Goal: Task Accomplishment & Management: Complete application form

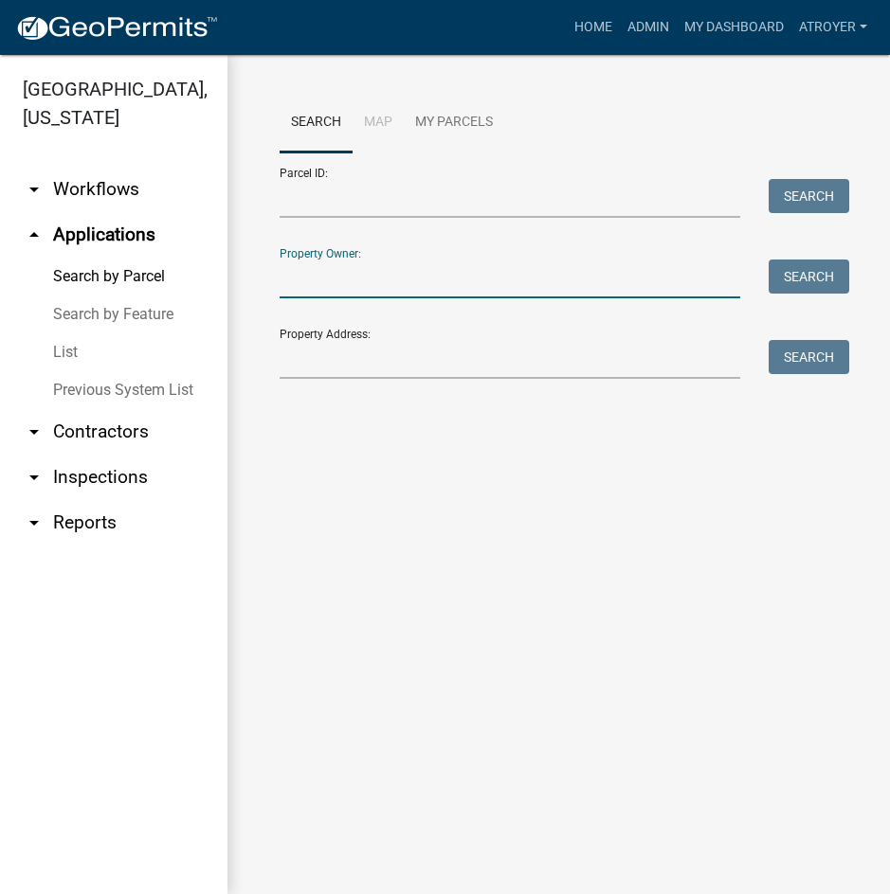
click at [384, 278] on input "Property Owner:" at bounding box center [510, 279] width 460 height 39
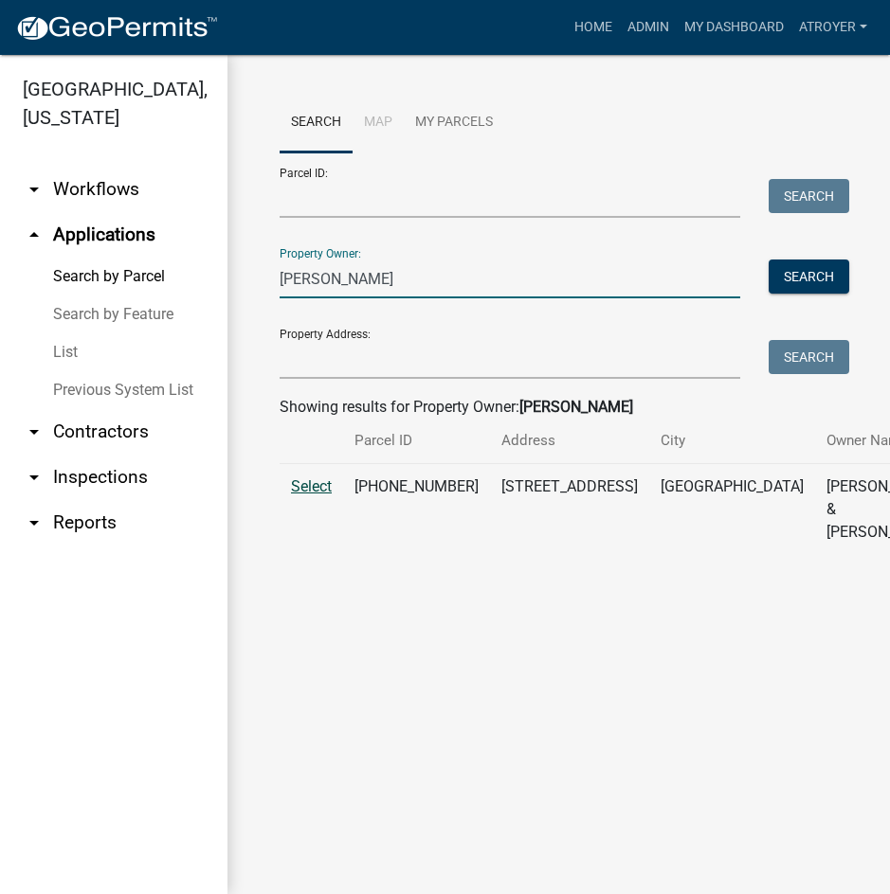
type input "[PERSON_NAME]"
click at [297, 496] on span "Select" at bounding box center [311, 487] width 41 height 18
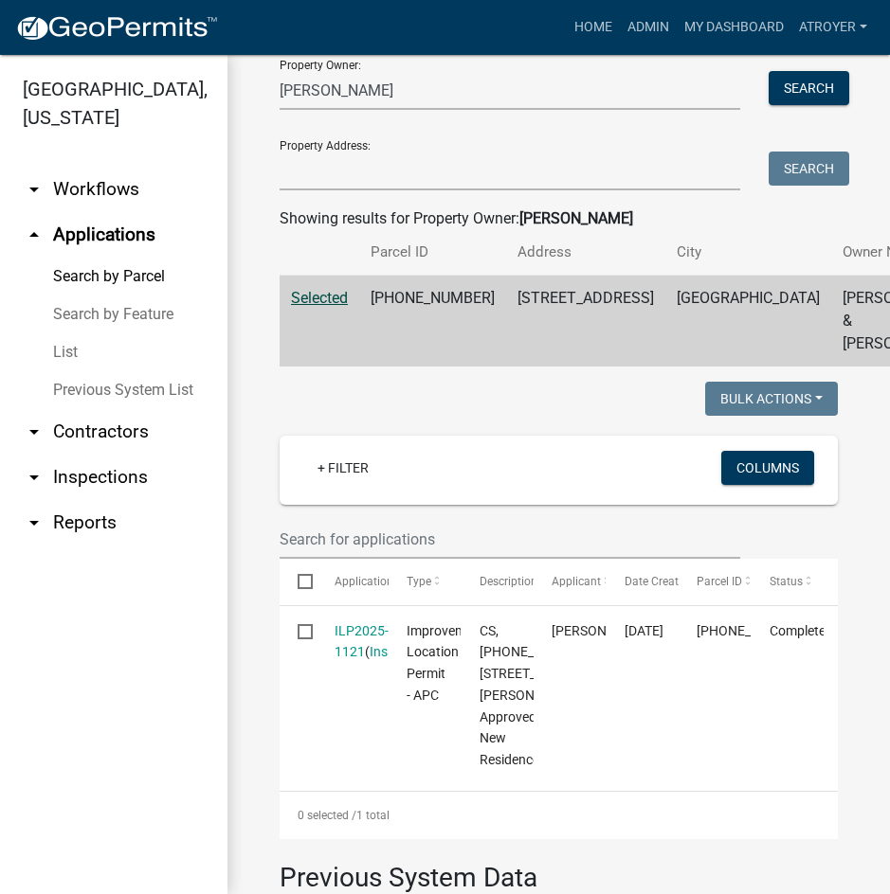
scroll to position [189, 0]
click at [633, 25] on link "Admin" at bounding box center [648, 27] width 57 height 36
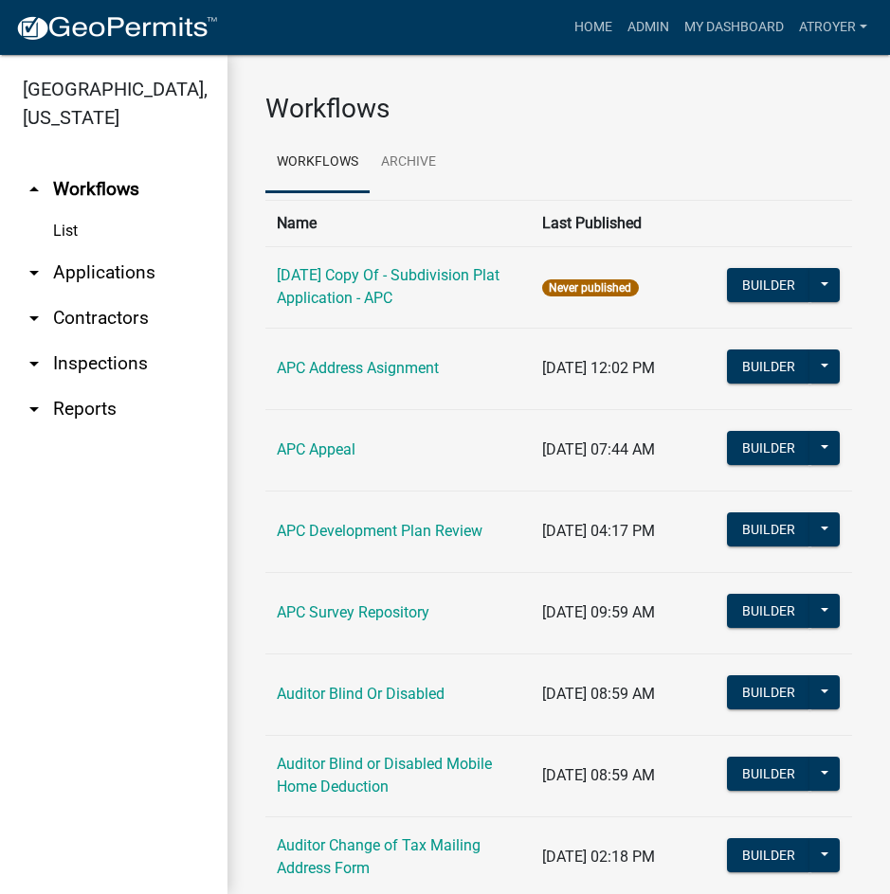
click at [77, 268] on link "arrow_drop_down Applications" at bounding box center [113, 272] width 227 height 45
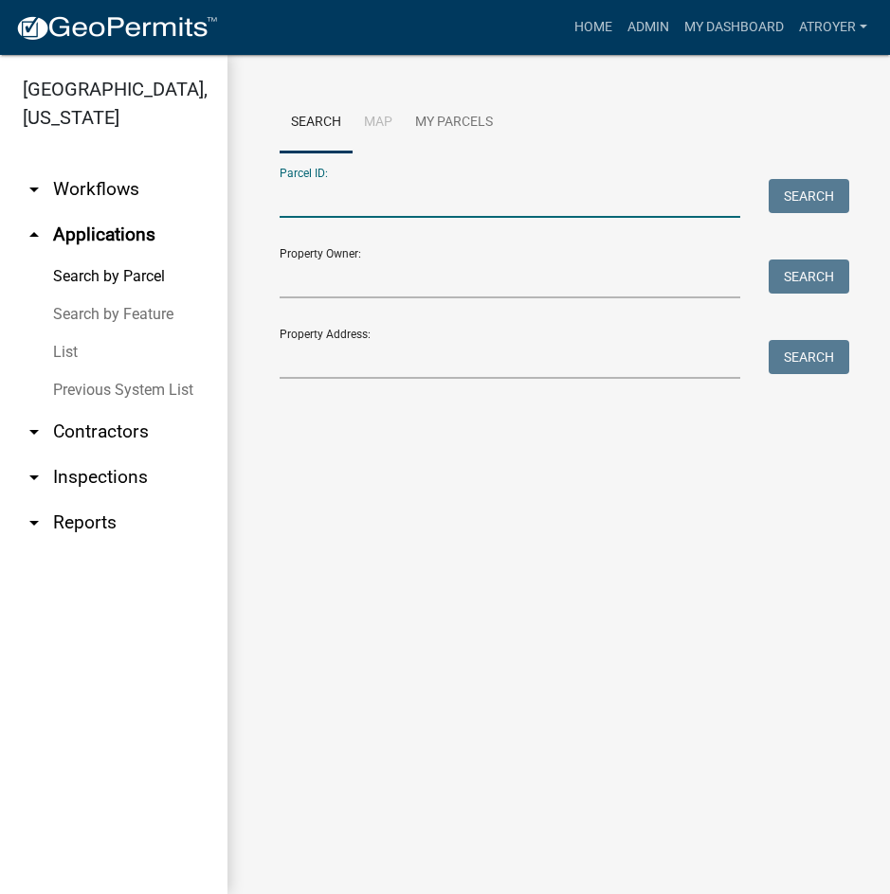
click at [418, 208] on input "Parcel ID:" at bounding box center [510, 198] width 460 height 39
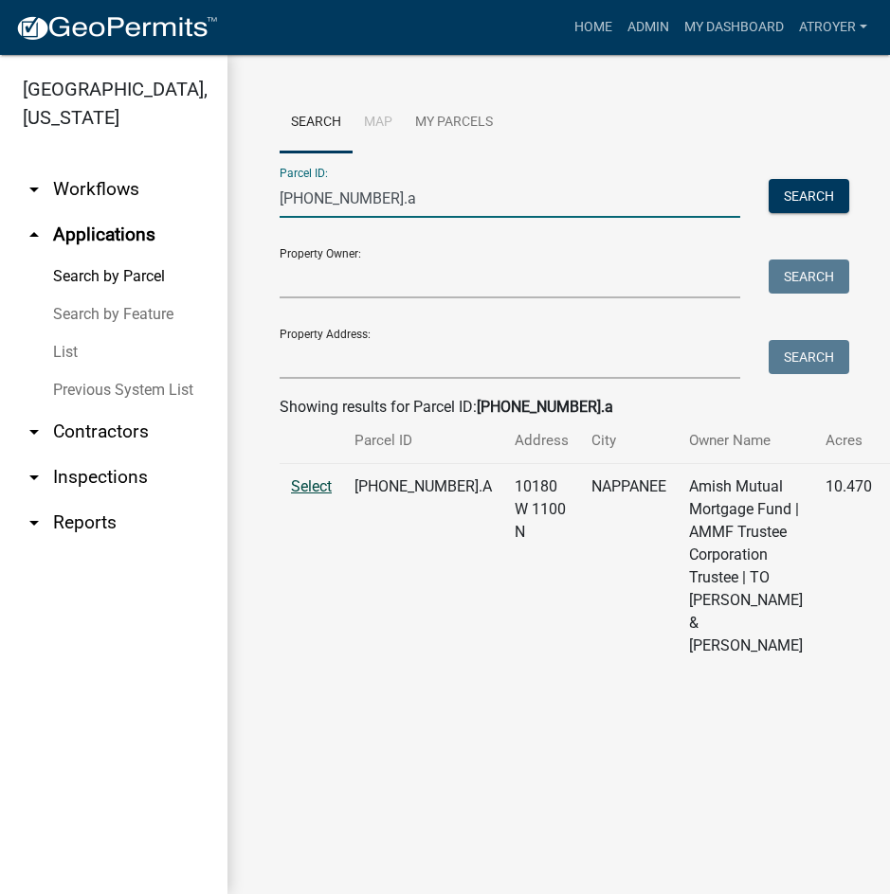
type input "[PHONE_NUMBER].a"
click at [311, 496] on span "Select" at bounding box center [311, 487] width 41 height 18
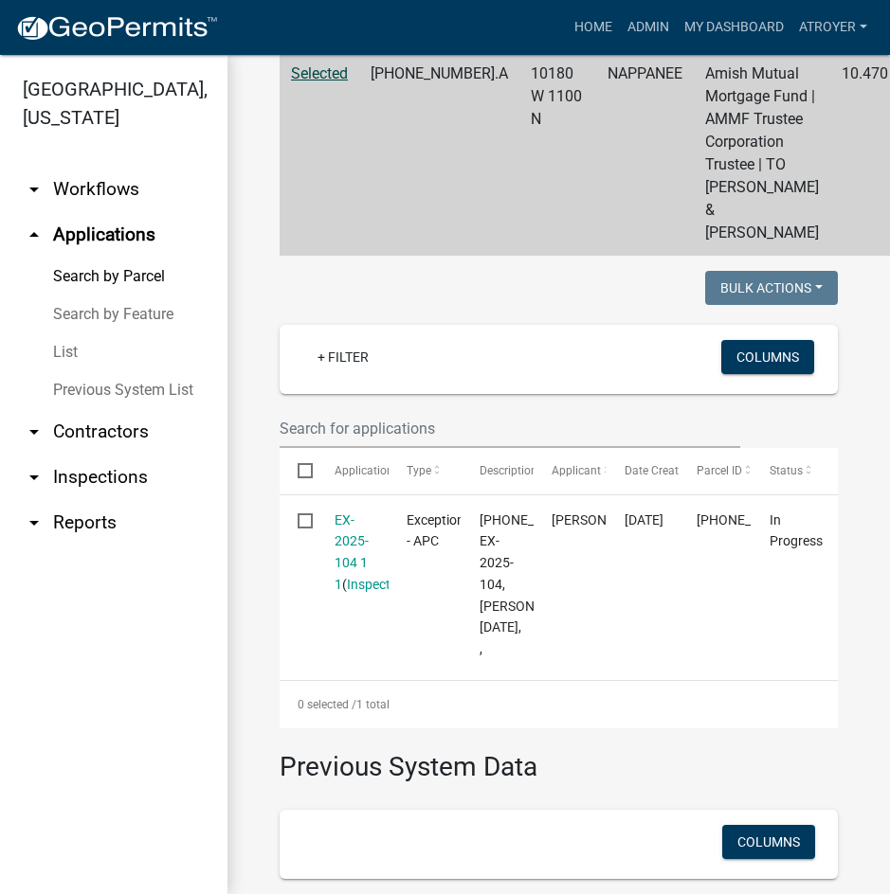
scroll to position [474, 0]
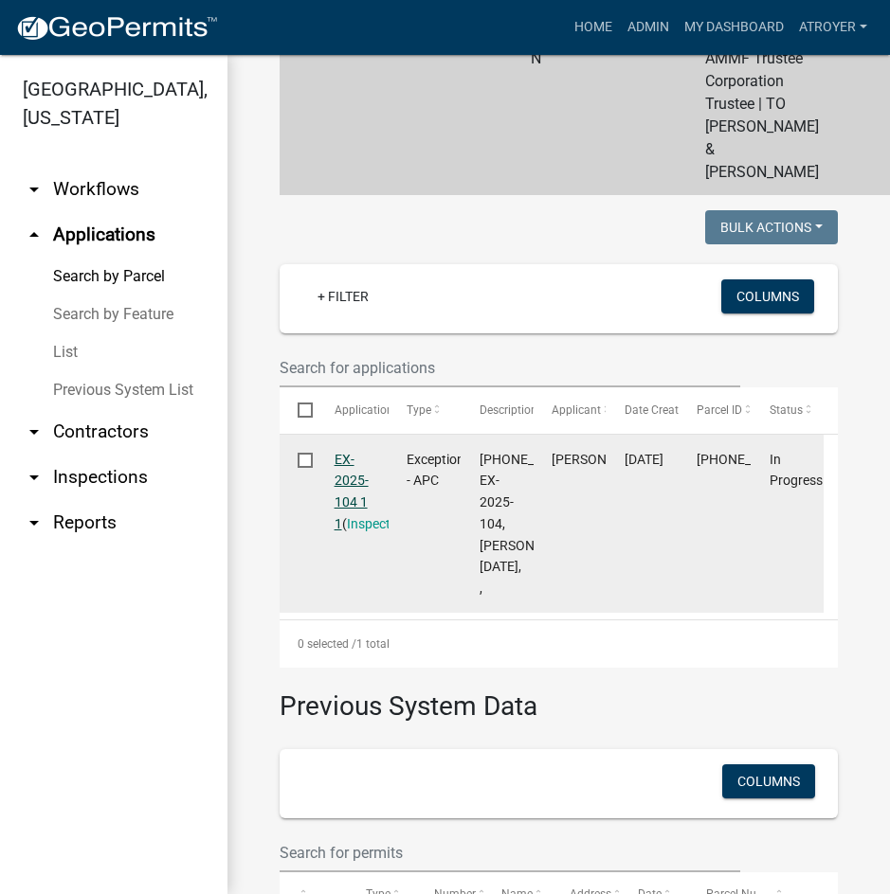
click at [345, 532] on link "EX-2025-104 1 1" at bounding box center [351, 492] width 34 height 80
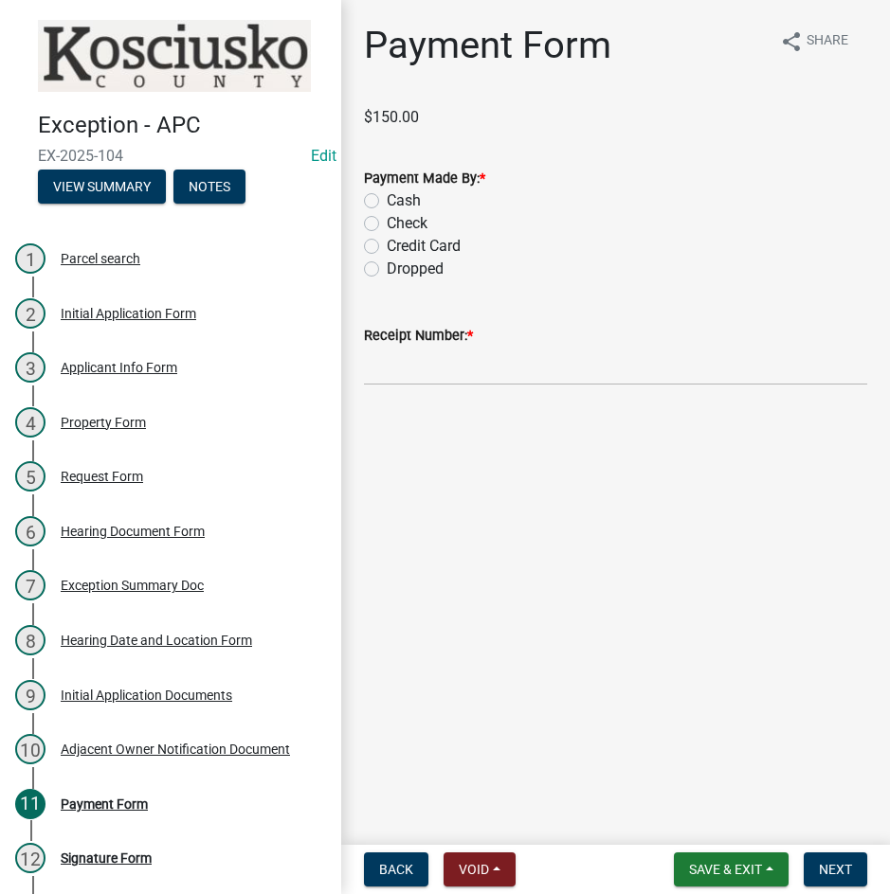
click at [387, 222] on label "Check" at bounding box center [407, 223] width 41 height 23
click at [387, 222] on input "Check" at bounding box center [393, 218] width 12 height 12
radio input "true"
click at [475, 369] on input "Receipt Number: *" at bounding box center [615, 366] width 503 height 39
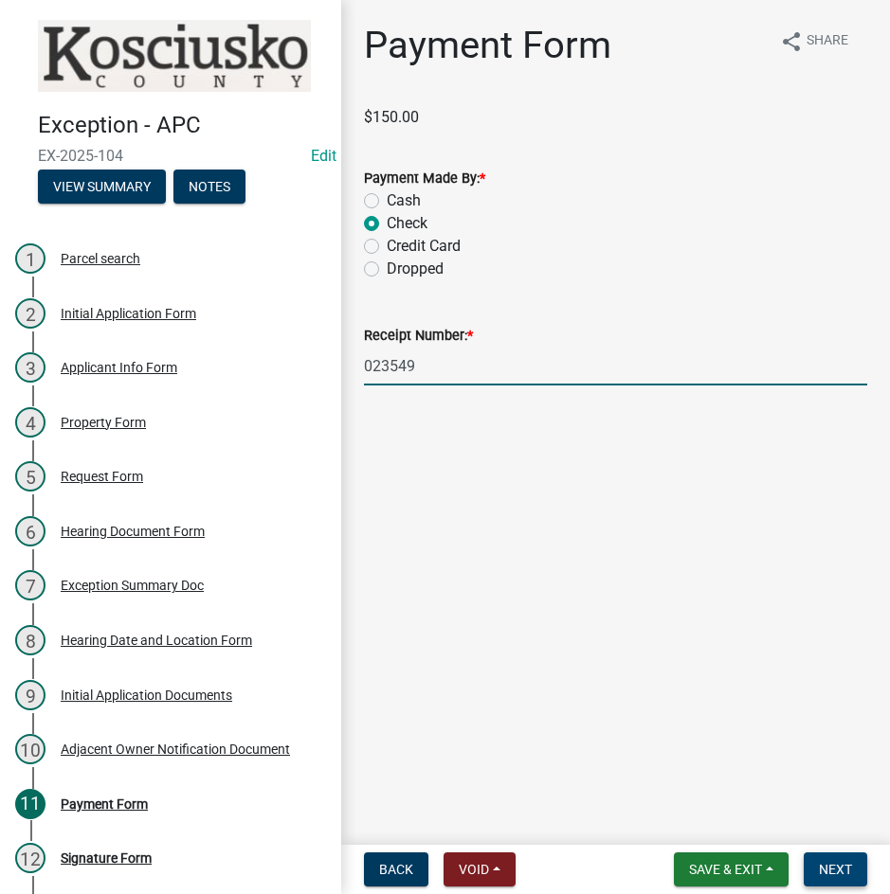
type input "023549"
click at [832, 865] on span "Next" at bounding box center [835, 869] width 33 height 15
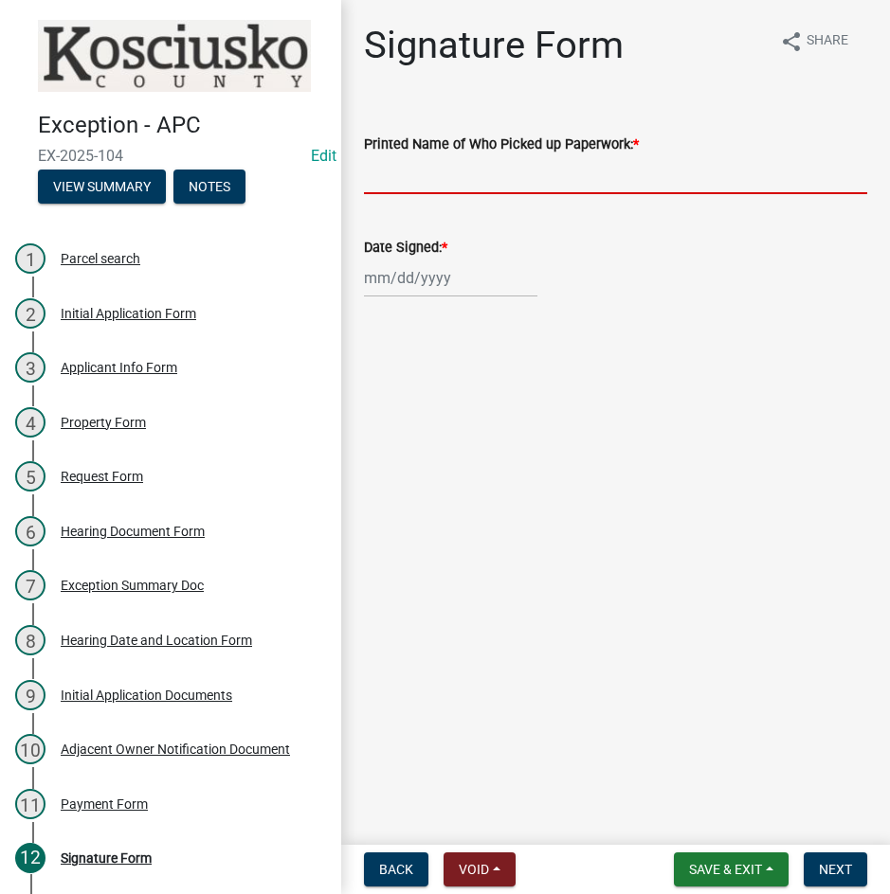
click at [490, 188] on input "Printed Name of Who Picked up Paperwork: *" at bounding box center [615, 174] width 503 height 39
type input "[PERSON_NAME]"
click at [449, 284] on div at bounding box center [450, 278] width 173 height 39
select select "9"
select select "2025"
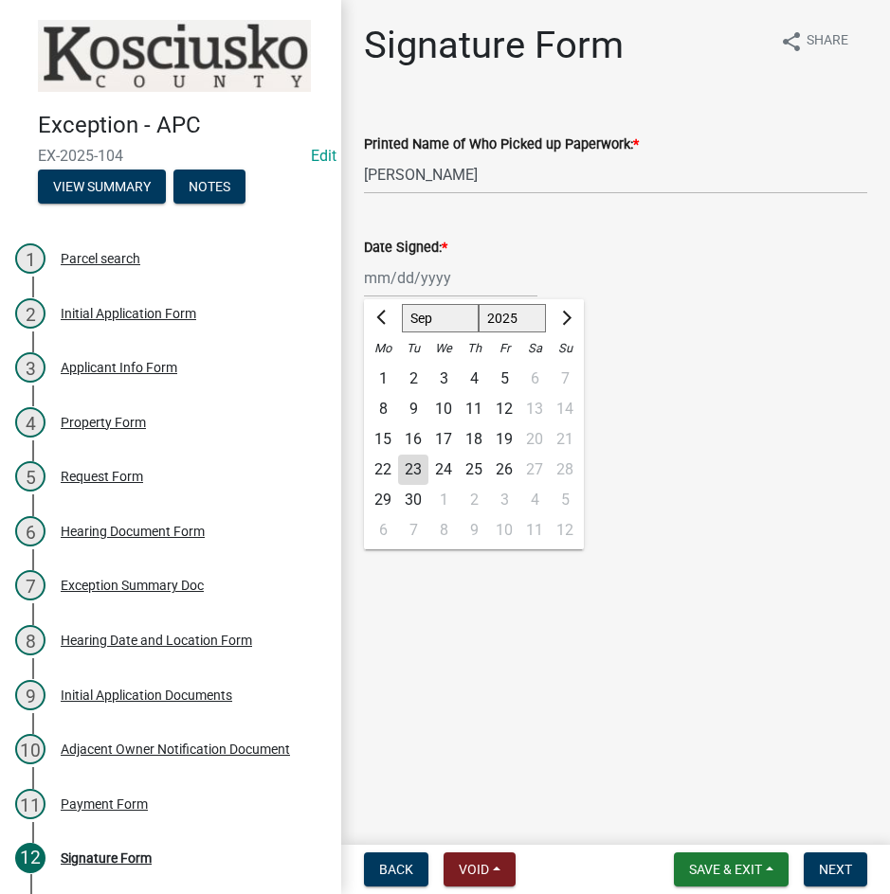
click at [384, 464] on div "22" at bounding box center [383, 470] width 30 height 30
type input "[DATE]"
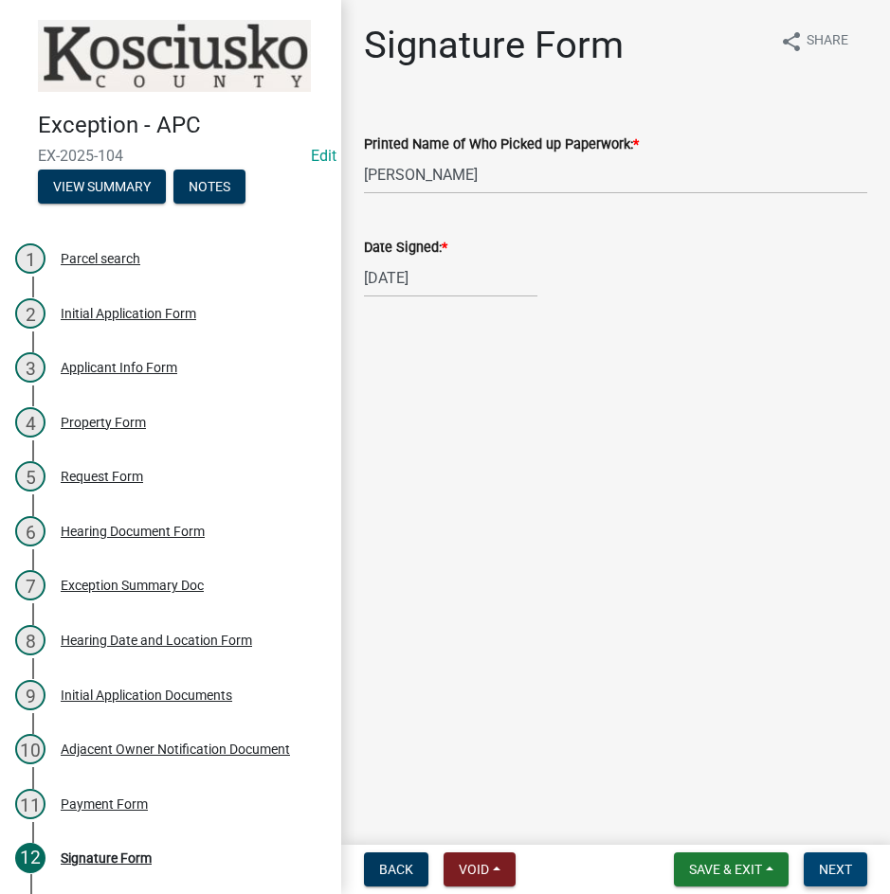
click at [841, 868] on span "Next" at bounding box center [835, 869] width 33 height 15
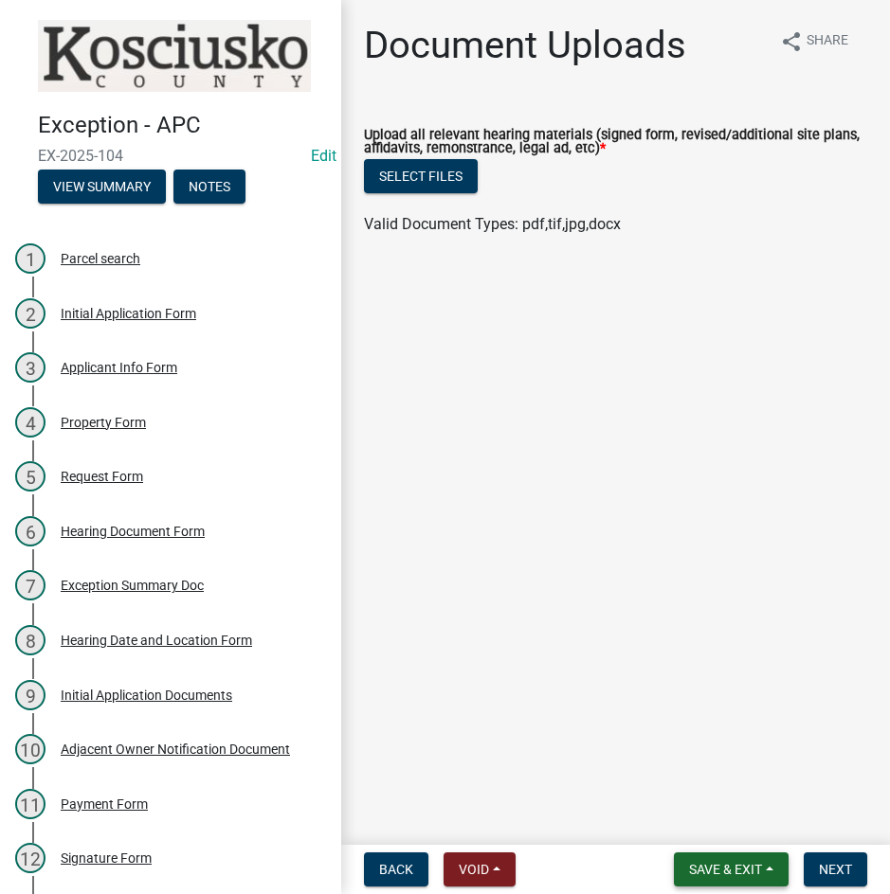
click at [723, 871] on span "Save & Exit" at bounding box center [725, 869] width 73 height 15
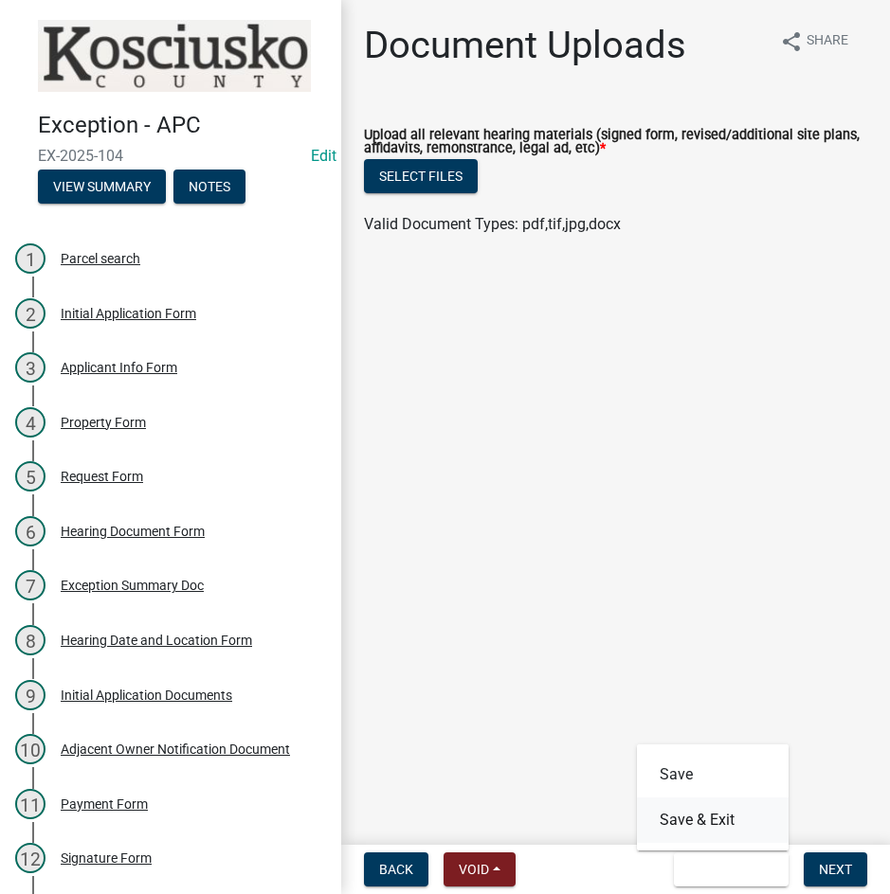
click at [706, 821] on button "Save & Exit" at bounding box center [713, 820] width 152 height 45
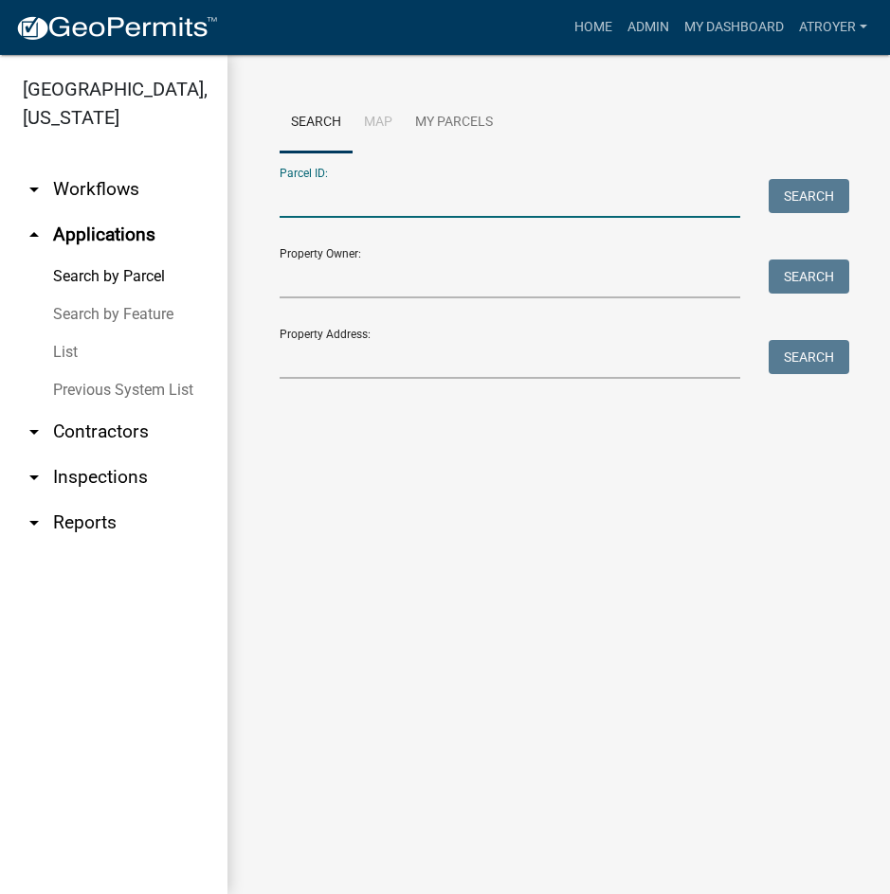
click at [352, 209] on input "Parcel ID:" at bounding box center [510, 198] width 460 height 39
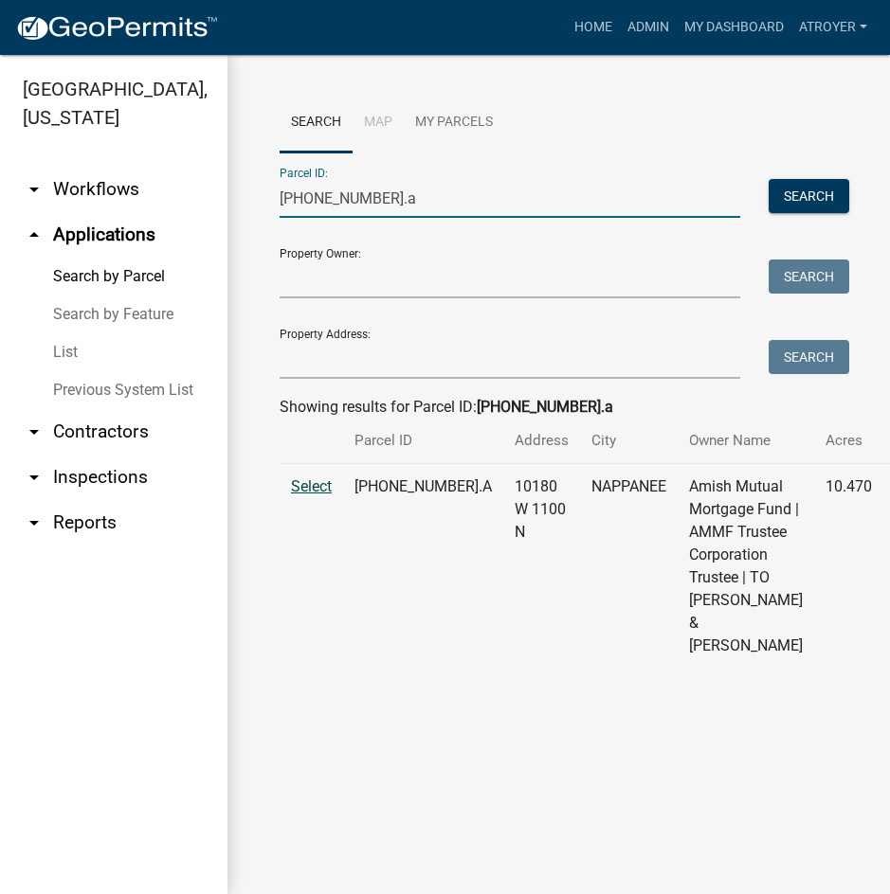
type input "[PHONE_NUMBER].a"
click at [316, 496] on span "Select" at bounding box center [311, 487] width 41 height 18
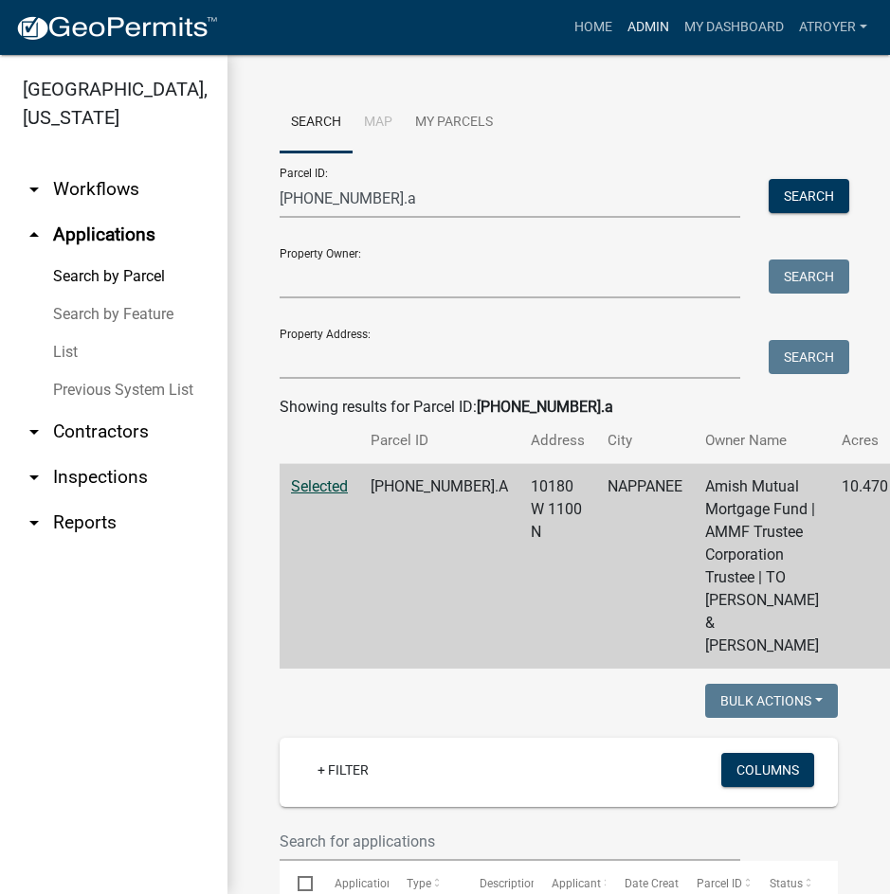
click at [636, 21] on link "Admin" at bounding box center [648, 27] width 57 height 36
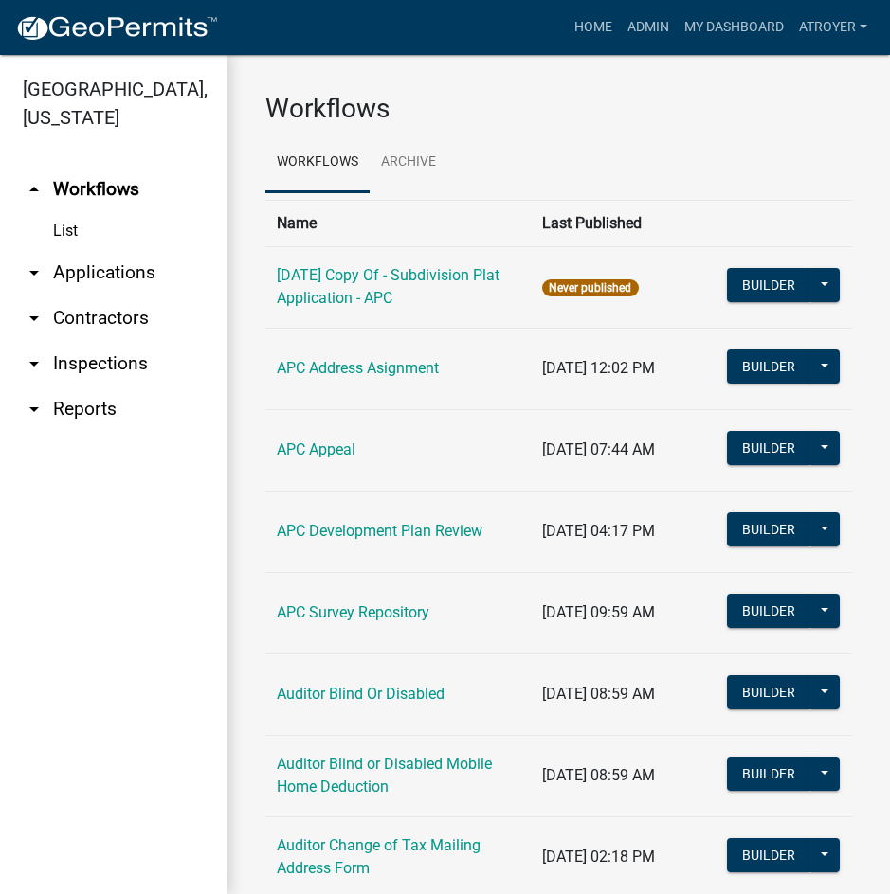
click at [114, 266] on link "arrow_drop_down Applications" at bounding box center [113, 272] width 227 height 45
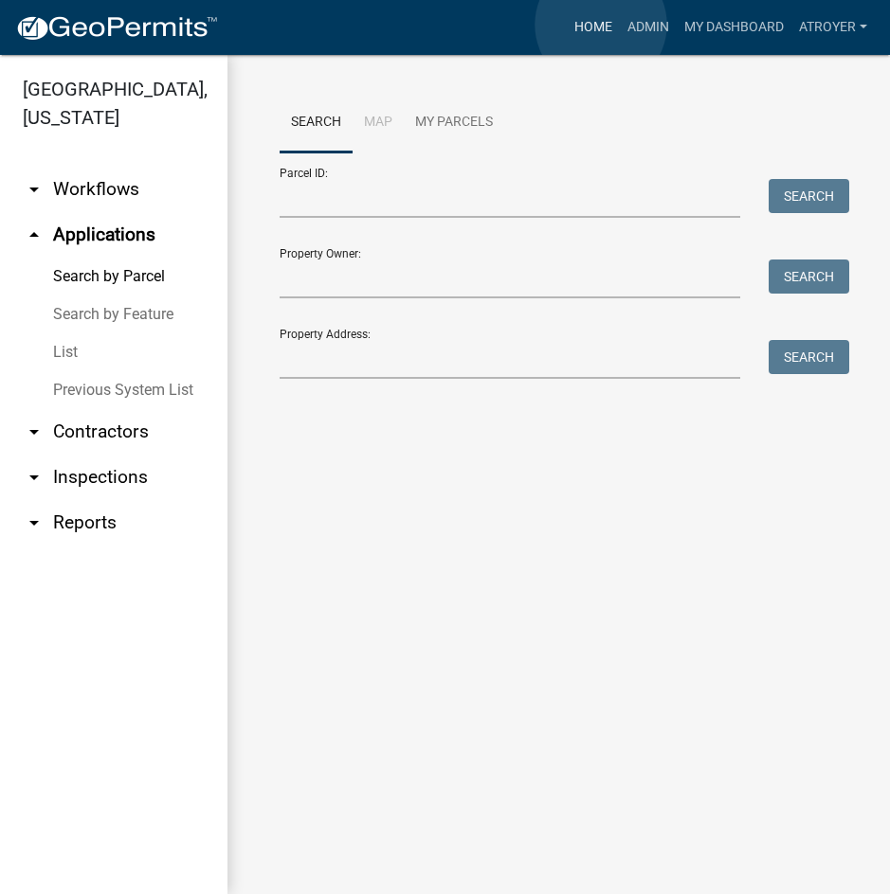
click at [601, 25] on link "Home" at bounding box center [593, 27] width 53 height 36
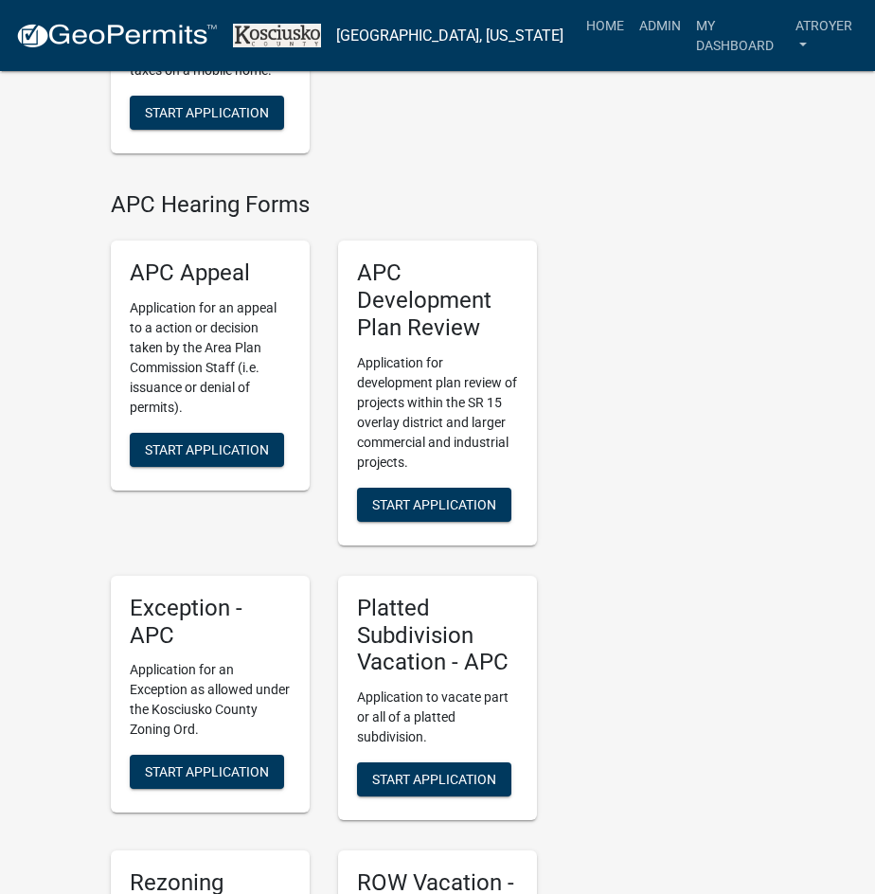
scroll to position [3411, 0]
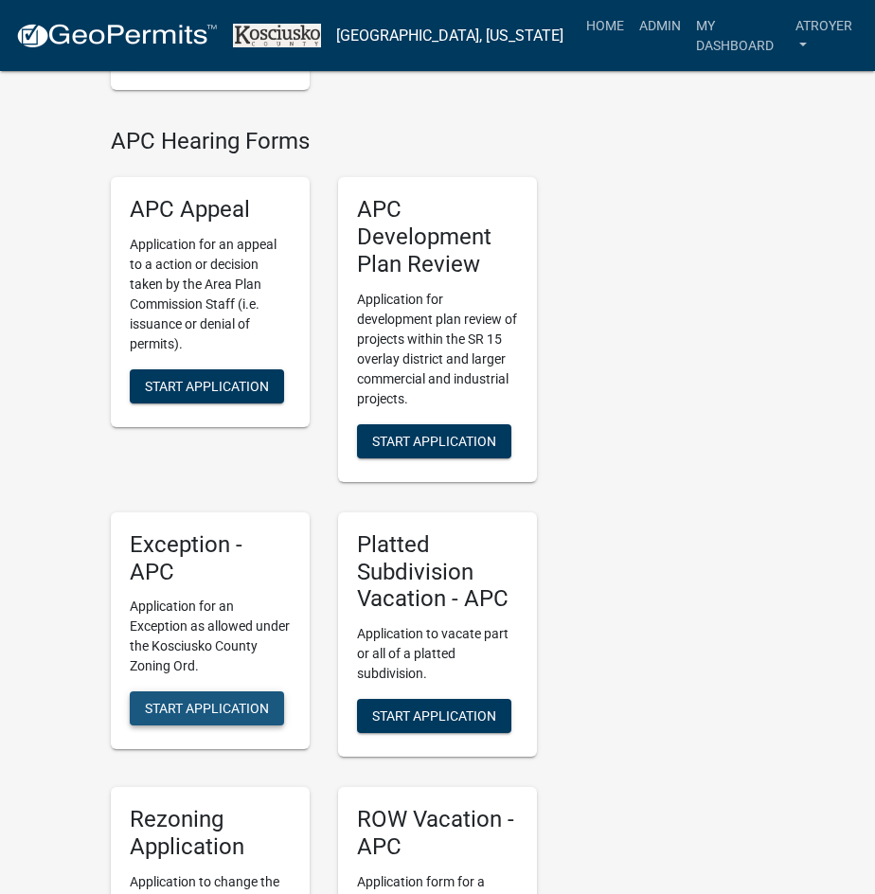
click at [170, 701] on span "Start Application" at bounding box center [207, 708] width 124 height 15
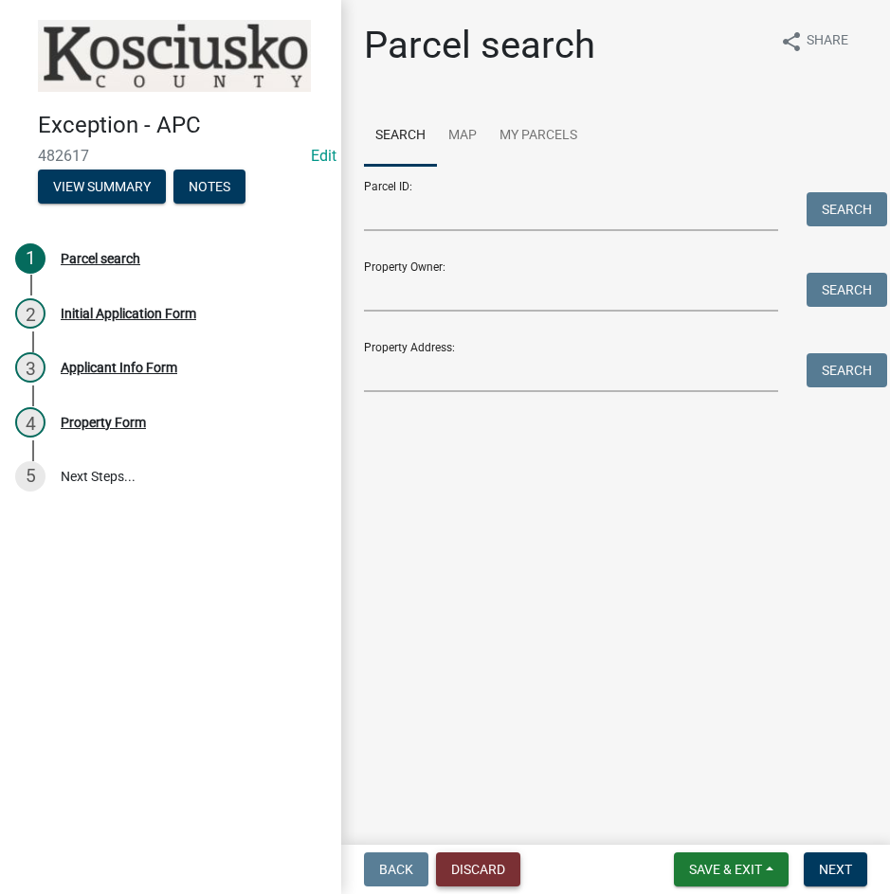
click at [463, 870] on button "Discard" at bounding box center [478, 870] width 84 height 34
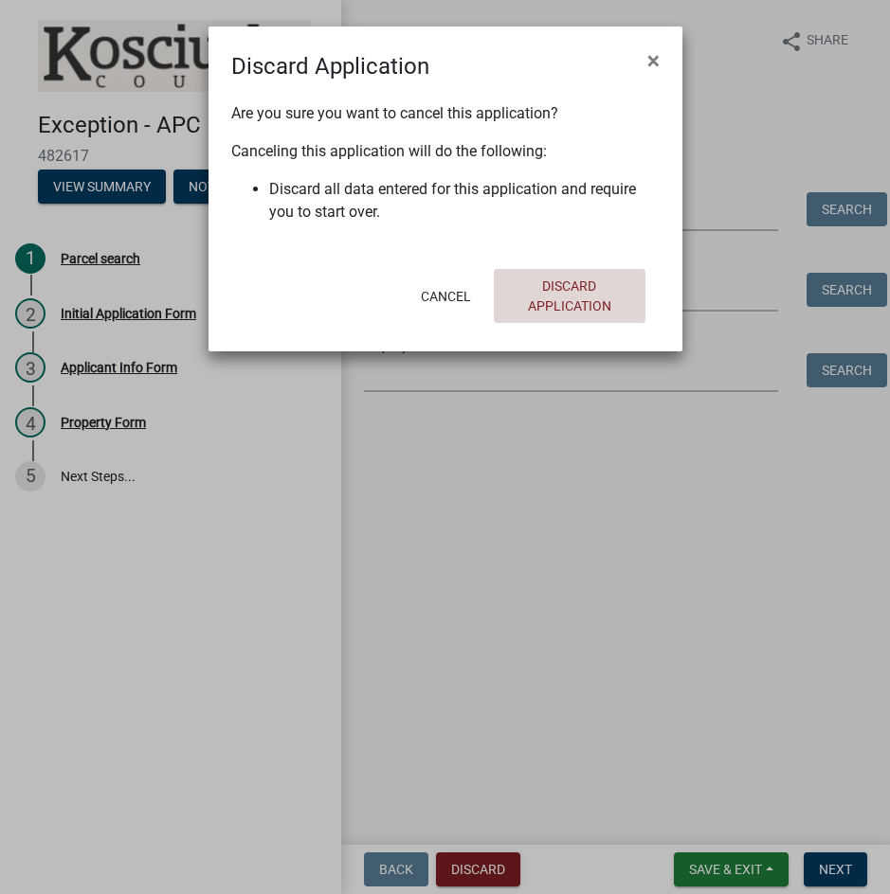
click at [558, 294] on button "Discard Application" at bounding box center [570, 296] width 152 height 54
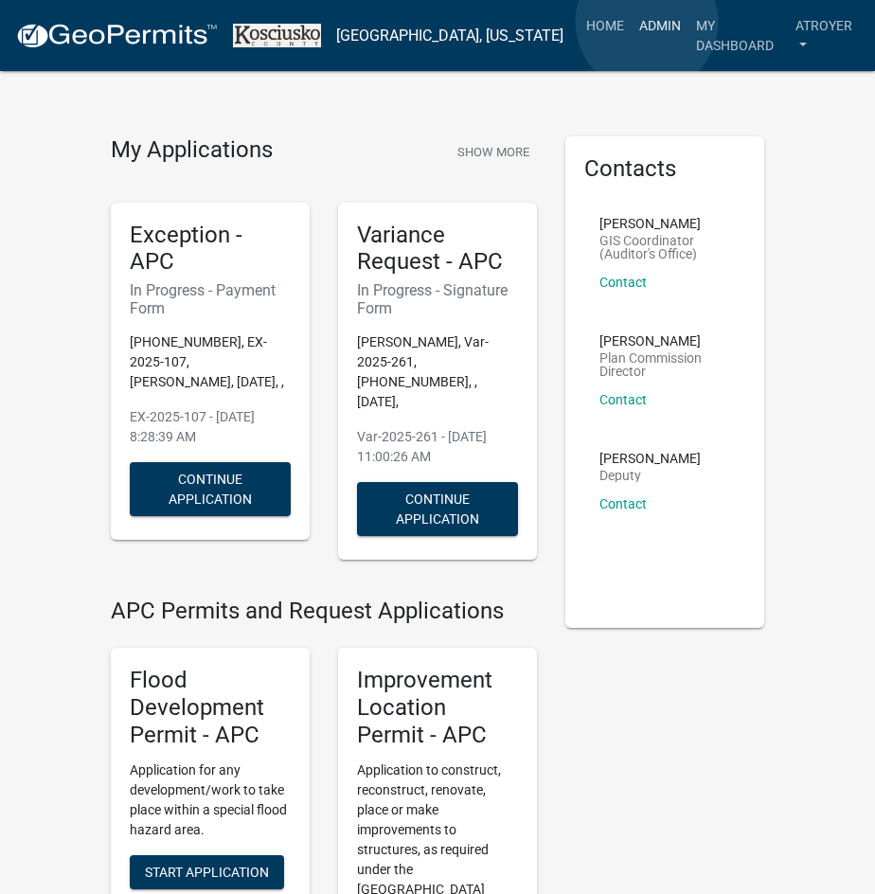
click at [647, 22] on link "Admin" at bounding box center [660, 26] width 57 height 36
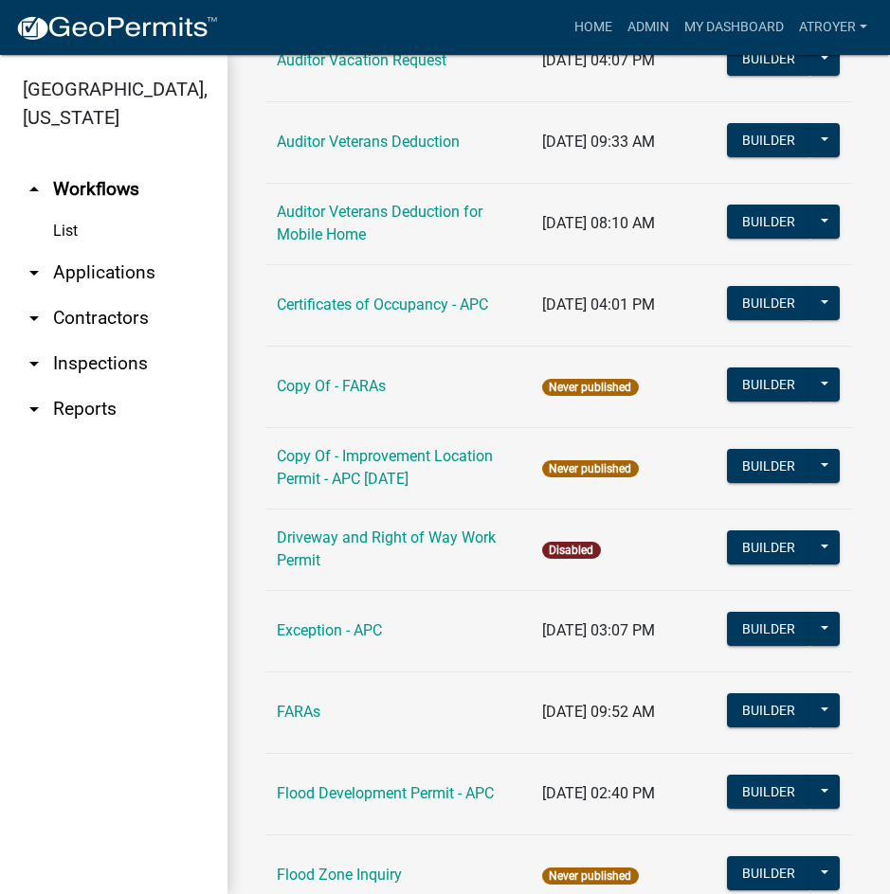
scroll to position [1421, 0]
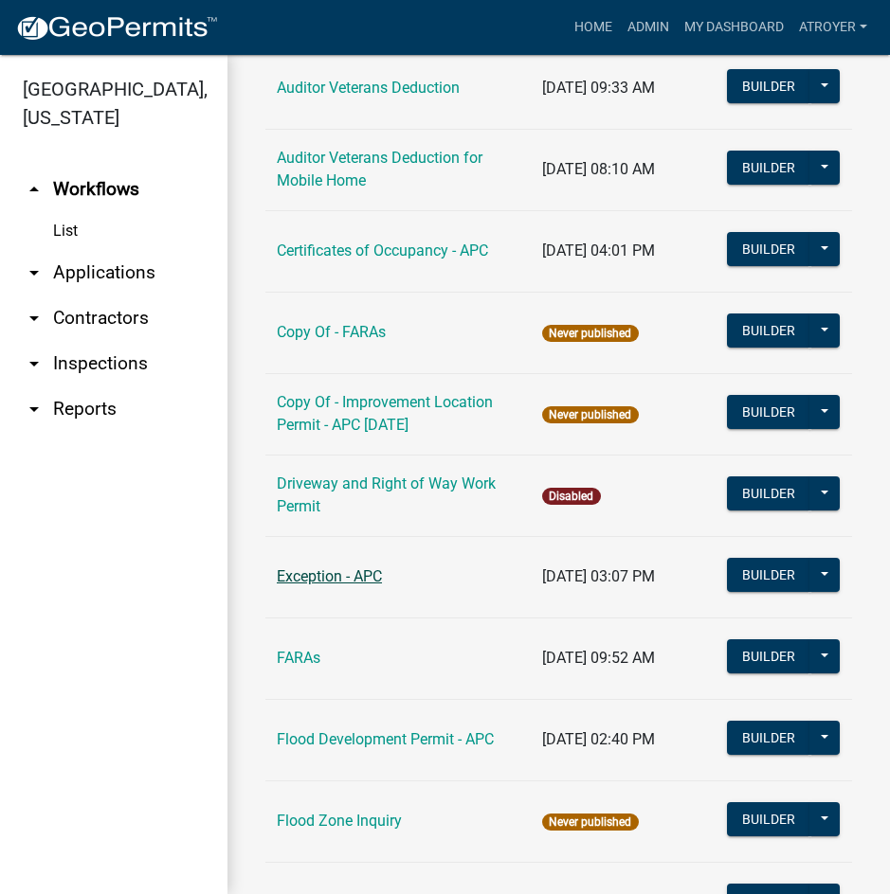
click at [303, 586] on link "Exception - APC" at bounding box center [329, 577] width 105 height 18
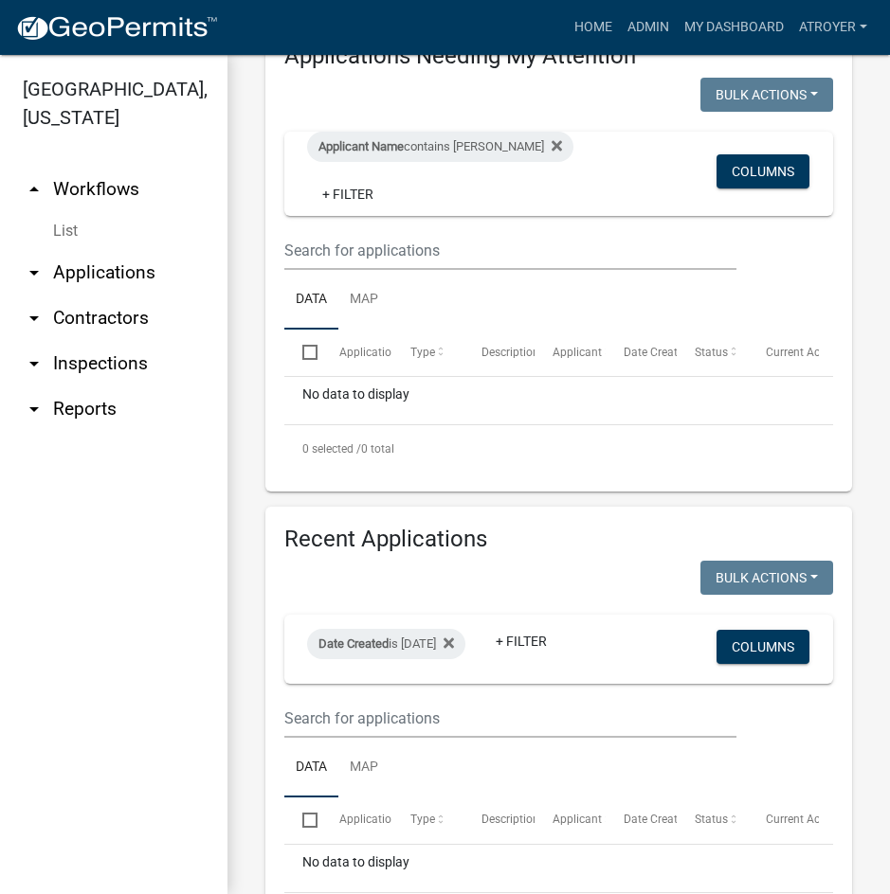
scroll to position [474, 0]
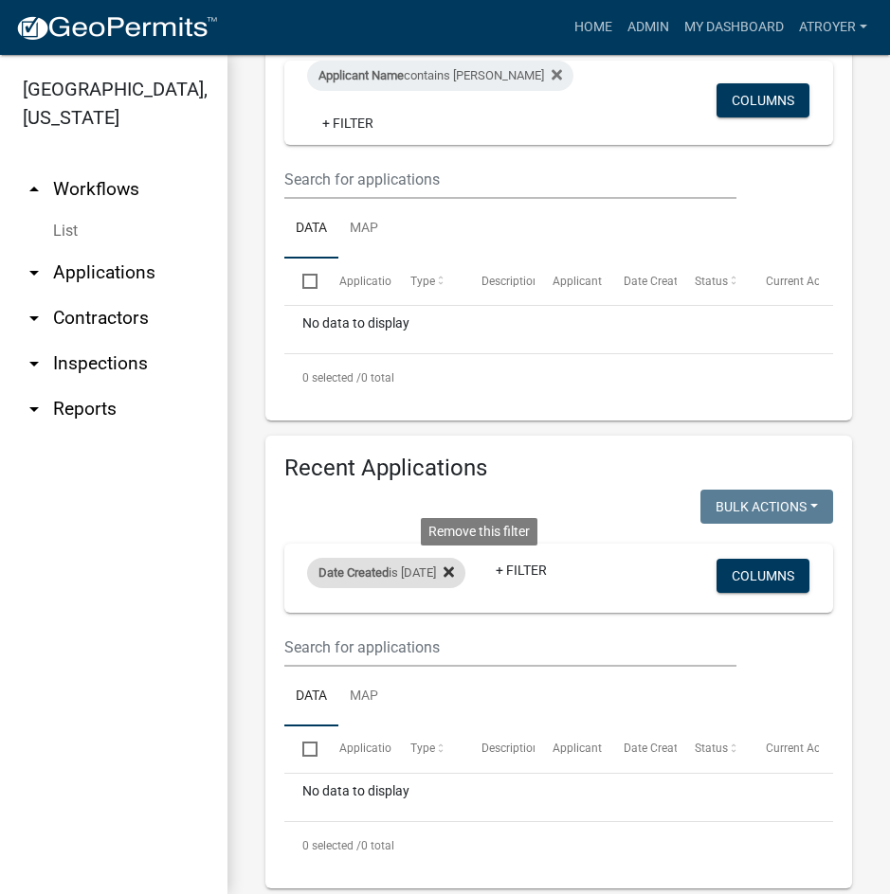
click at [454, 572] on icon at bounding box center [448, 572] width 10 height 10
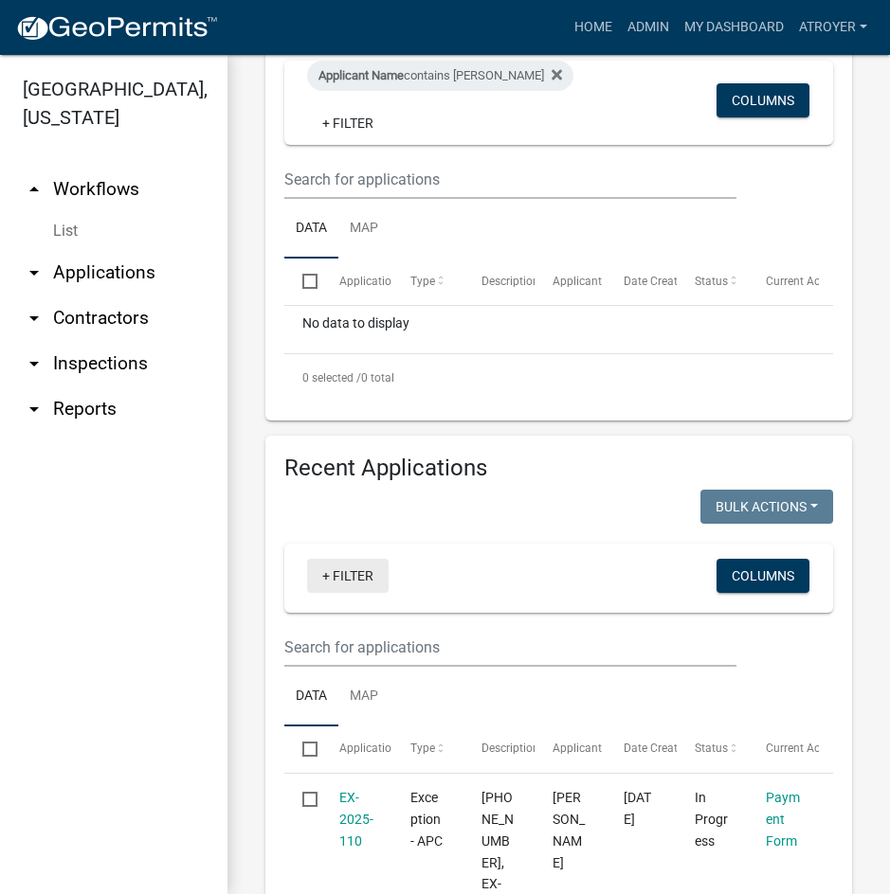
click at [353, 573] on link "+ Filter" at bounding box center [347, 576] width 81 height 34
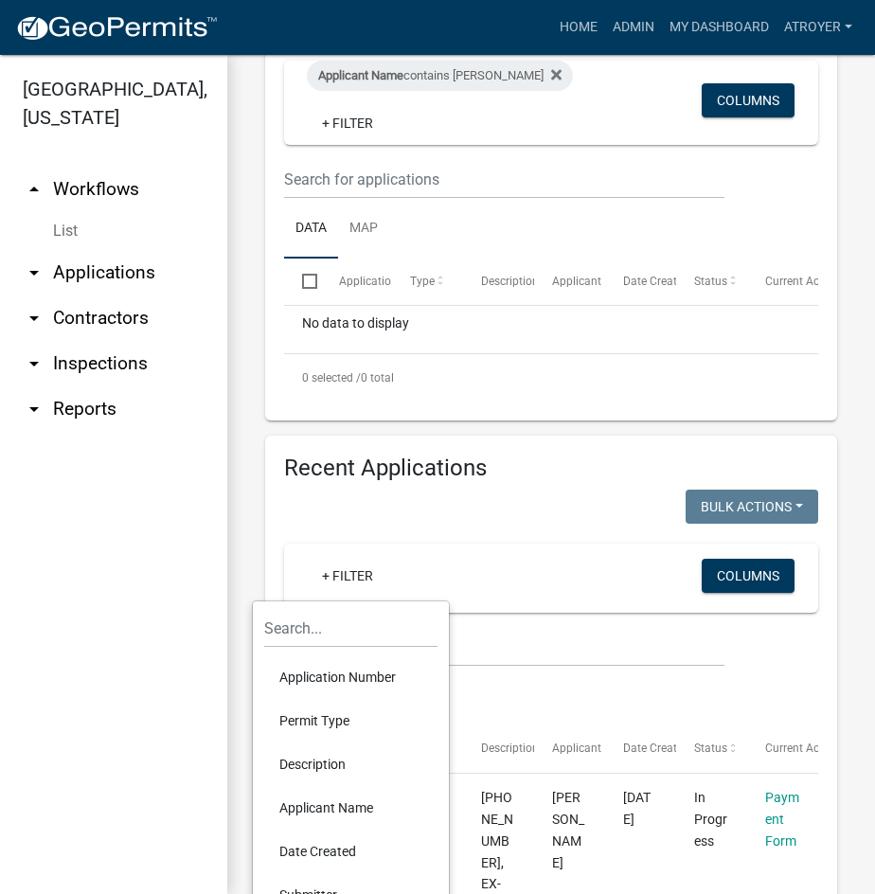
click at [353, 671] on li "Application Number" at bounding box center [350, 678] width 173 height 44
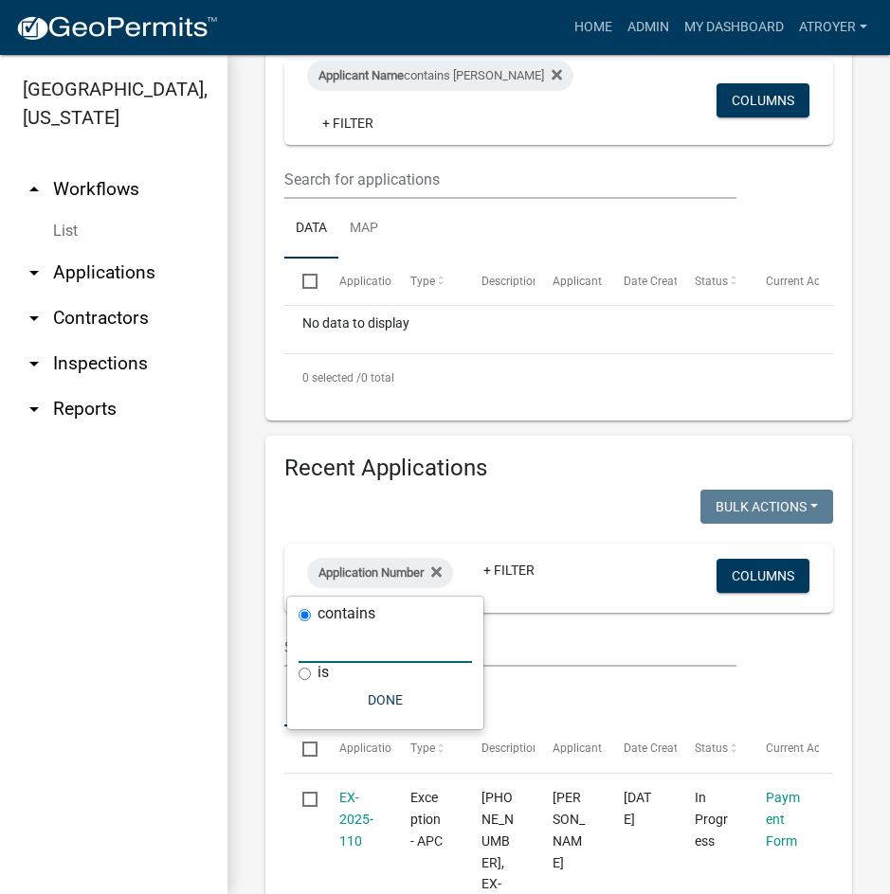
click at [373, 653] on input "text" at bounding box center [384, 643] width 173 height 39
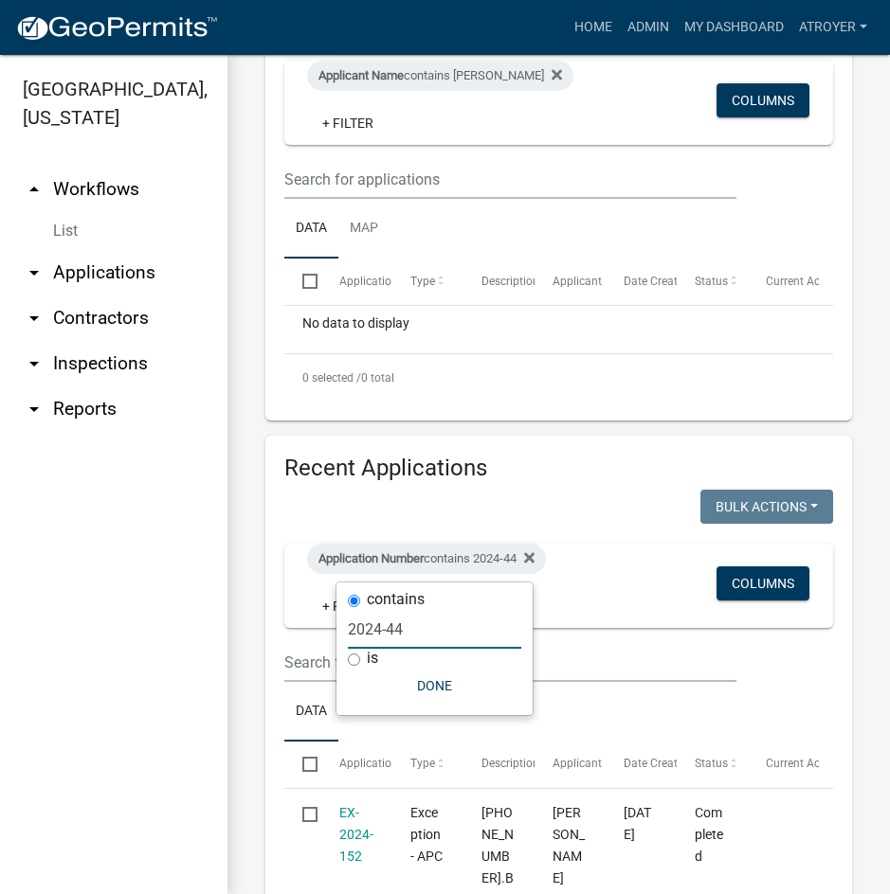
type input "2024-44"
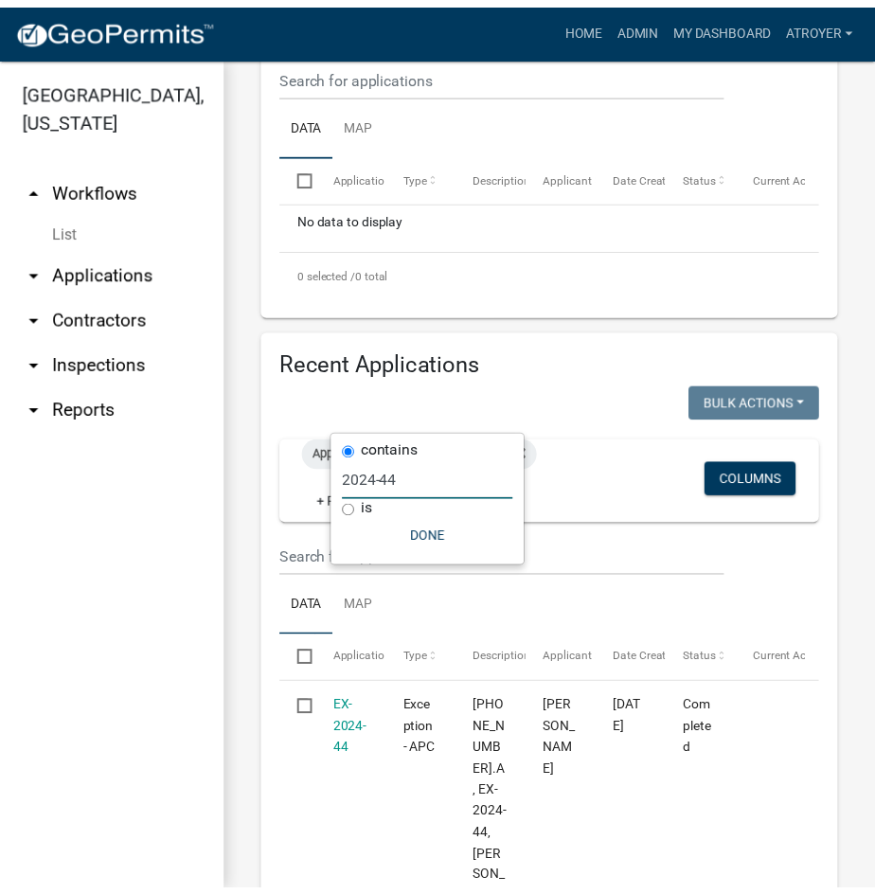
scroll to position [851, 0]
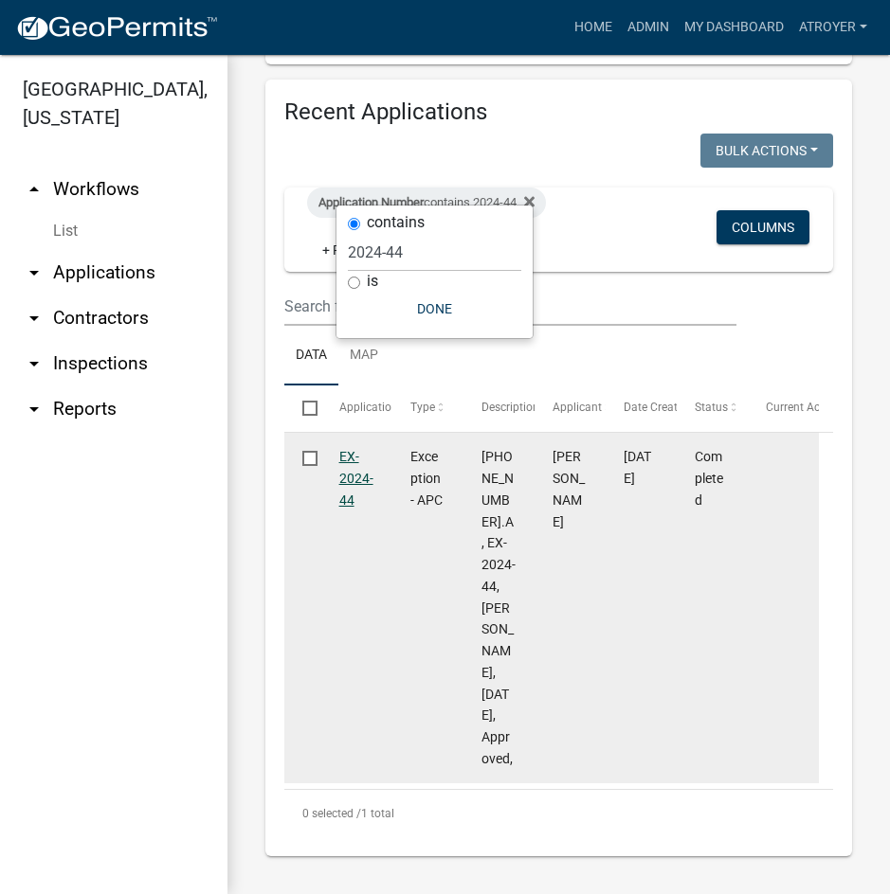
click at [353, 449] on link "EX-2024-44" at bounding box center [356, 478] width 34 height 59
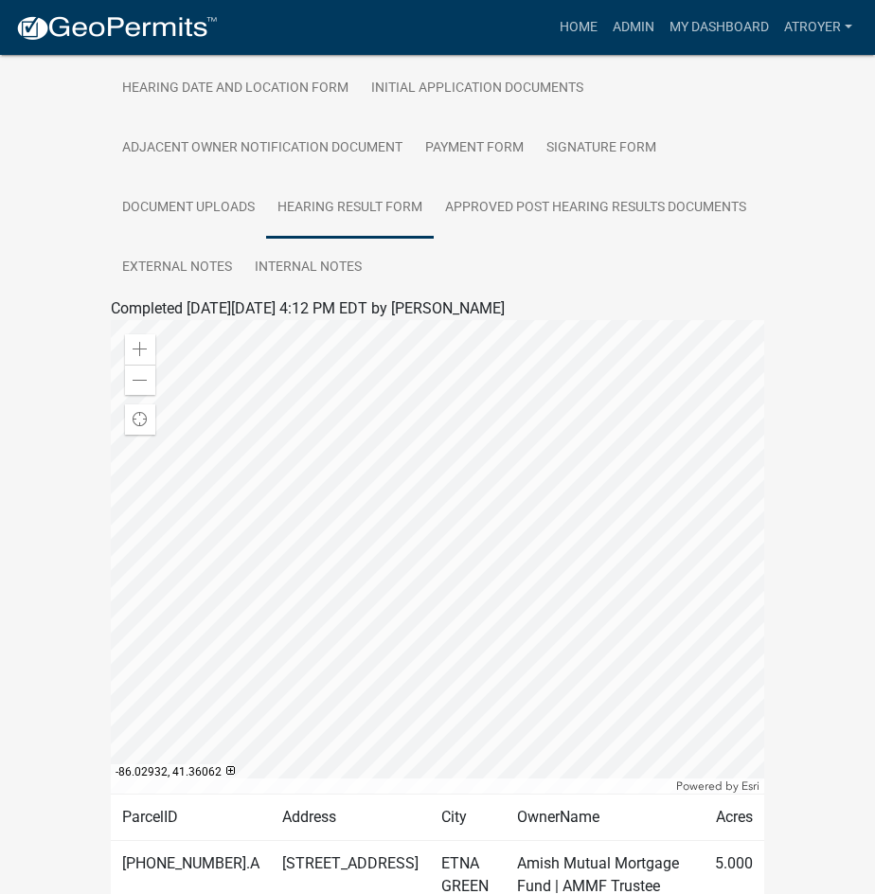
scroll to position [138, 0]
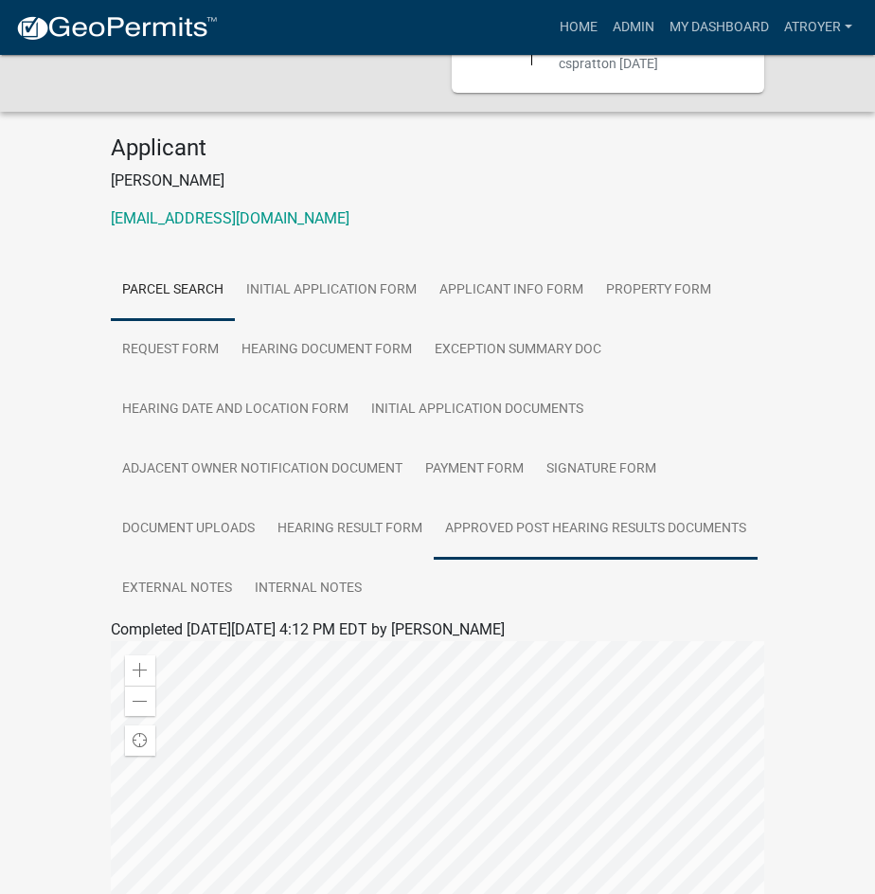
click at [561, 547] on link "Approved Post Hearing Results Documents" at bounding box center [596, 529] width 324 height 61
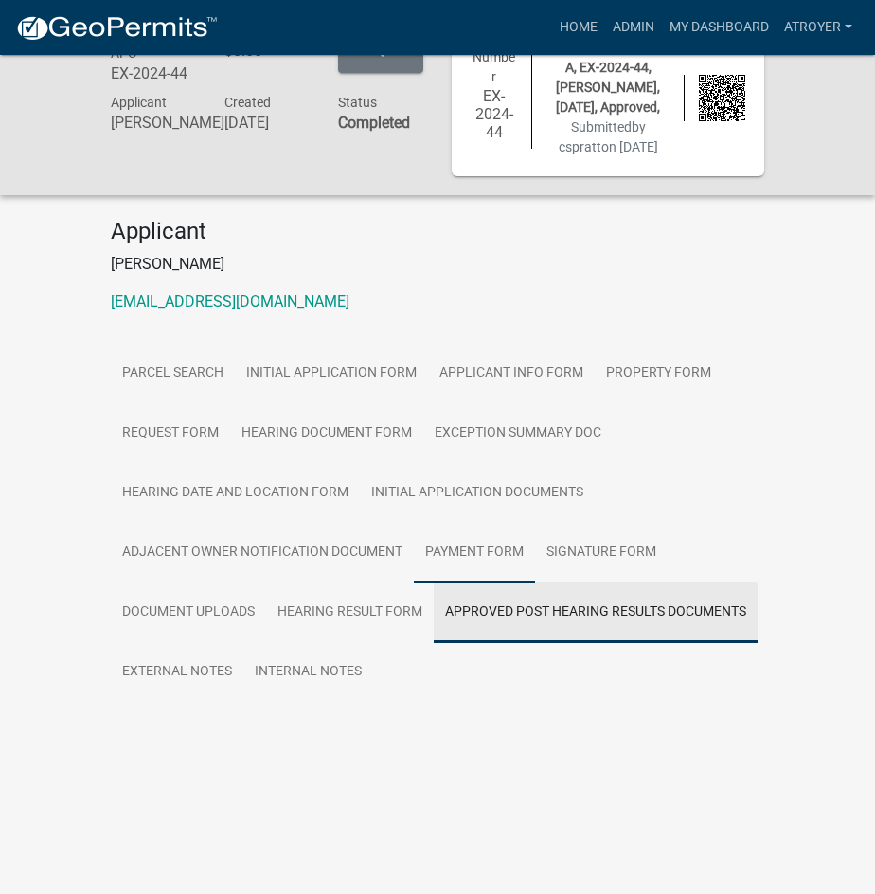
scroll to position [55, 0]
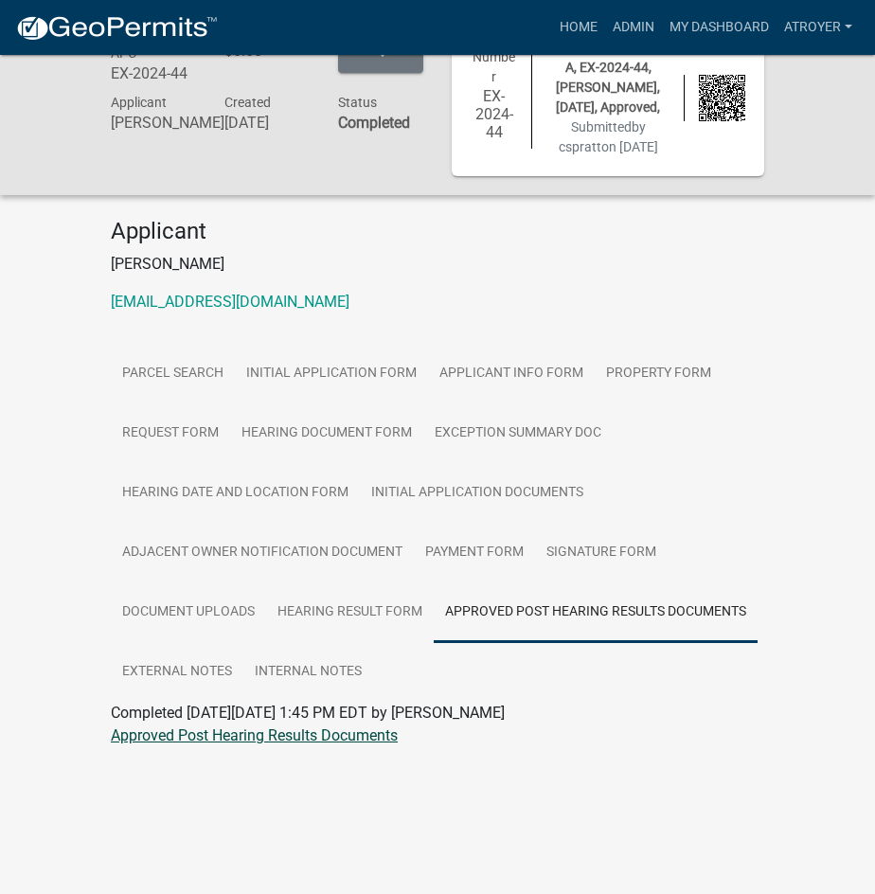
click at [280, 745] on link "Approved Post Hearing Results Documents" at bounding box center [254, 736] width 287 height 18
click at [617, 29] on link "Admin" at bounding box center [633, 27] width 57 height 36
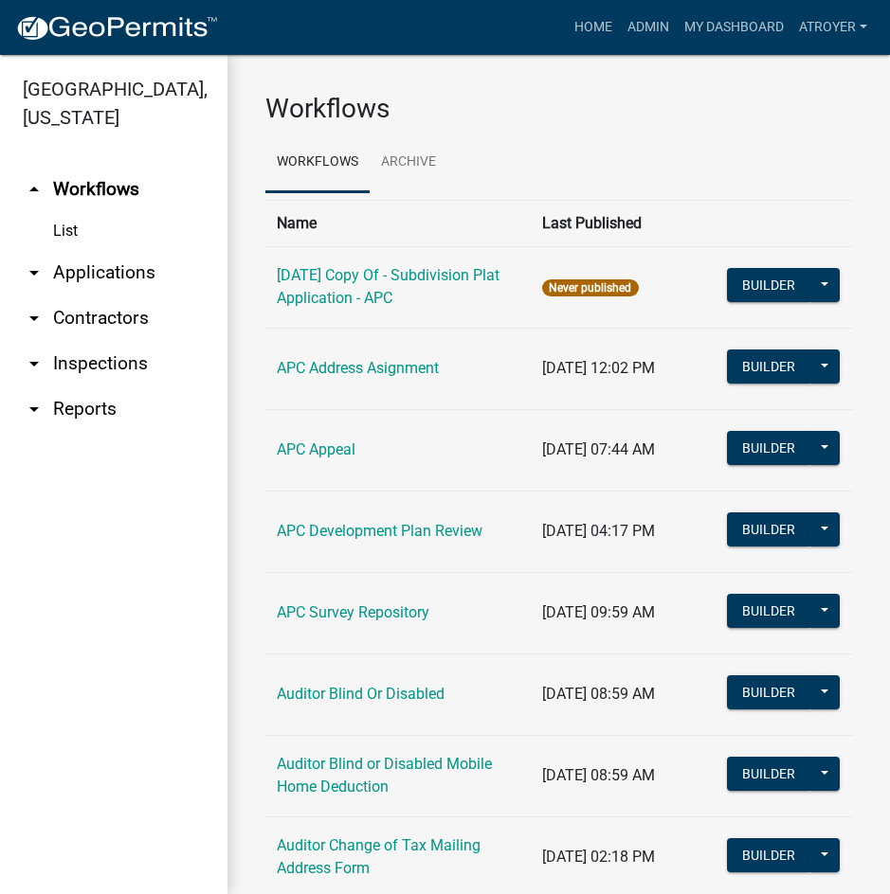
click at [91, 273] on link "arrow_drop_down Applications" at bounding box center [113, 272] width 227 height 45
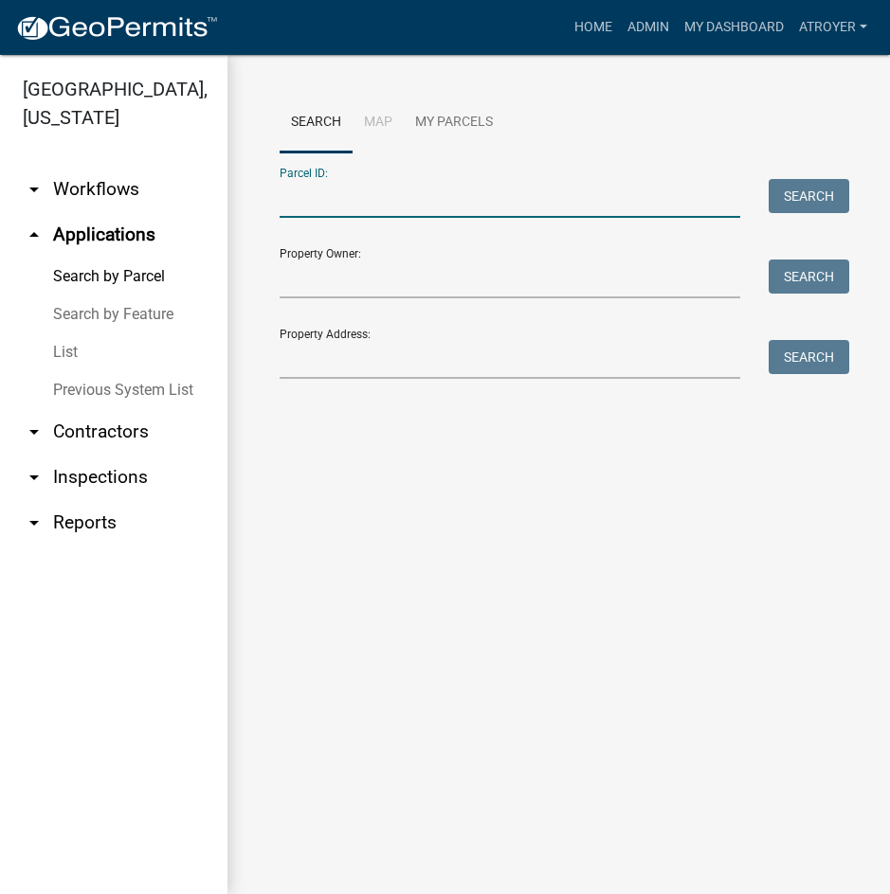
click at [339, 205] on input "Parcel ID:" at bounding box center [510, 198] width 460 height 39
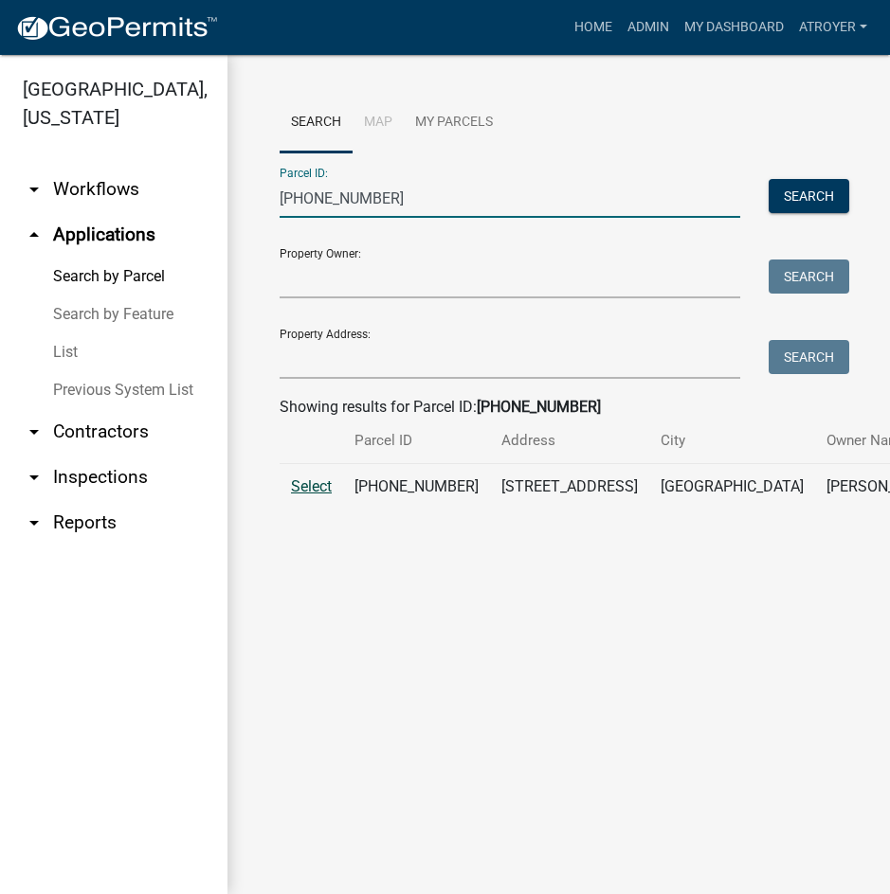
type input "[PHONE_NUMBER]"
click at [316, 496] on span "Select" at bounding box center [311, 487] width 41 height 18
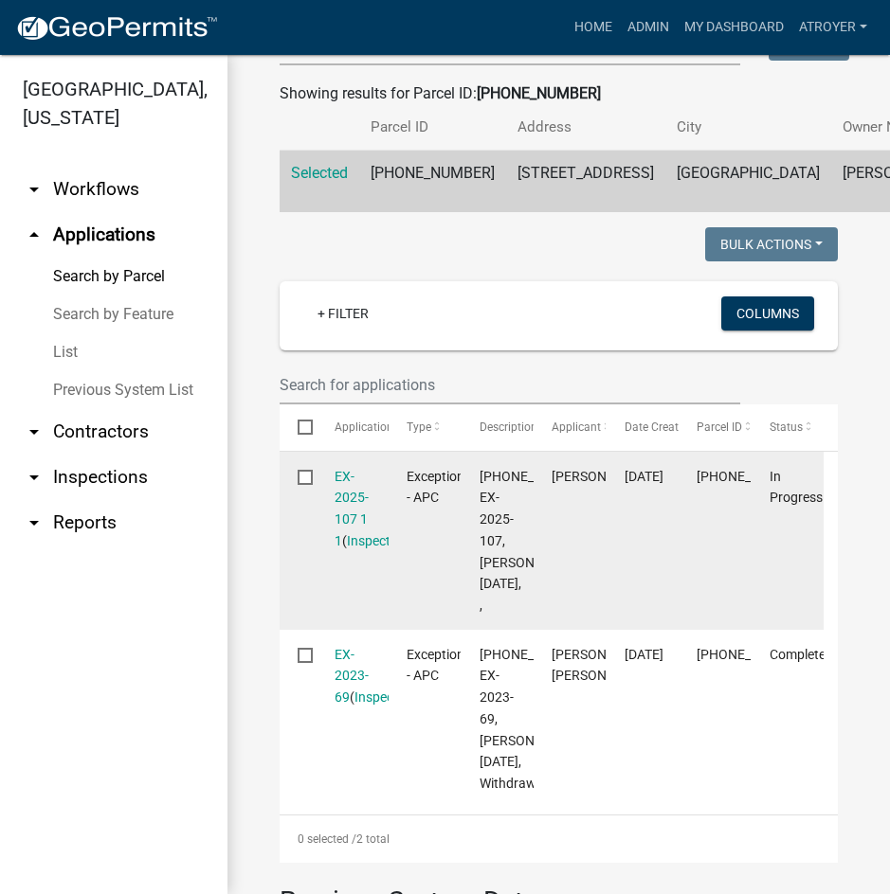
scroll to position [379, 0]
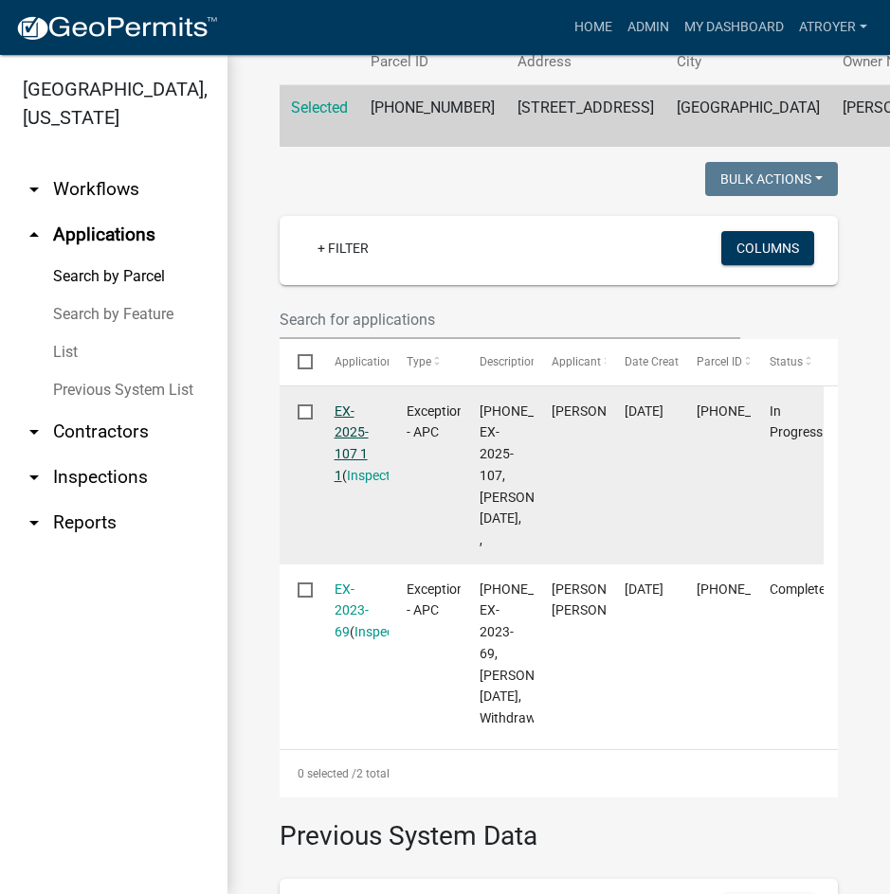
click at [351, 459] on link "EX-2025-107 1 1" at bounding box center [351, 444] width 34 height 80
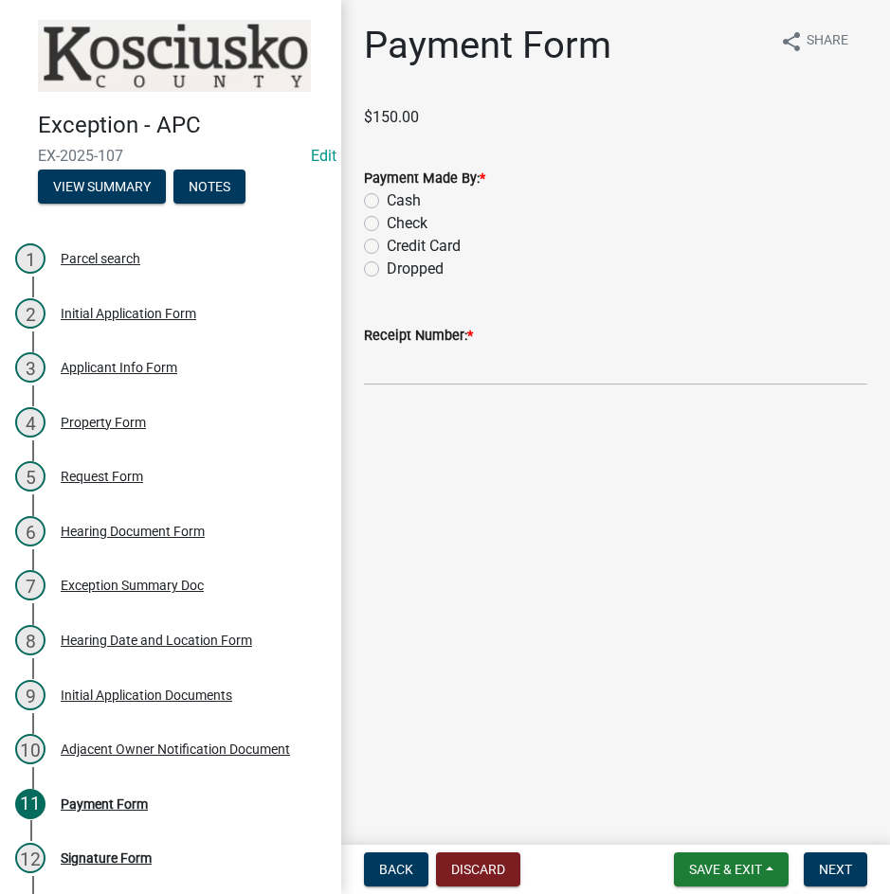
click at [387, 195] on label "Cash" at bounding box center [404, 200] width 34 height 23
click at [387, 195] on input "Cash" at bounding box center [393, 195] width 12 height 12
radio input "true"
click at [484, 368] on input "Receipt Number: *" at bounding box center [615, 366] width 503 height 39
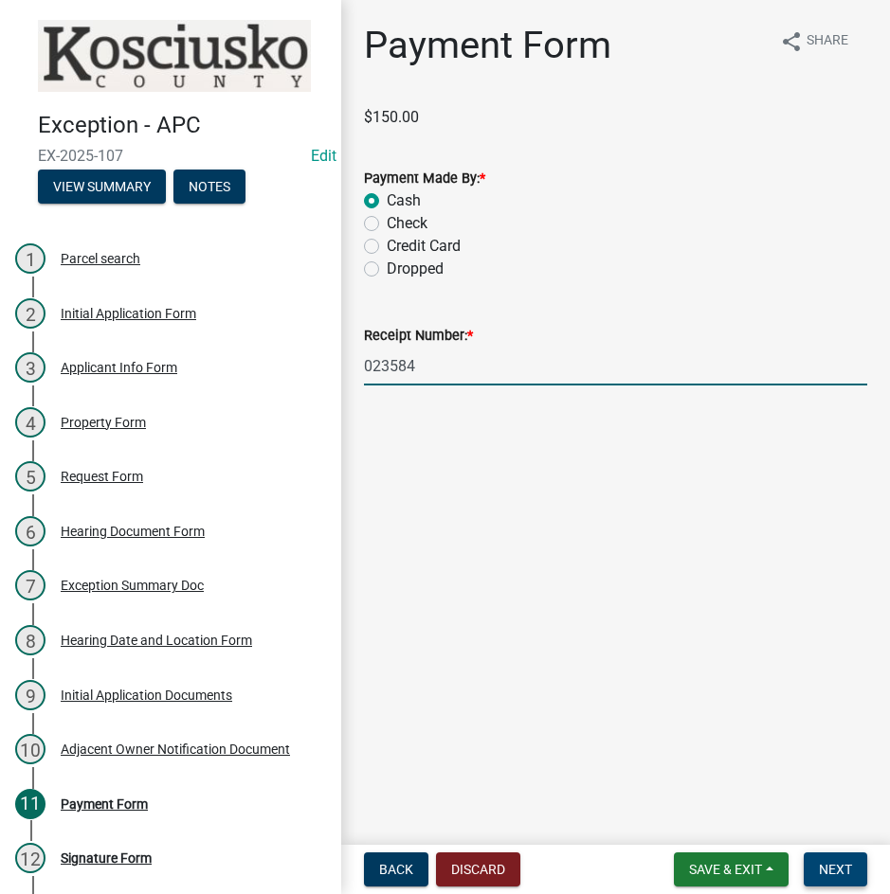
type input "023584"
click at [839, 866] on span "Next" at bounding box center [835, 869] width 33 height 15
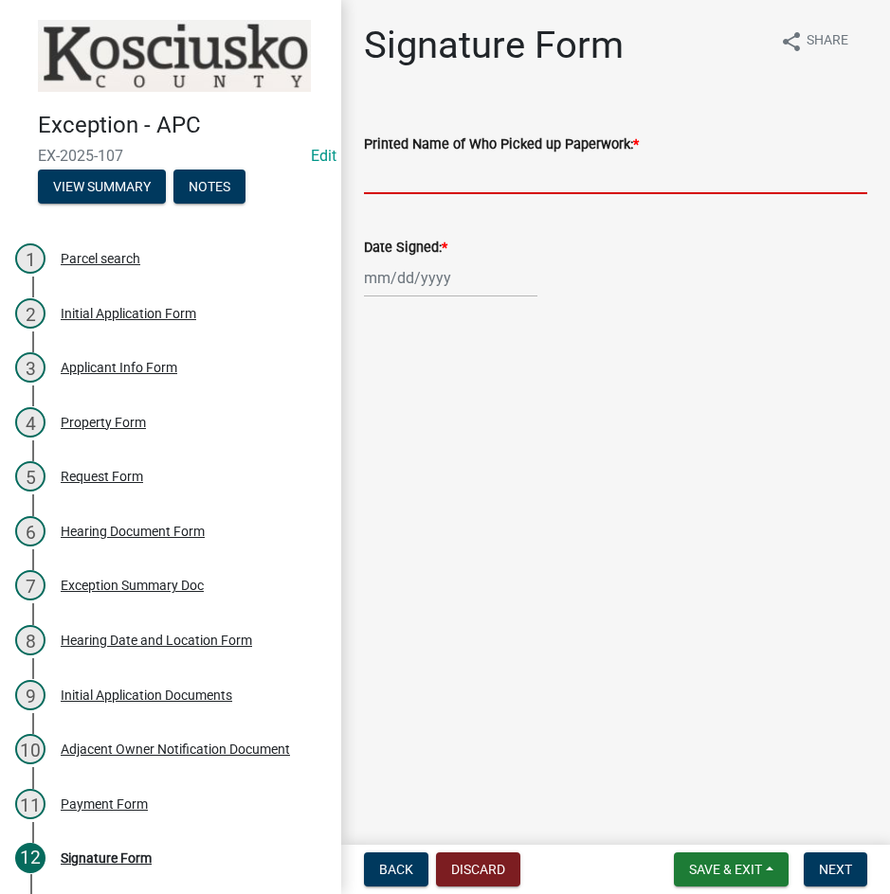
click at [549, 183] on input "Printed Name of Who Picked up Paperwork: *" at bounding box center [615, 174] width 503 height 39
type input "[PERSON_NAME]"
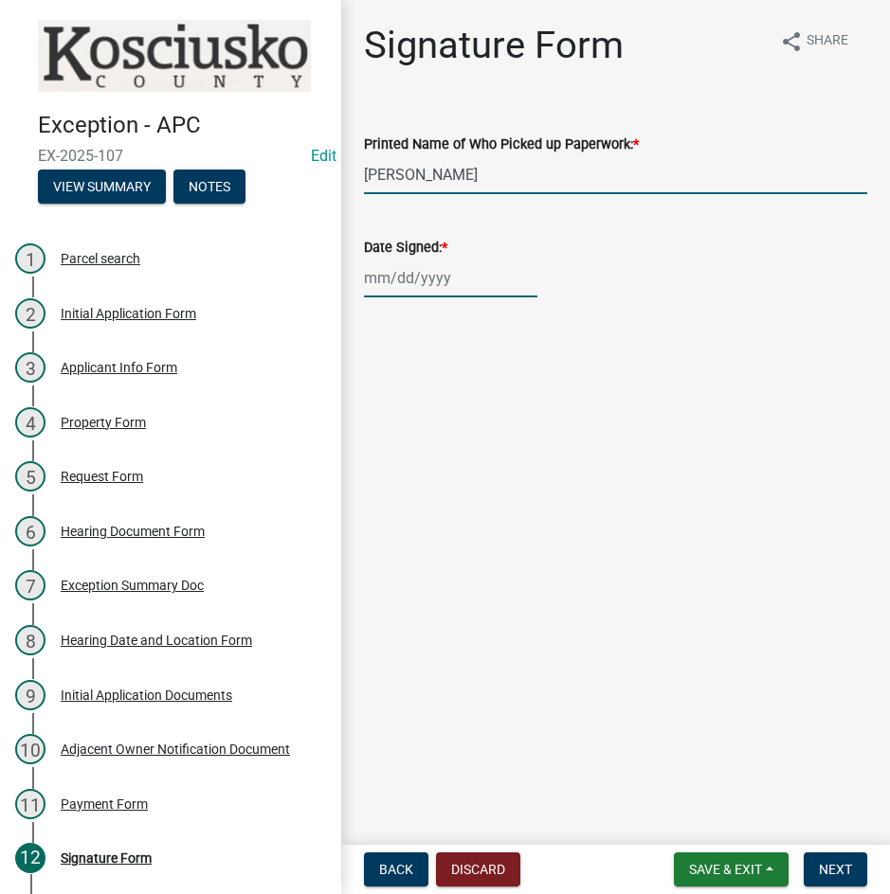
click at [369, 280] on div at bounding box center [450, 278] width 173 height 39
select select "9"
select select "2025"
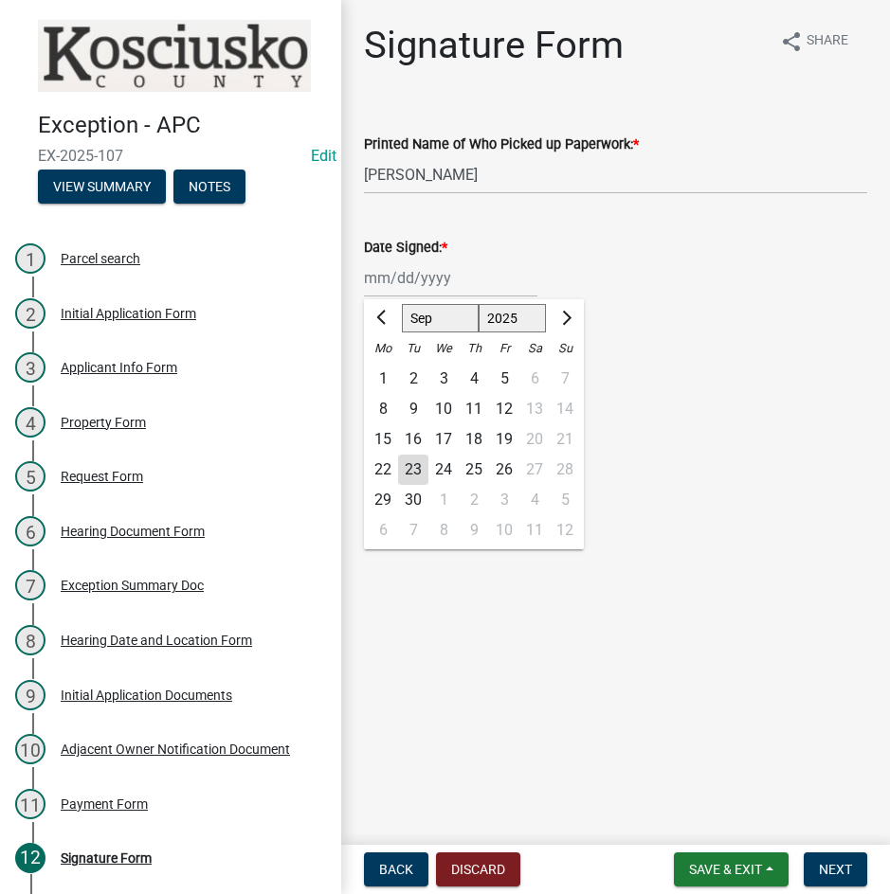
click at [377, 474] on div "22" at bounding box center [383, 470] width 30 height 30
type input "[DATE]"
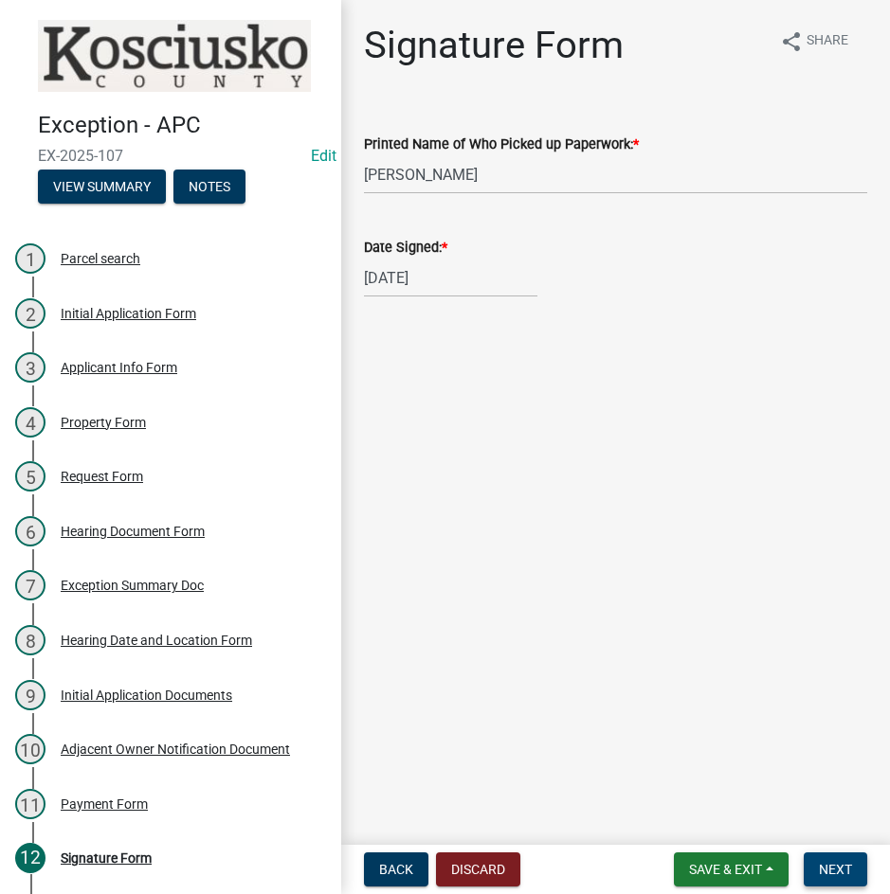
click at [837, 866] on span "Next" at bounding box center [835, 869] width 33 height 15
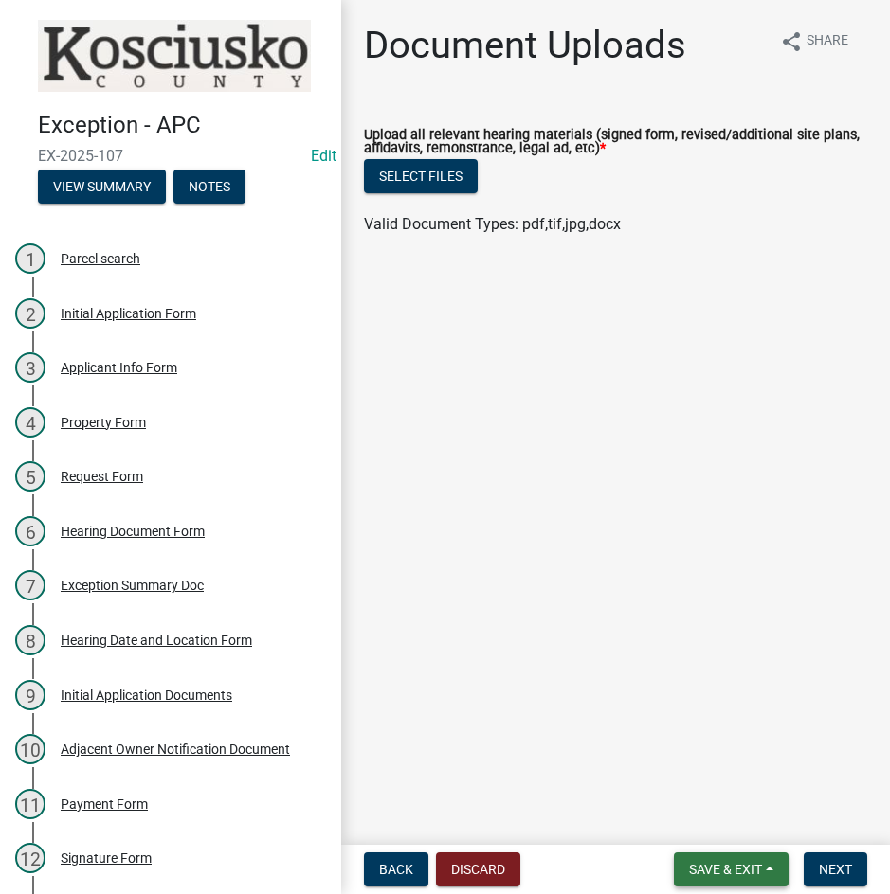
click at [721, 871] on span "Save & Exit" at bounding box center [725, 869] width 73 height 15
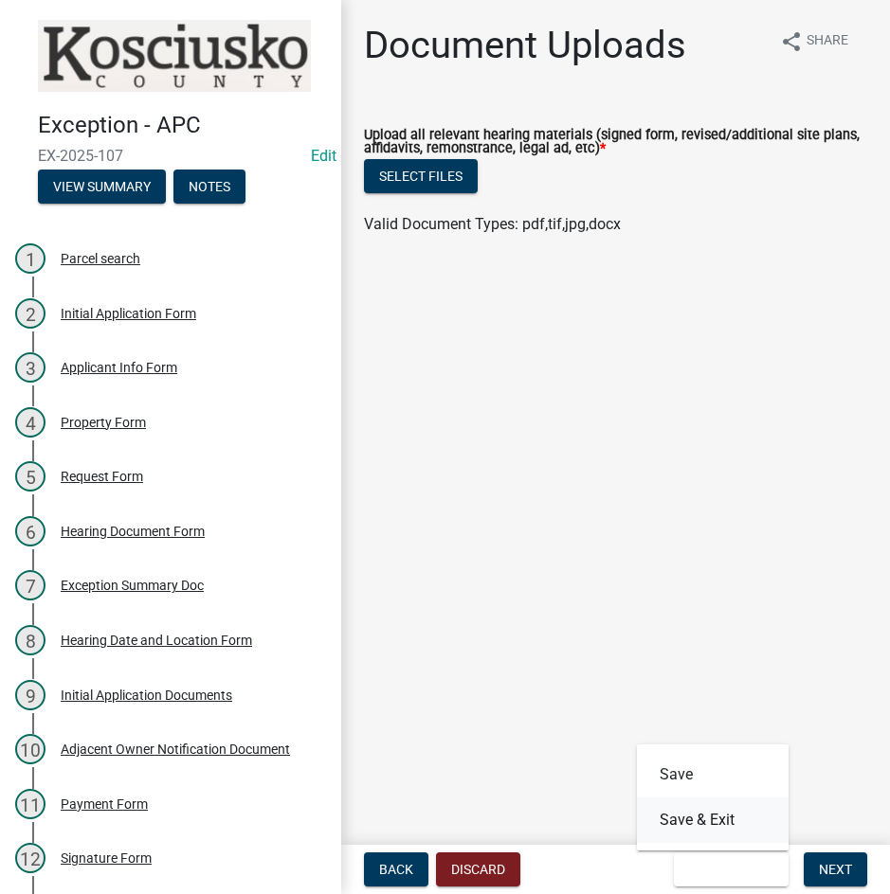
click at [716, 824] on button "Save & Exit" at bounding box center [713, 820] width 152 height 45
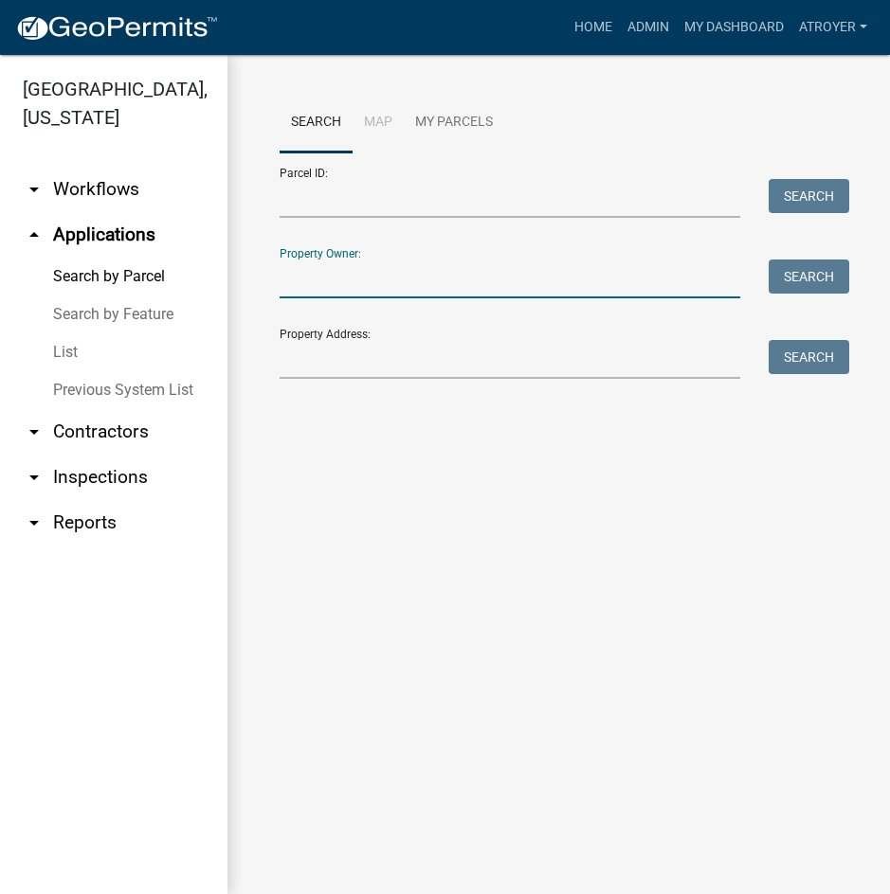
click at [456, 282] on input "Property Owner:" at bounding box center [510, 279] width 460 height 39
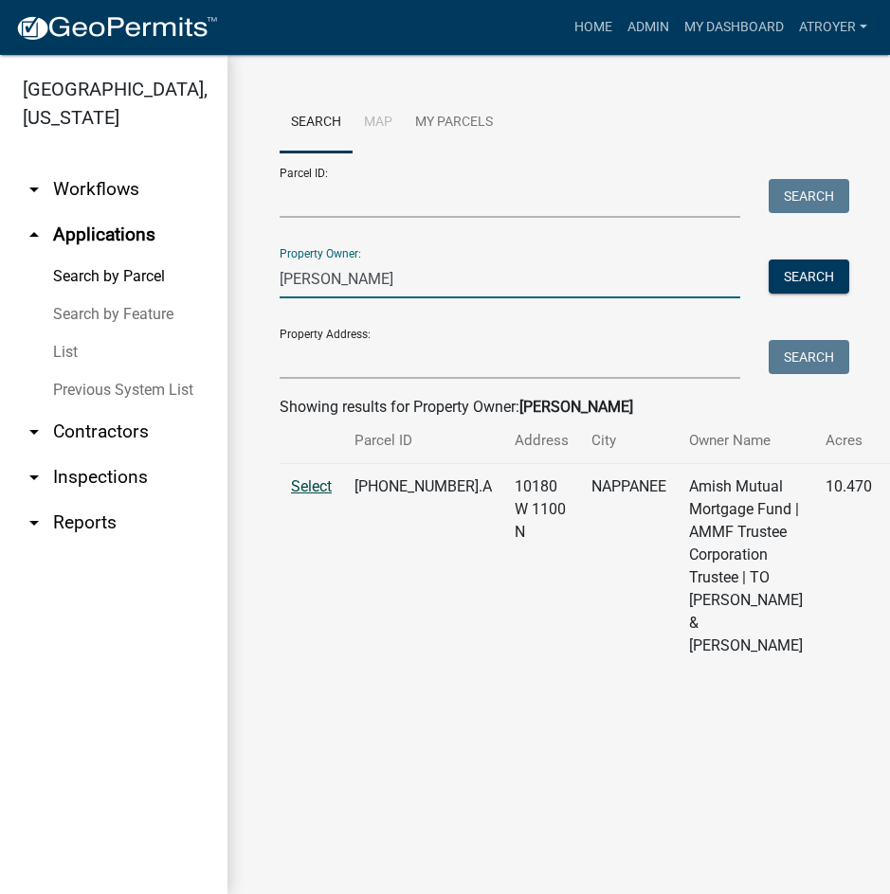
type input "[PERSON_NAME]"
click at [323, 496] on span "Select" at bounding box center [311, 487] width 41 height 18
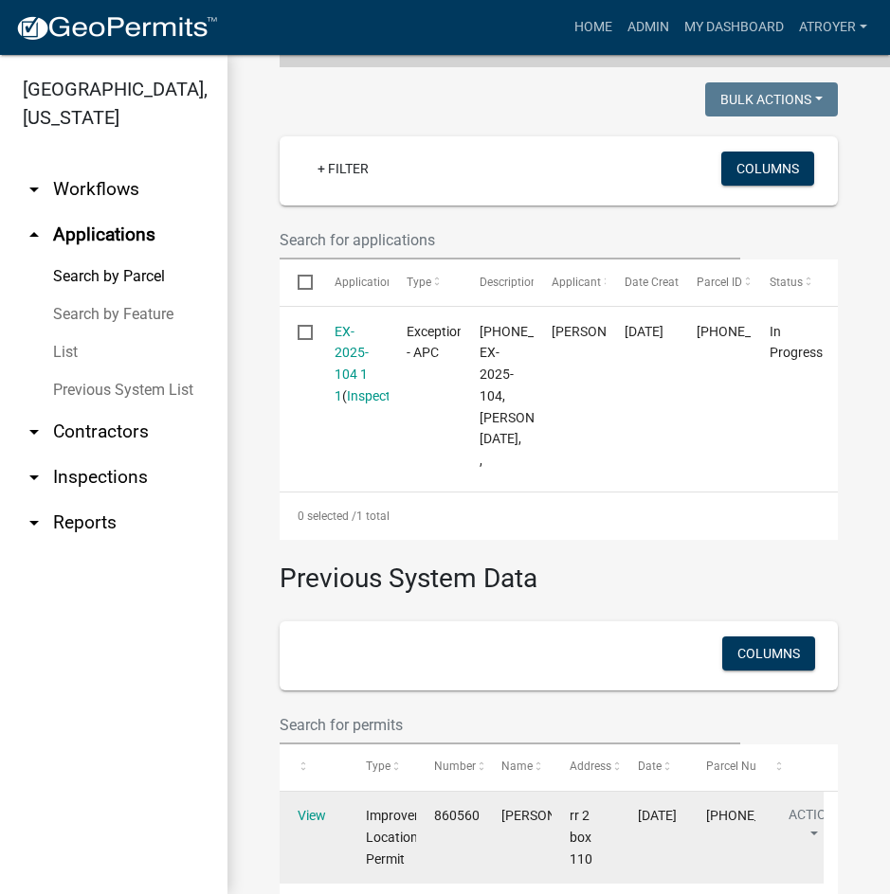
scroll to position [524, 0]
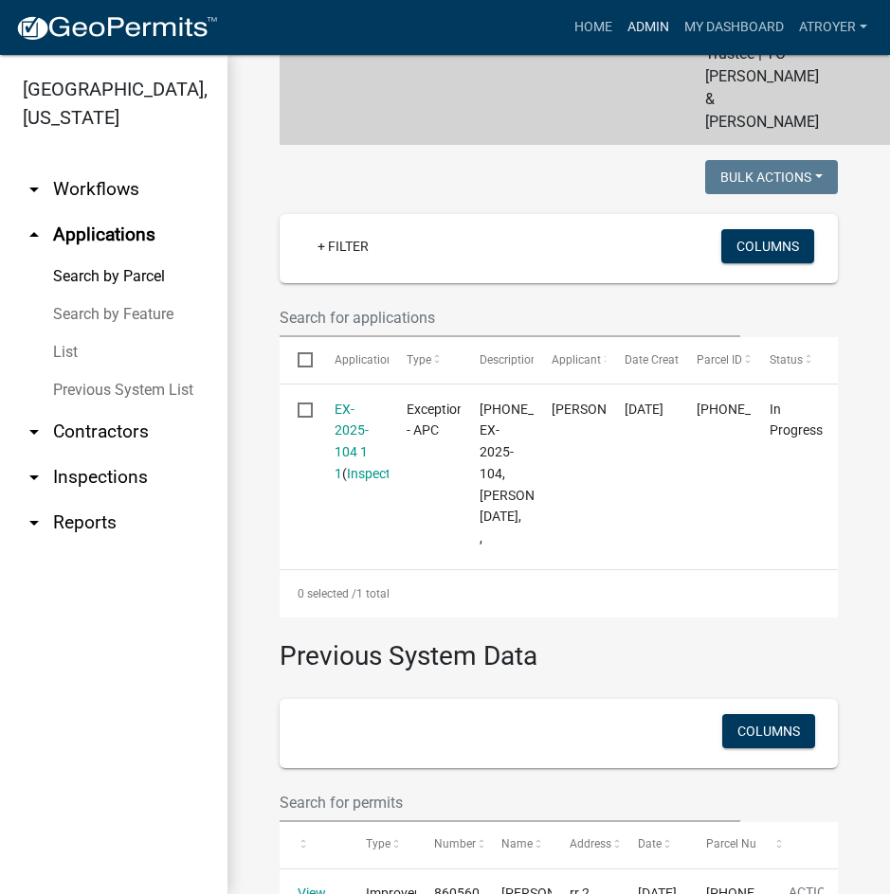
click at [645, 30] on link "Admin" at bounding box center [648, 27] width 57 height 36
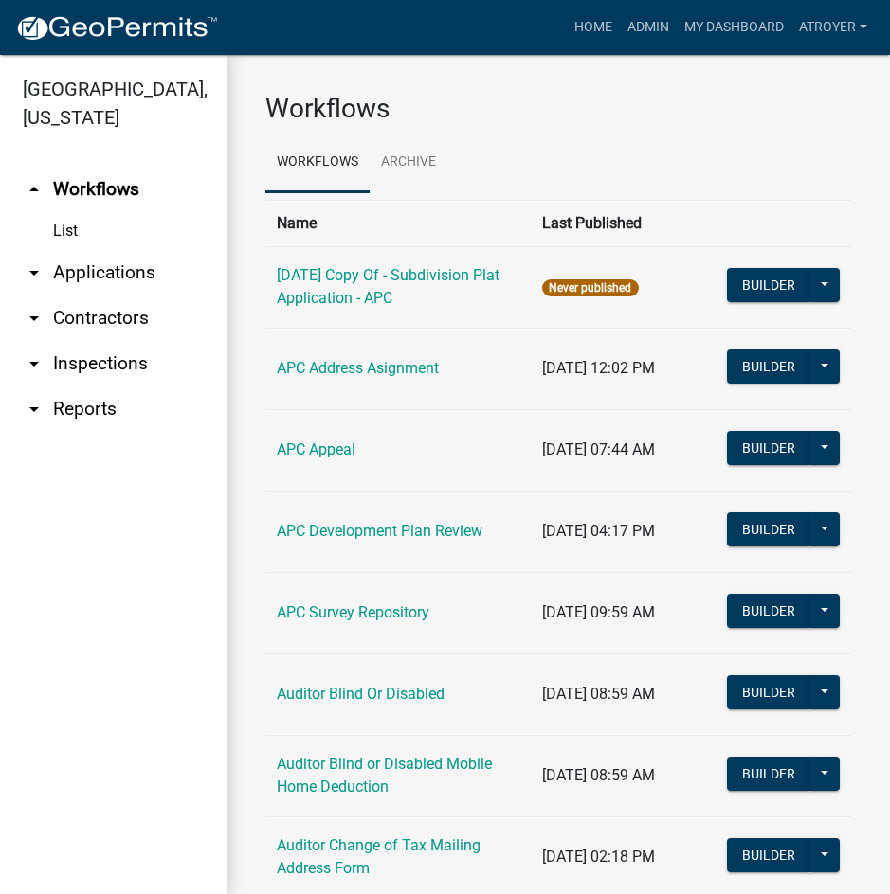
click at [81, 274] on link "arrow_drop_down Applications" at bounding box center [113, 272] width 227 height 45
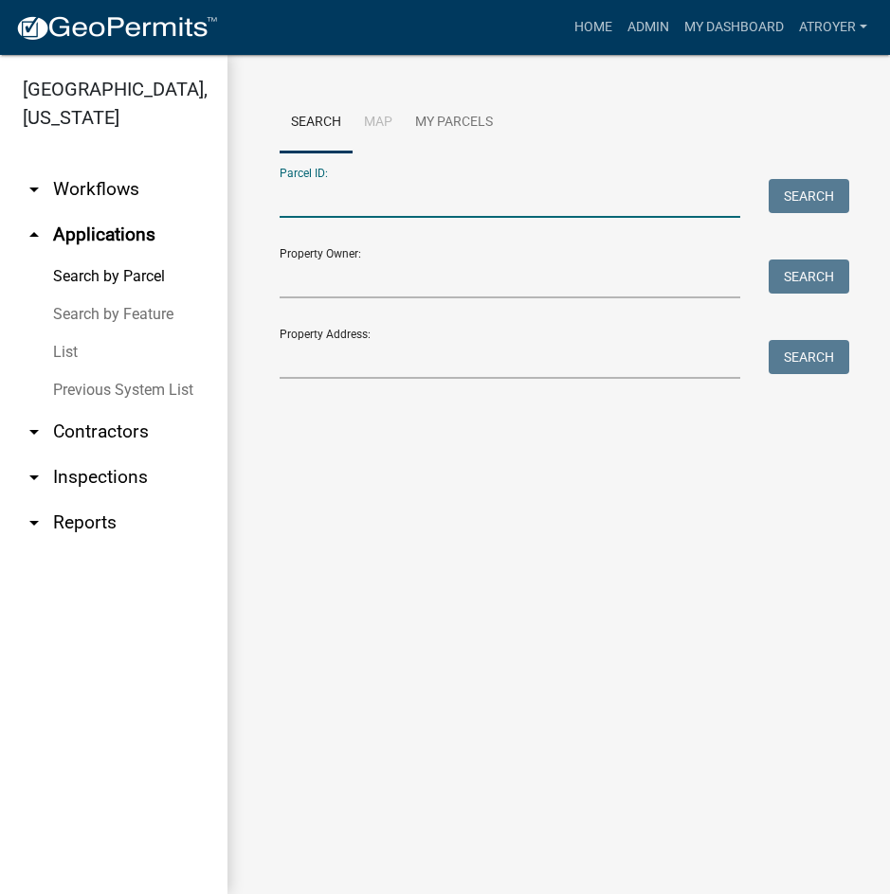
click at [442, 204] on input "Parcel ID:" at bounding box center [510, 198] width 460 height 39
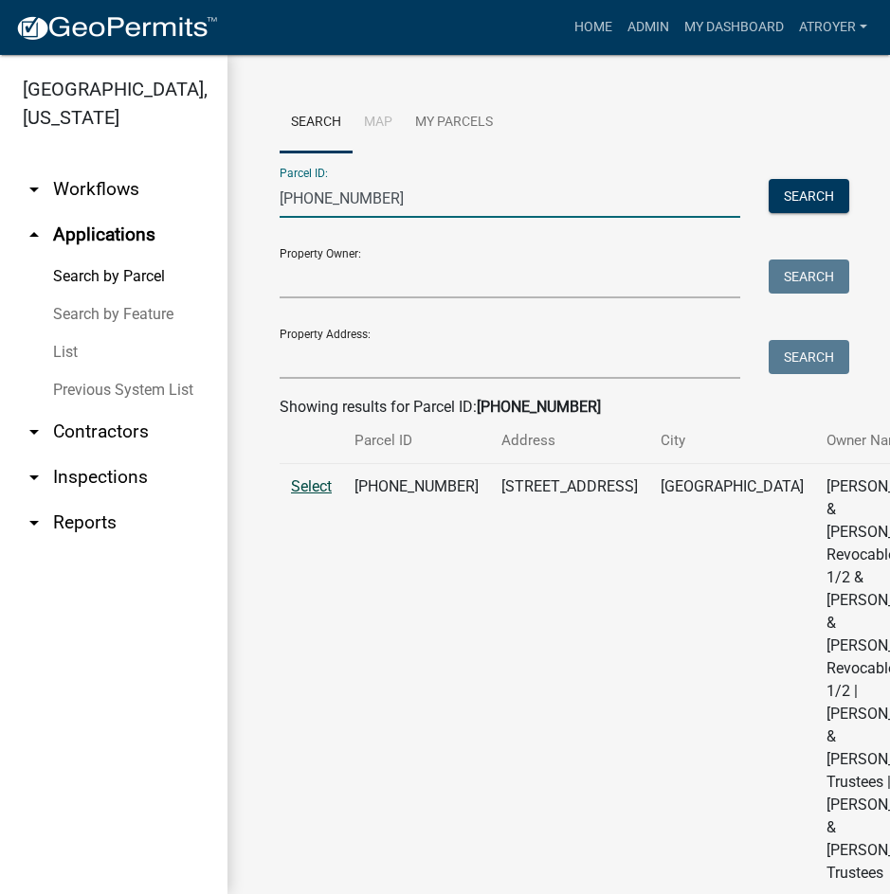
type input "[PHONE_NUMBER]"
click at [320, 496] on span "Select" at bounding box center [311, 487] width 41 height 18
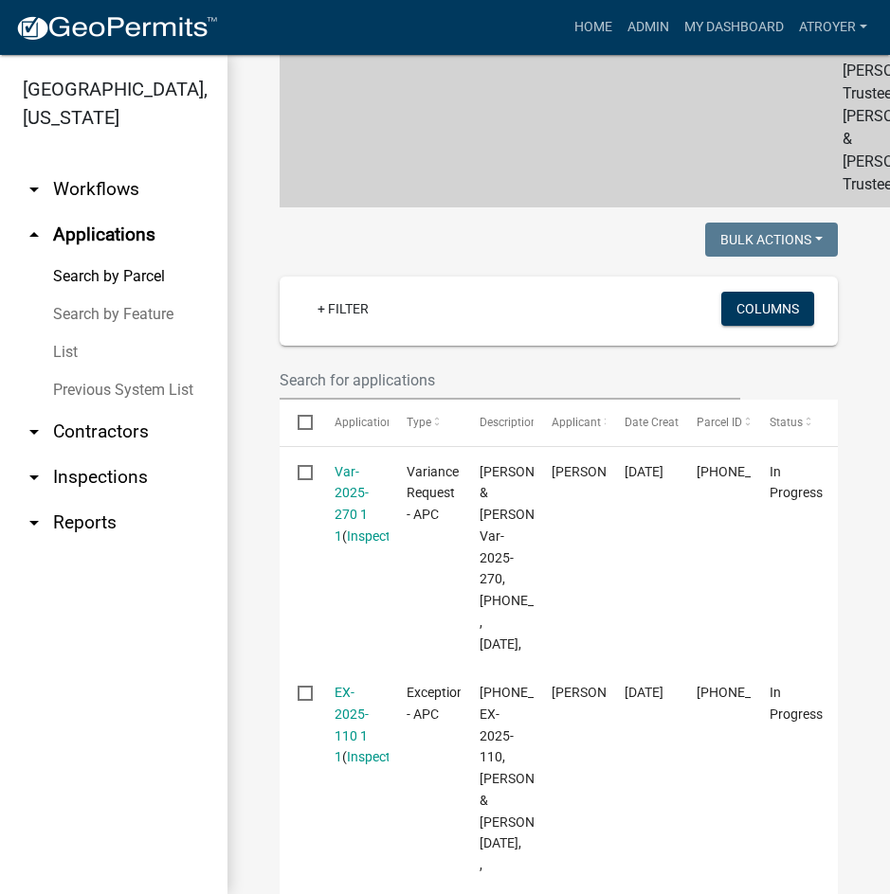
scroll to position [853, 0]
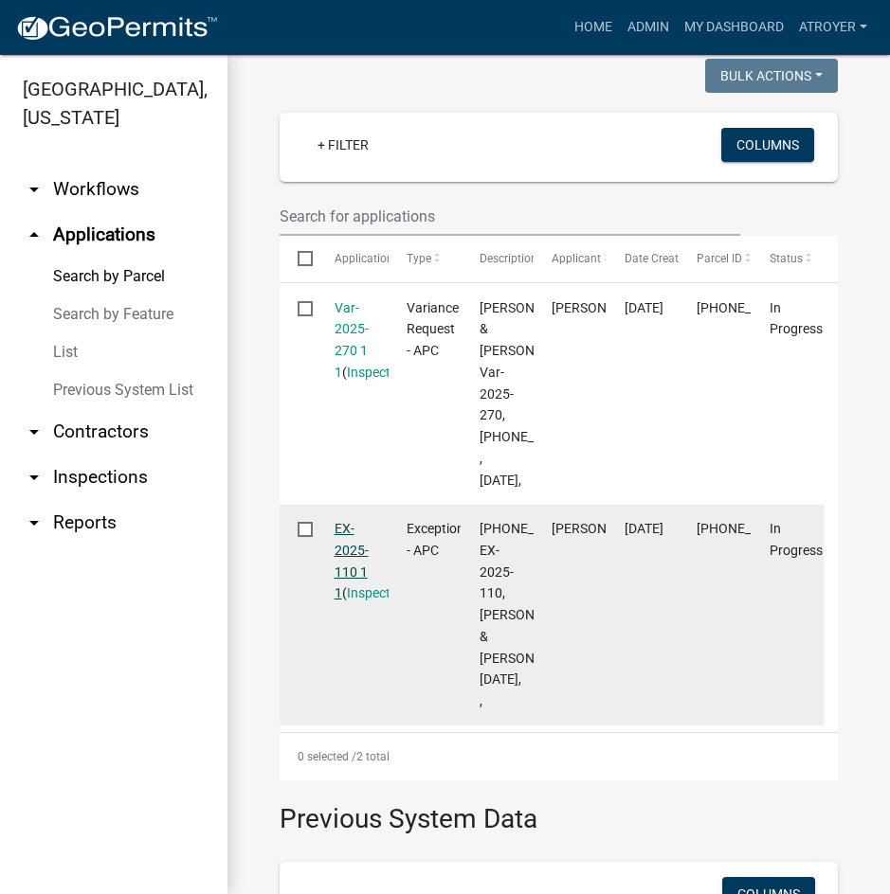
click at [346, 568] on link "EX-2025-110 1 1" at bounding box center [351, 561] width 34 height 80
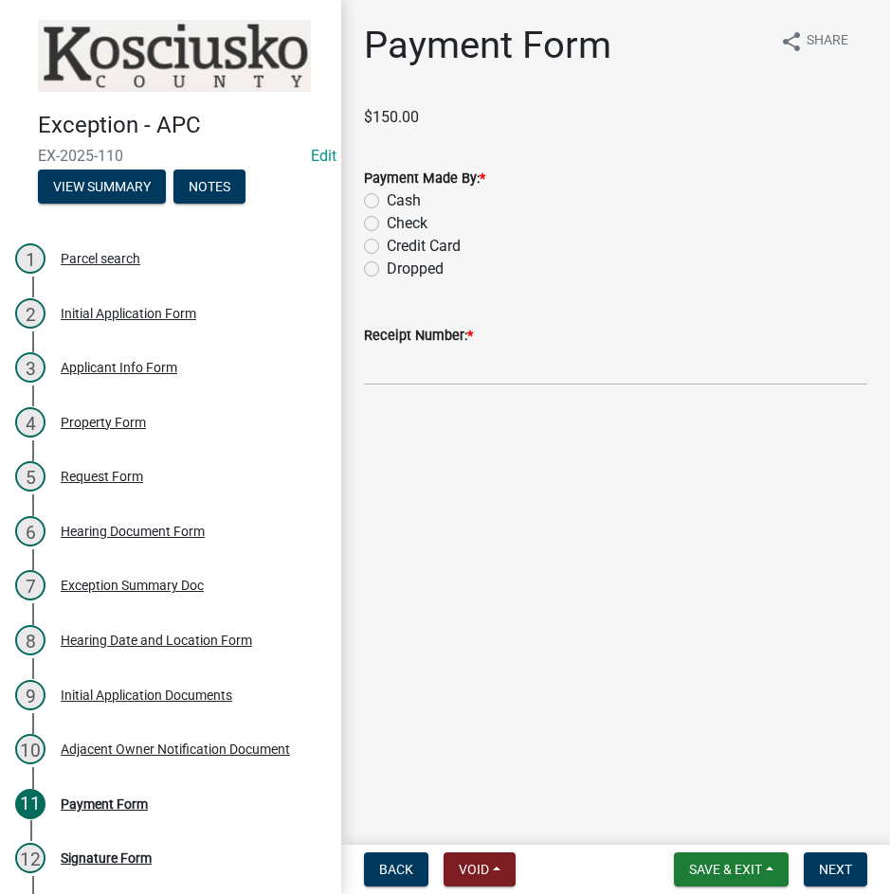
click at [387, 221] on label "Check" at bounding box center [407, 223] width 41 height 23
click at [387, 221] on input "Check" at bounding box center [393, 218] width 12 height 12
radio input "true"
click at [496, 383] on input "Receipt Number: *" at bounding box center [615, 366] width 503 height 39
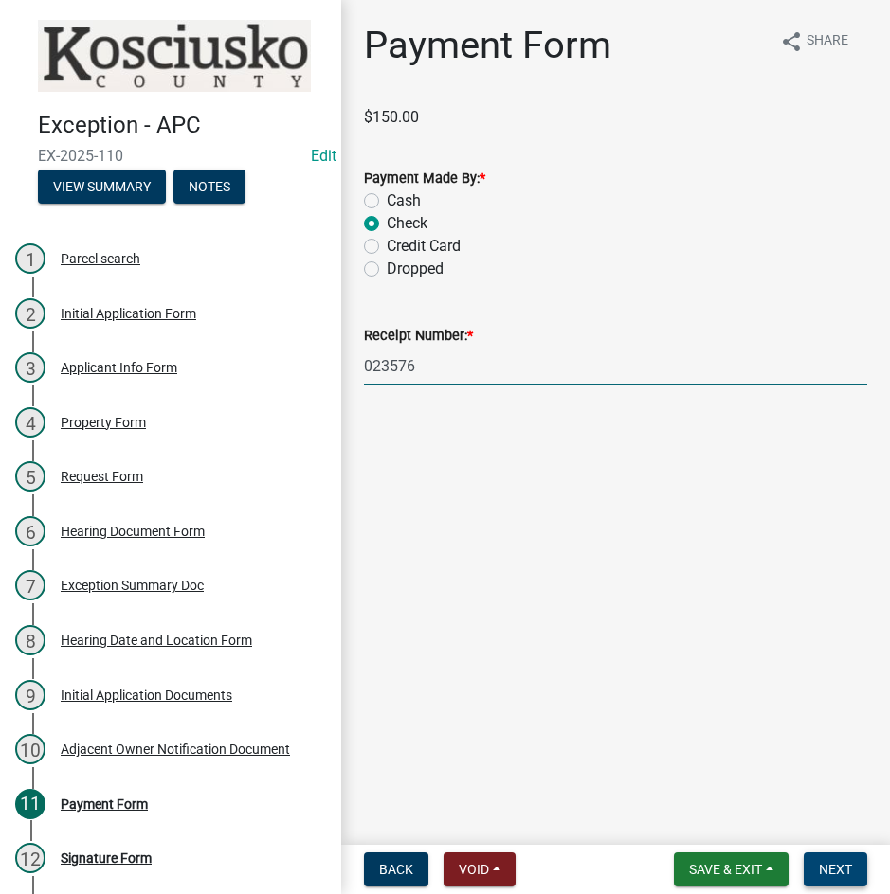
type input "023576"
click at [842, 869] on span "Next" at bounding box center [835, 869] width 33 height 15
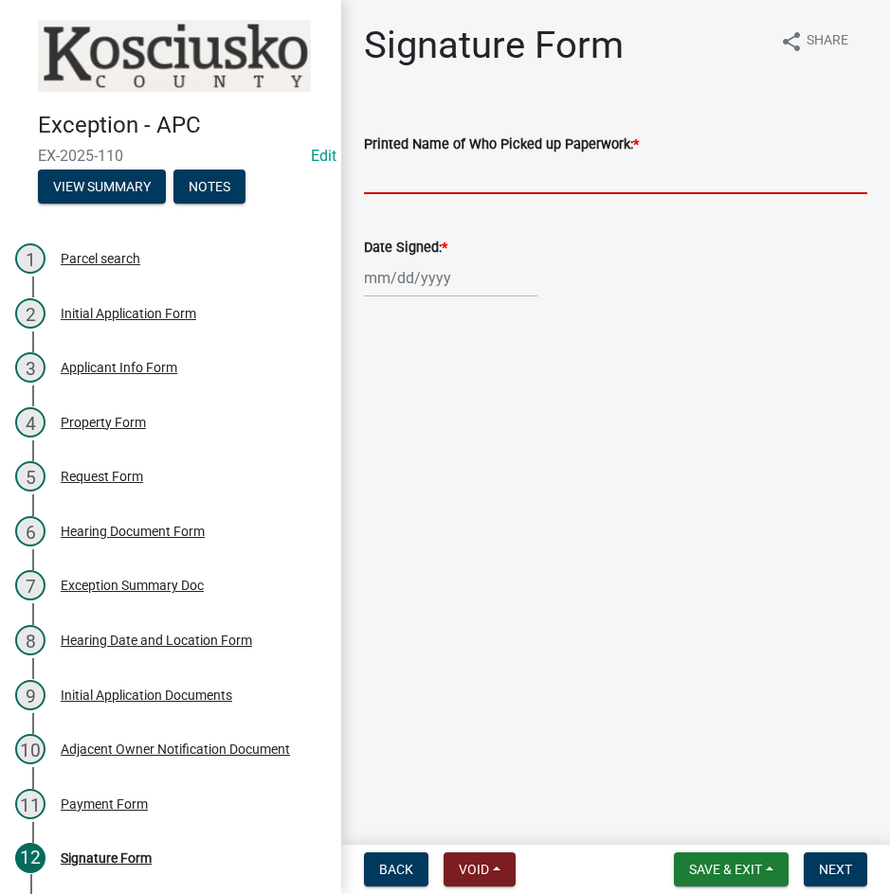
drag, startPoint x: 461, startPoint y: 176, endPoint x: 465, endPoint y: 189, distance: 13.8
click at [461, 179] on input "Printed Name of Who Picked up Paperwork: *" at bounding box center [615, 174] width 503 height 39
type input "[PERSON_NAME]"
click at [383, 279] on div at bounding box center [450, 278] width 173 height 39
select select "9"
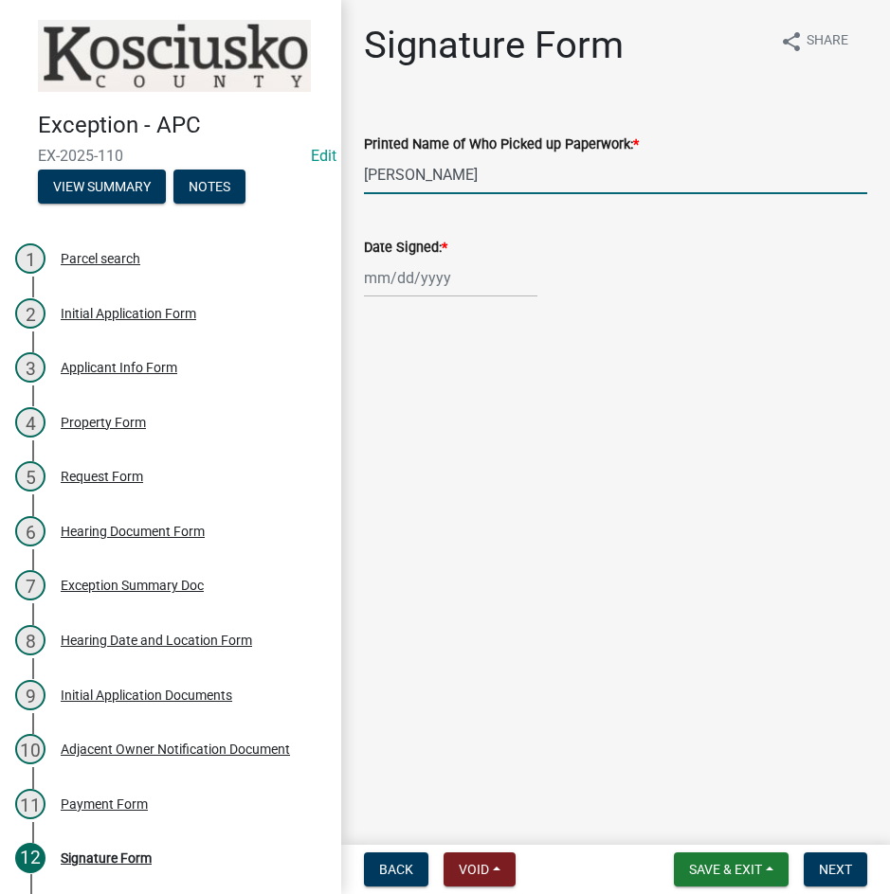
select select "2025"
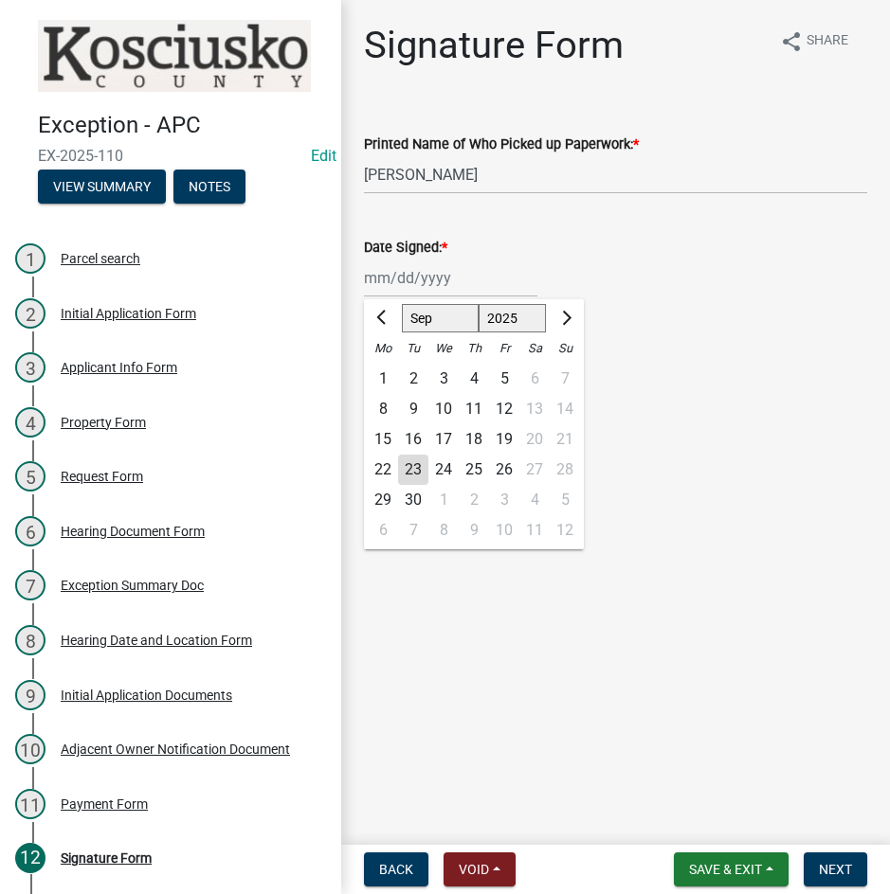
click at [385, 466] on div "22" at bounding box center [383, 470] width 30 height 30
type input "[DATE]"
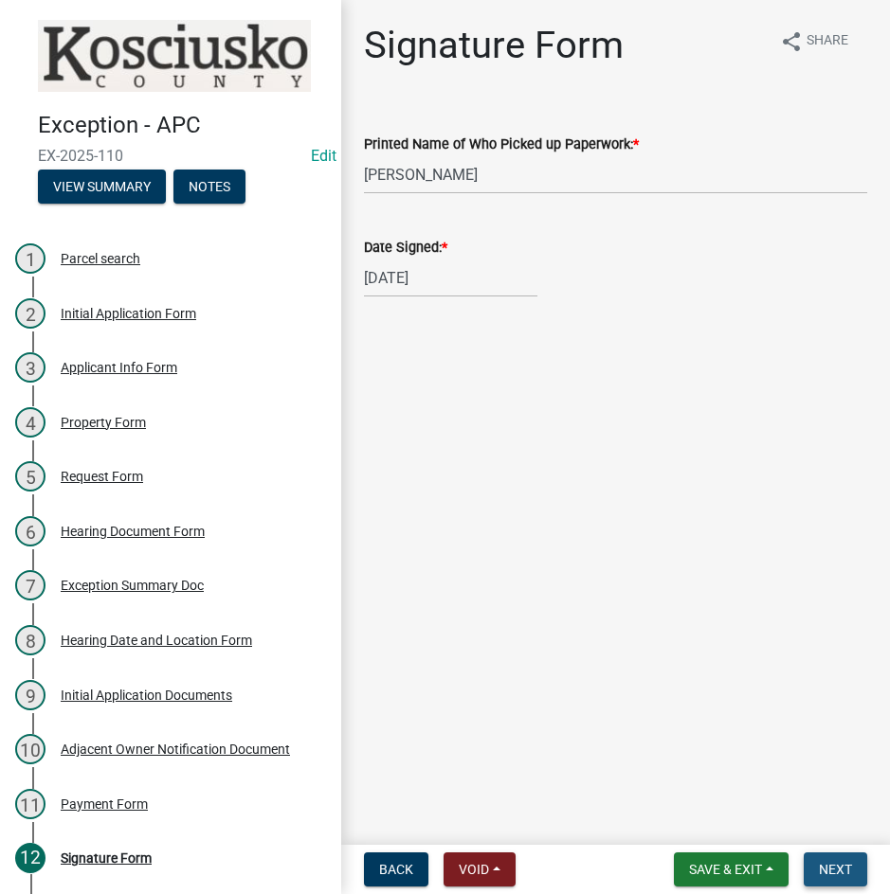
click at [832, 865] on span "Next" at bounding box center [835, 869] width 33 height 15
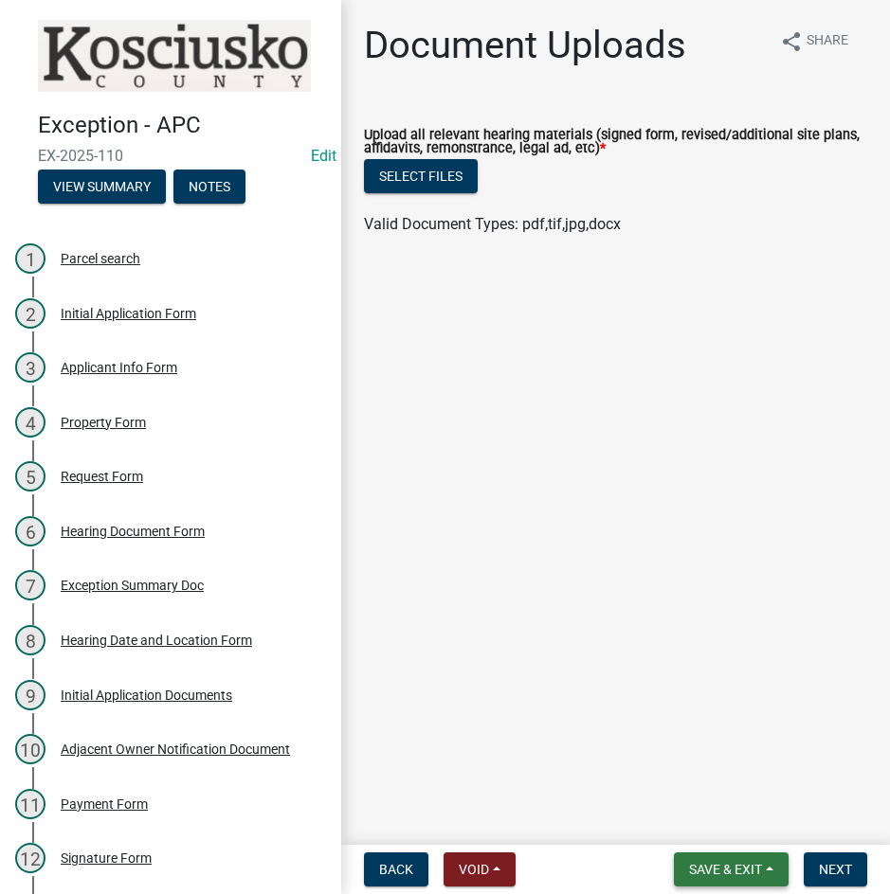
click at [704, 863] on span "Save & Exit" at bounding box center [725, 869] width 73 height 15
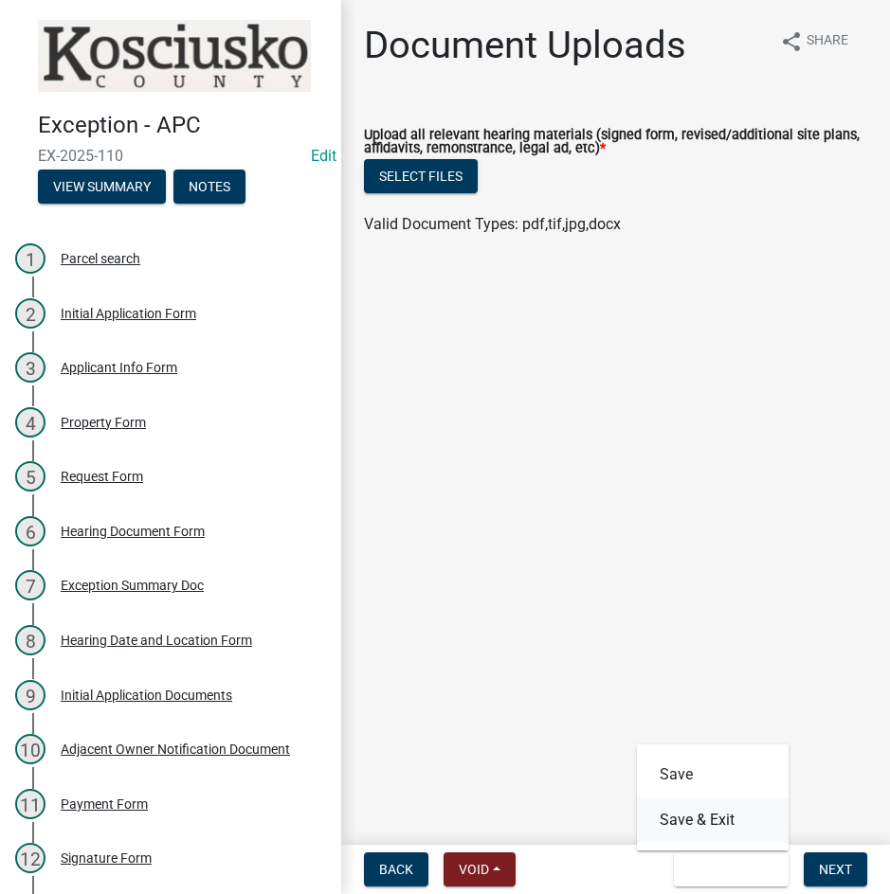
click at [692, 829] on button "Save & Exit" at bounding box center [713, 820] width 152 height 45
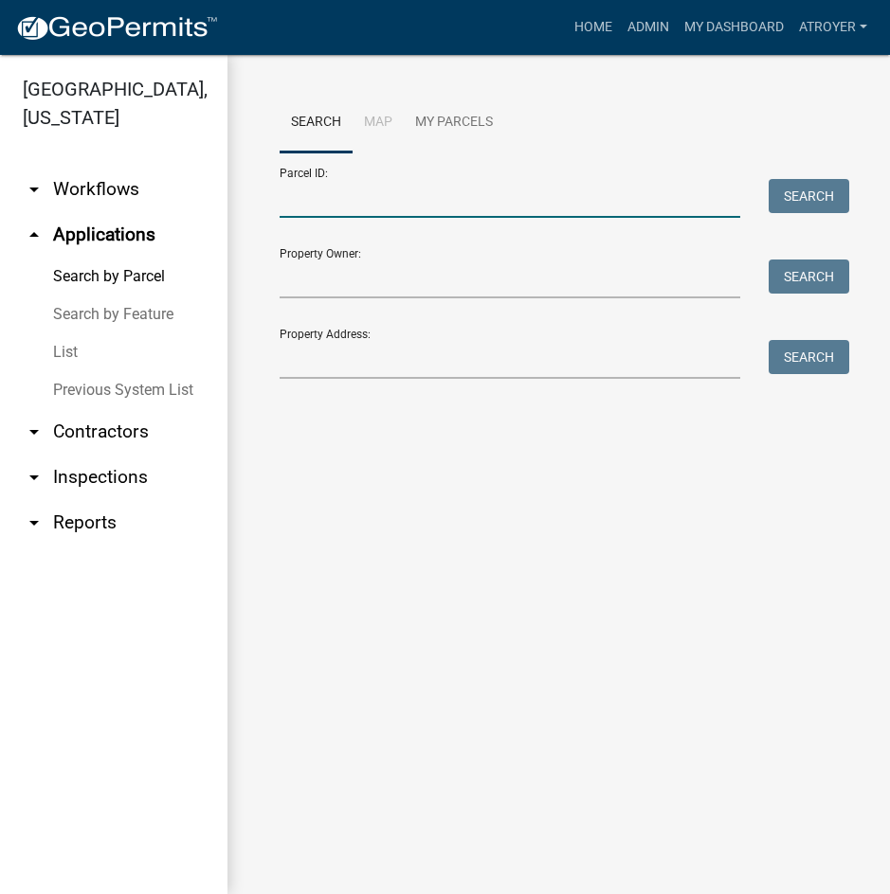
click at [352, 201] on input "Parcel ID:" at bounding box center [510, 198] width 460 height 39
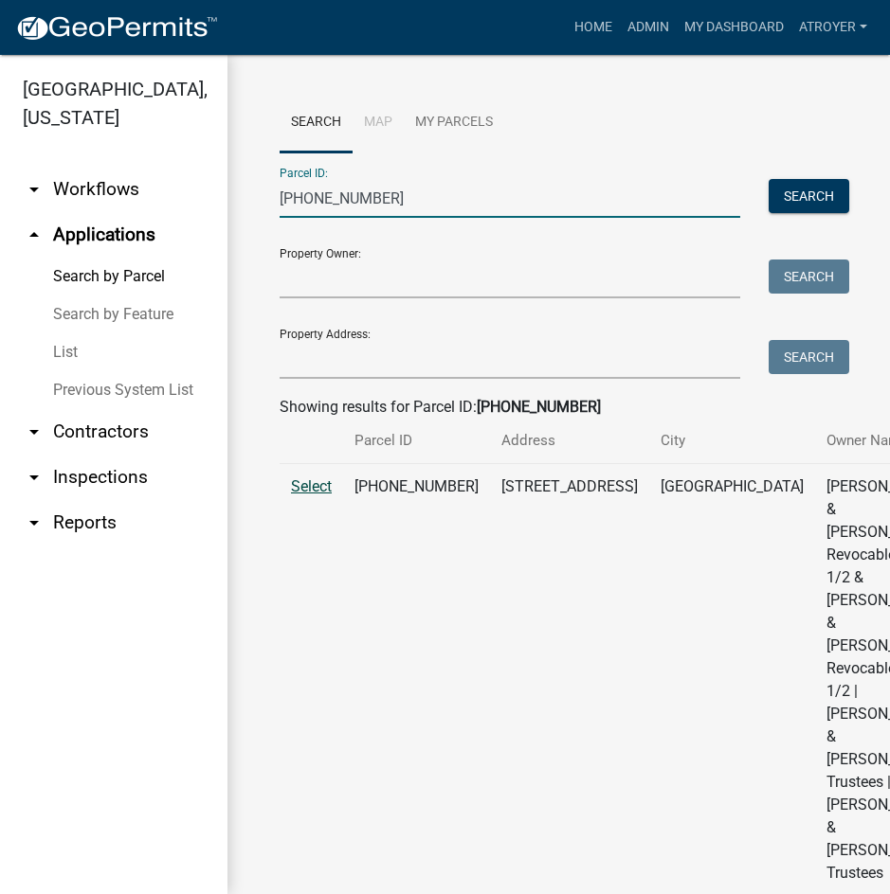
type input "[PHONE_NUMBER]"
click at [315, 496] on span "Select" at bounding box center [311, 487] width 41 height 18
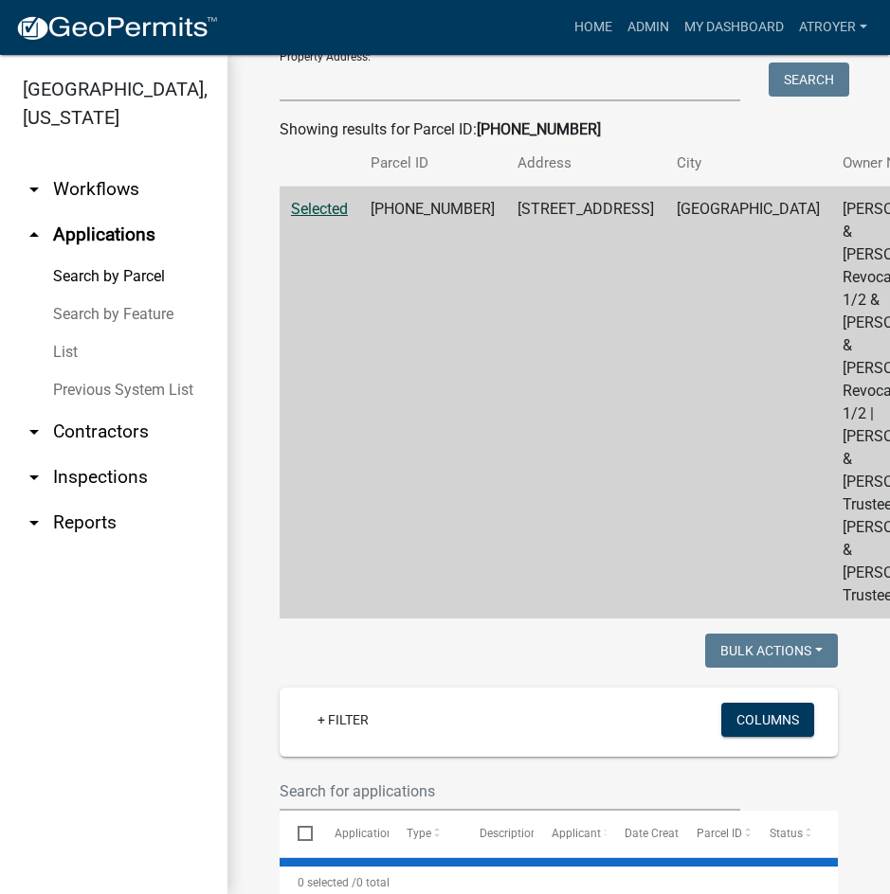
scroll to position [568, 0]
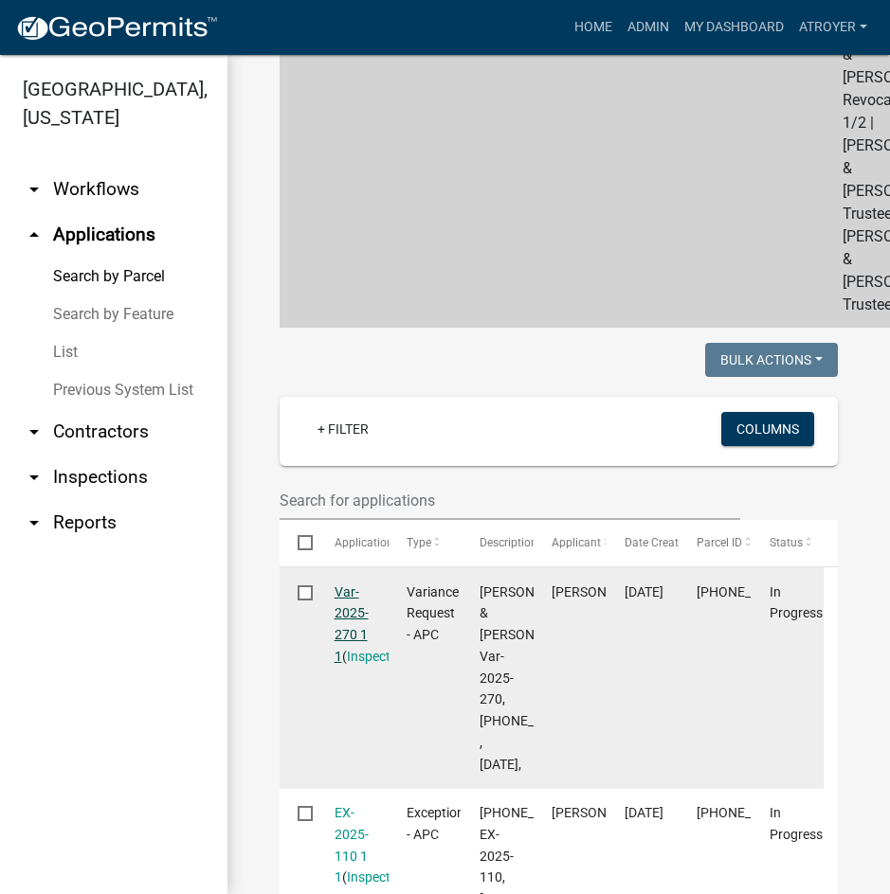
click at [348, 585] on link "Var-2025-270 1 1" at bounding box center [351, 625] width 34 height 80
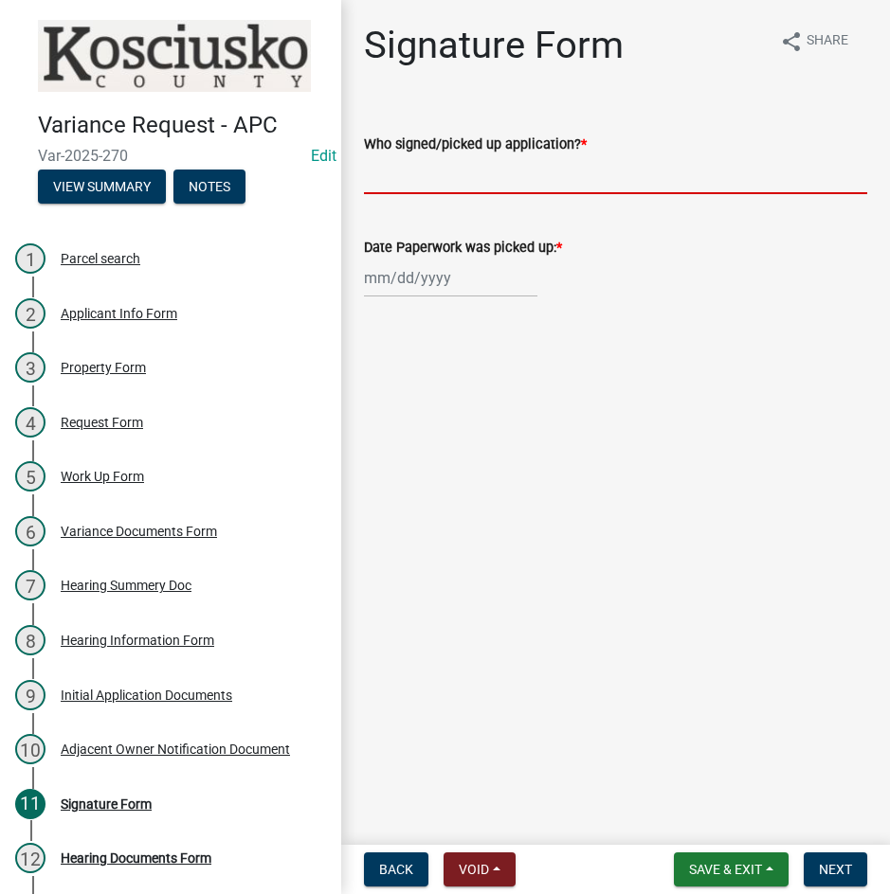
click at [514, 184] on input "Who signed/picked up application? *" at bounding box center [615, 174] width 503 height 39
type input "[PERSON_NAME]"
click at [386, 279] on div at bounding box center [450, 278] width 173 height 39
select select "9"
select select "2025"
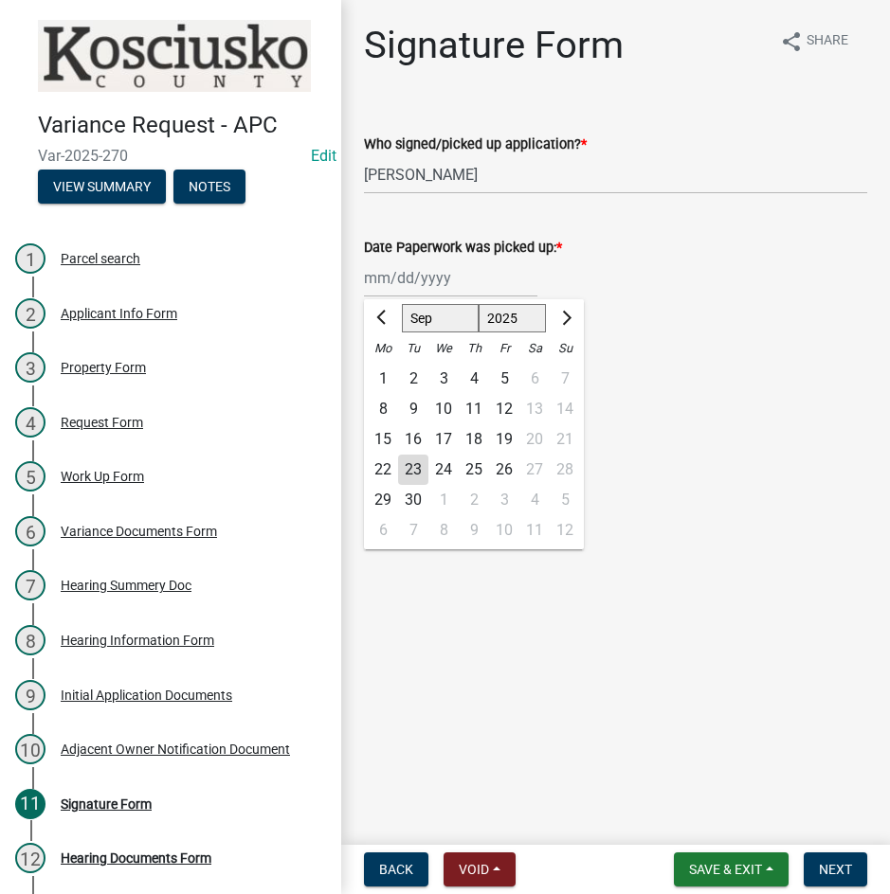
click at [379, 466] on div "22" at bounding box center [383, 470] width 30 height 30
type input "[DATE]"
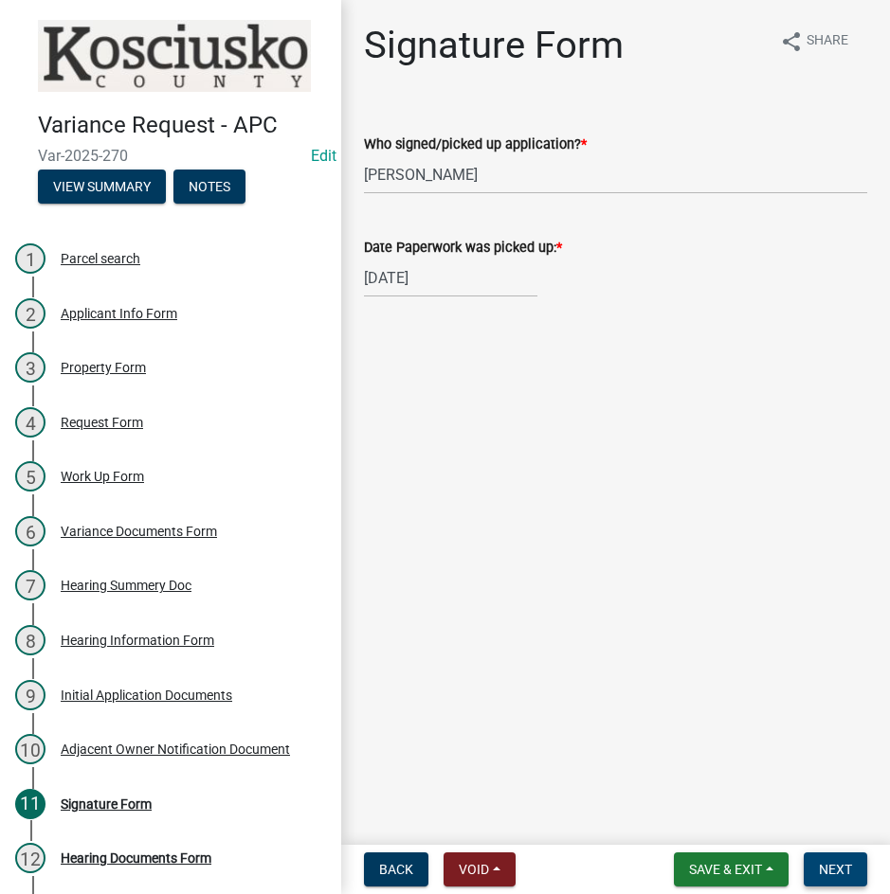
click at [832, 863] on span "Next" at bounding box center [835, 869] width 33 height 15
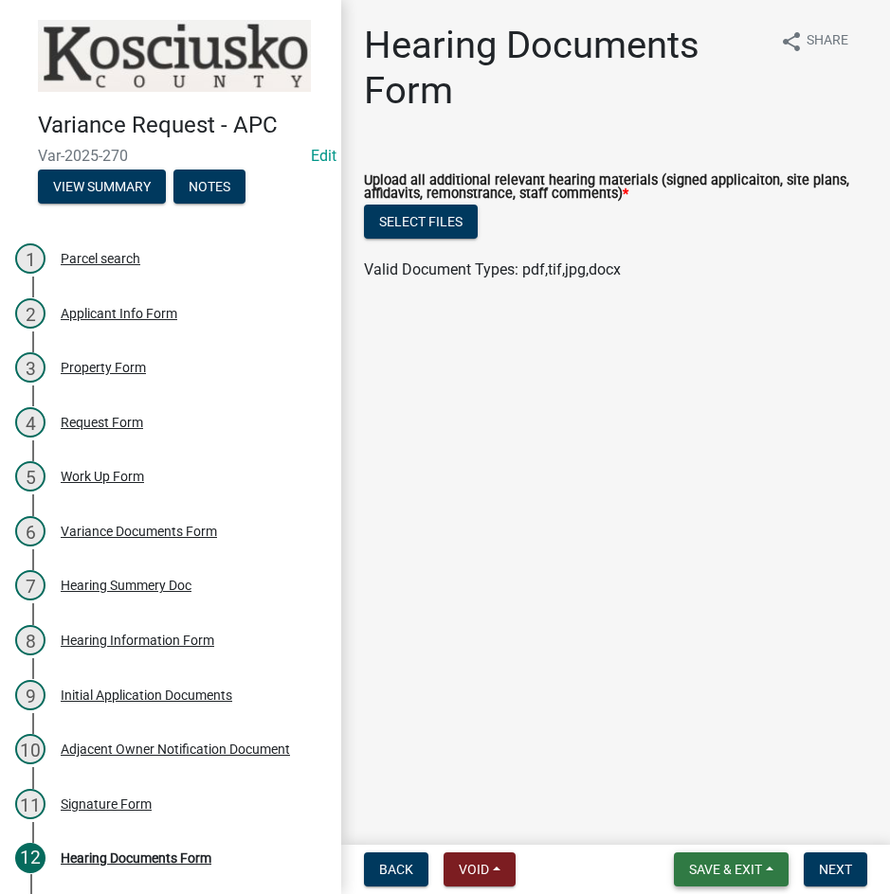
click at [731, 867] on span "Save & Exit" at bounding box center [725, 869] width 73 height 15
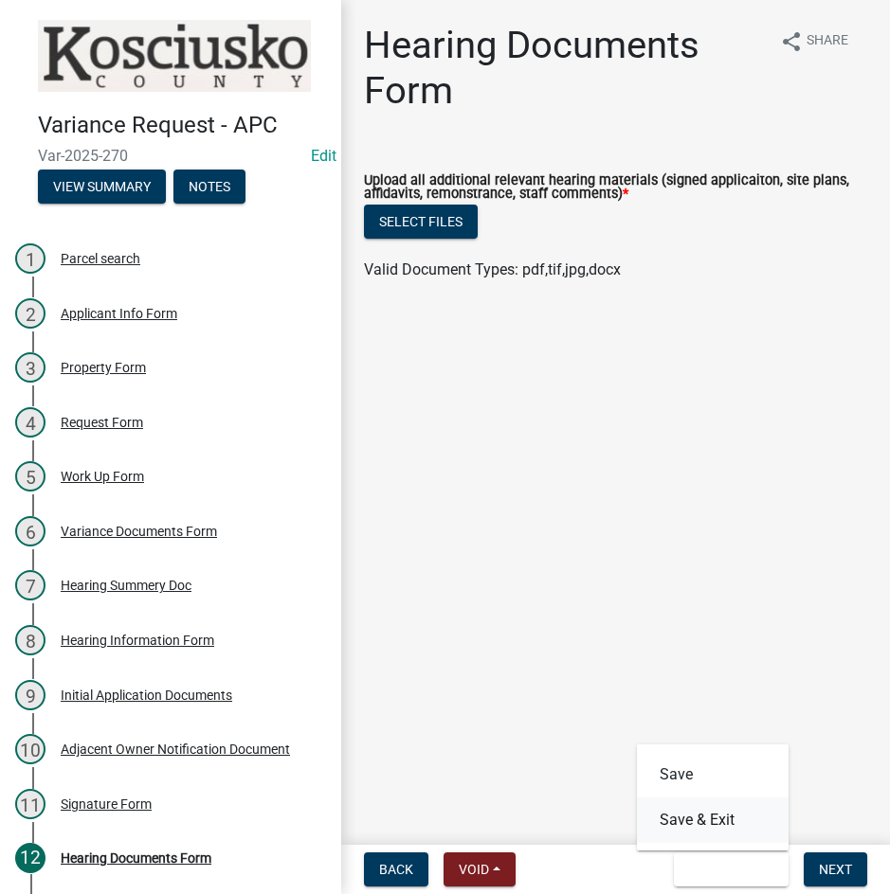
click at [731, 827] on button "Save & Exit" at bounding box center [713, 820] width 152 height 45
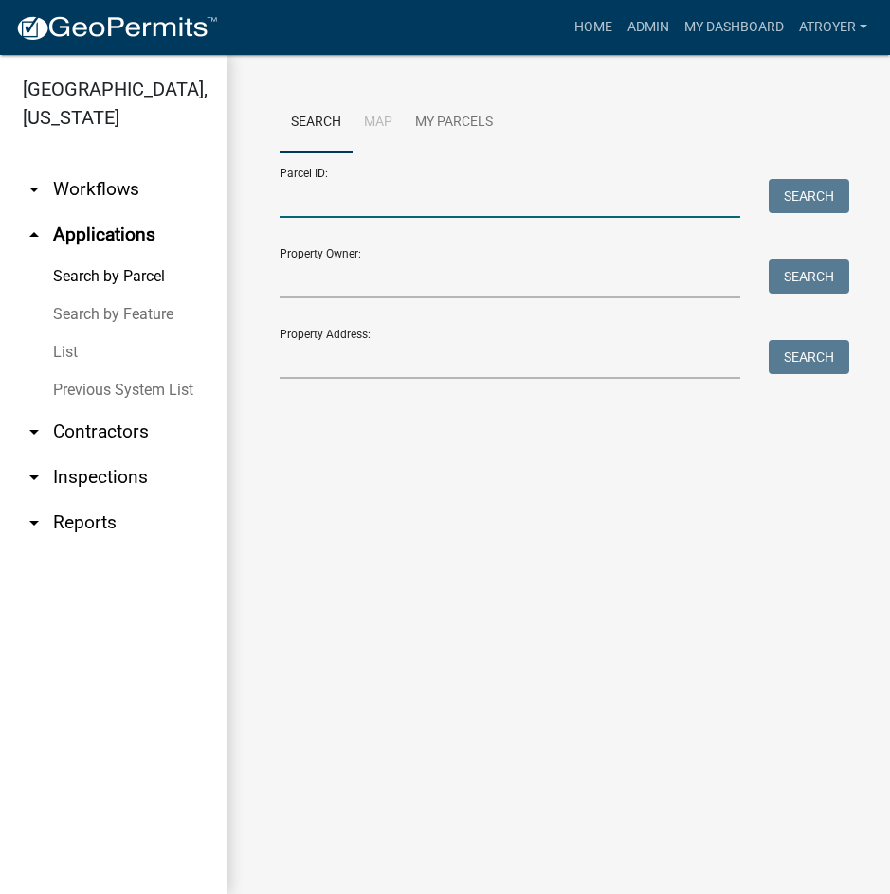
click at [493, 202] on input "Parcel ID:" at bounding box center [510, 198] width 460 height 39
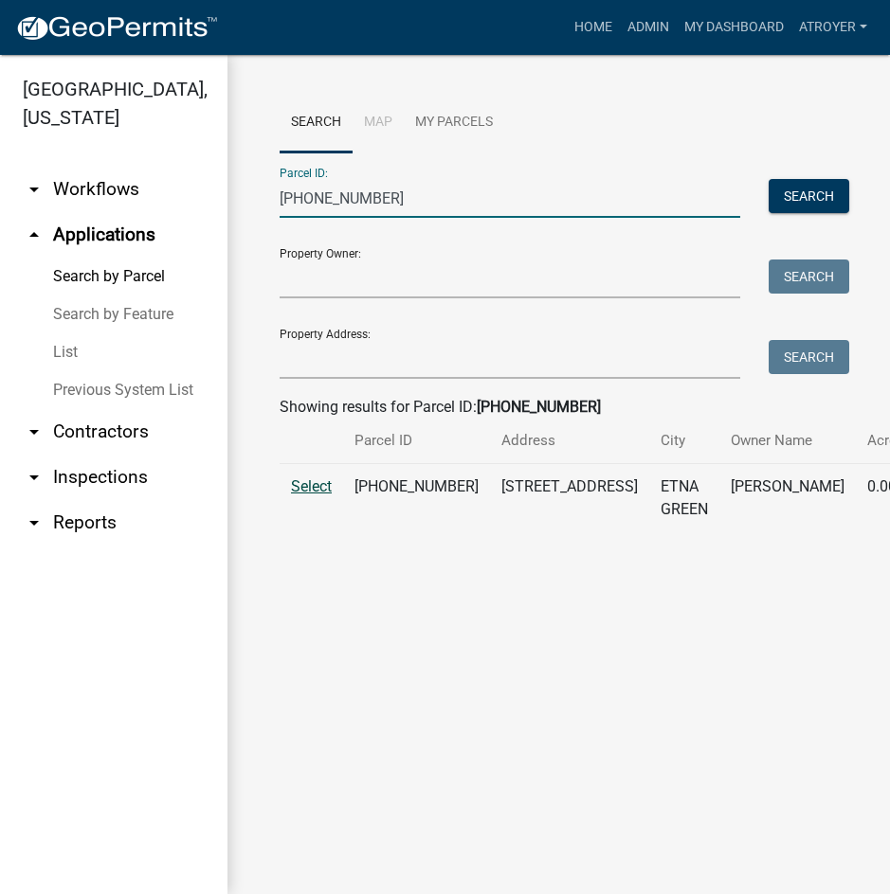
type input "[PHONE_NUMBER]"
click at [306, 496] on span "Select" at bounding box center [311, 487] width 41 height 18
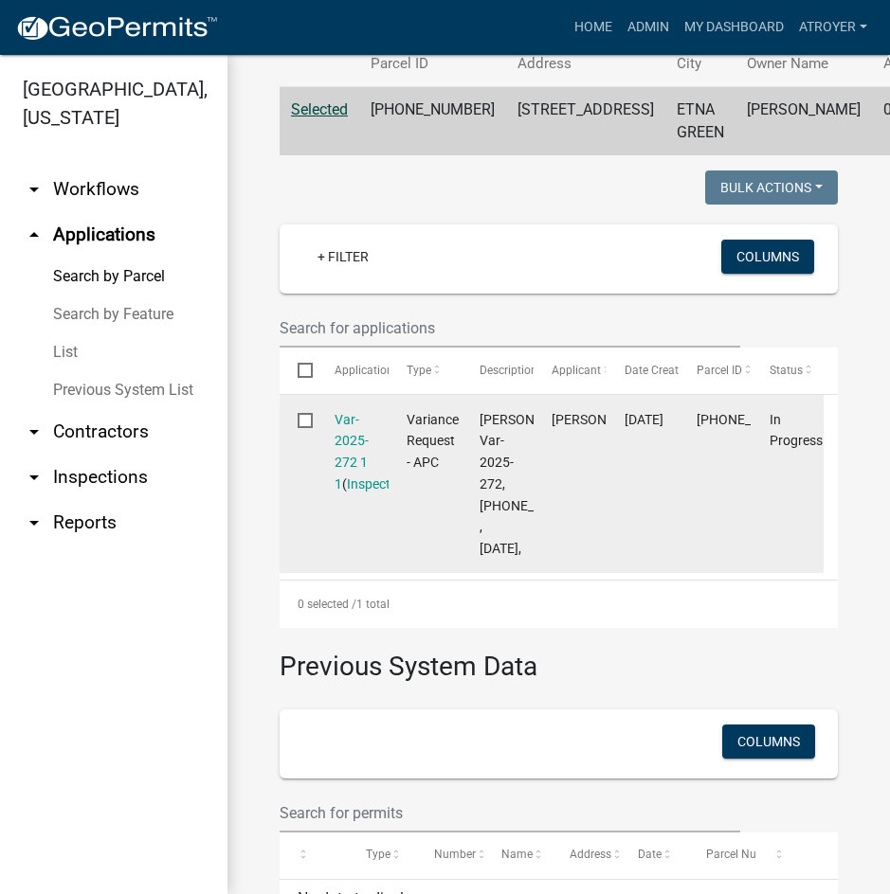
scroll to position [379, 0]
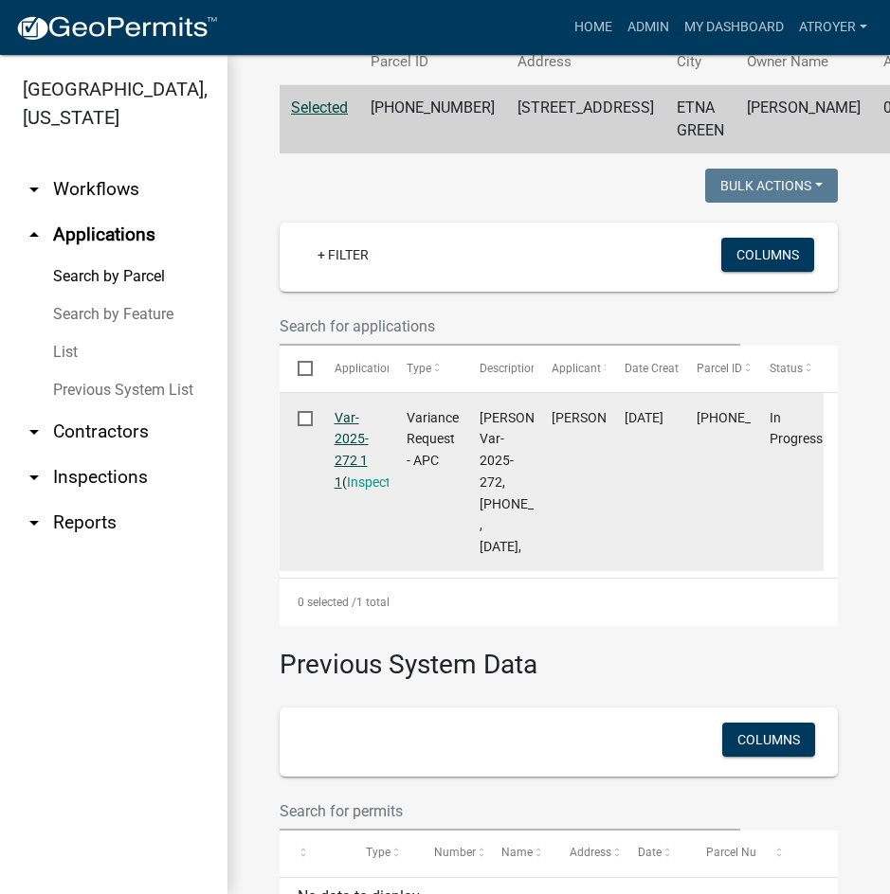
click at [342, 462] on link "Var-2025-272 1 1" at bounding box center [351, 450] width 34 height 80
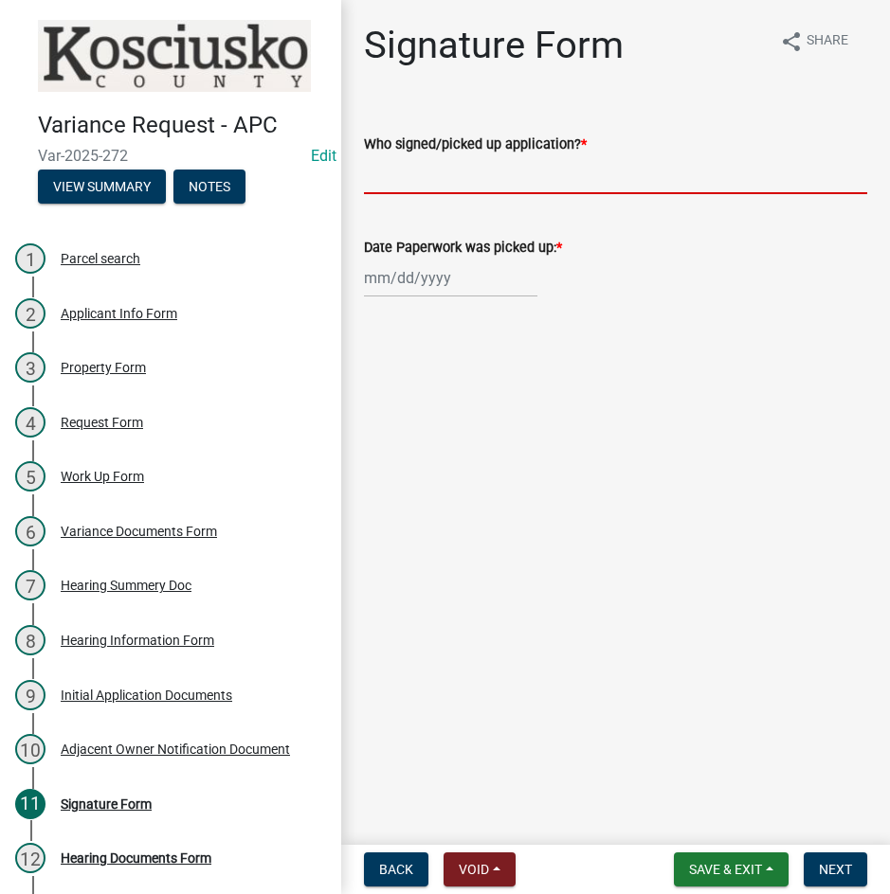
click at [498, 177] on input "Who signed/picked up application? *" at bounding box center [615, 174] width 503 height 39
type input "[PERSON_NAME]"
click at [441, 279] on div at bounding box center [450, 278] width 173 height 39
select select "9"
select select "2025"
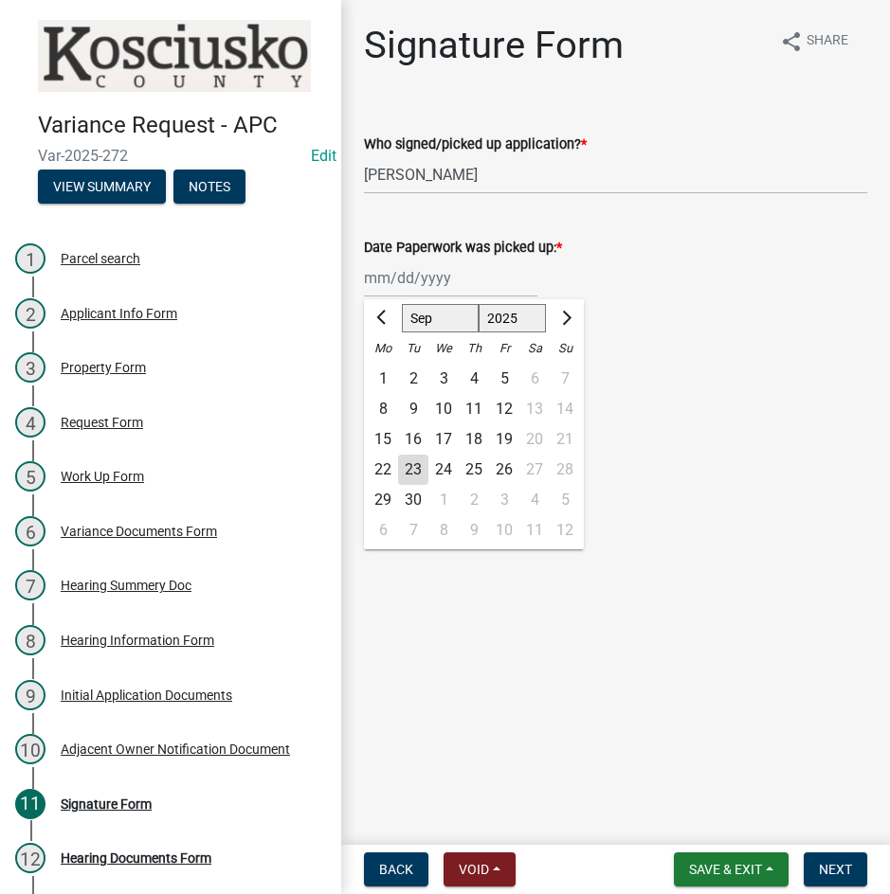
click at [380, 468] on div "22" at bounding box center [383, 470] width 30 height 30
type input "[DATE]"
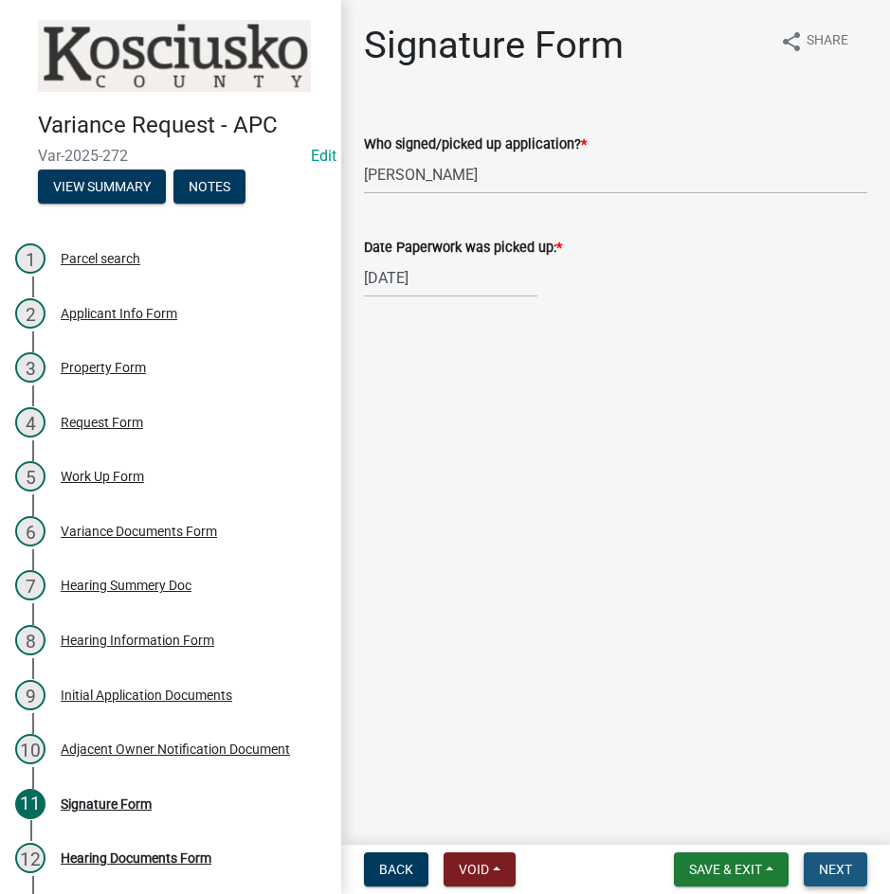
drag, startPoint x: 827, startPoint y: 863, endPoint x: 812, endPoint y: 834, distance: 33.1
click at [824, 863] on span "Next" at bounding box center [835, 869] width 33 height 15
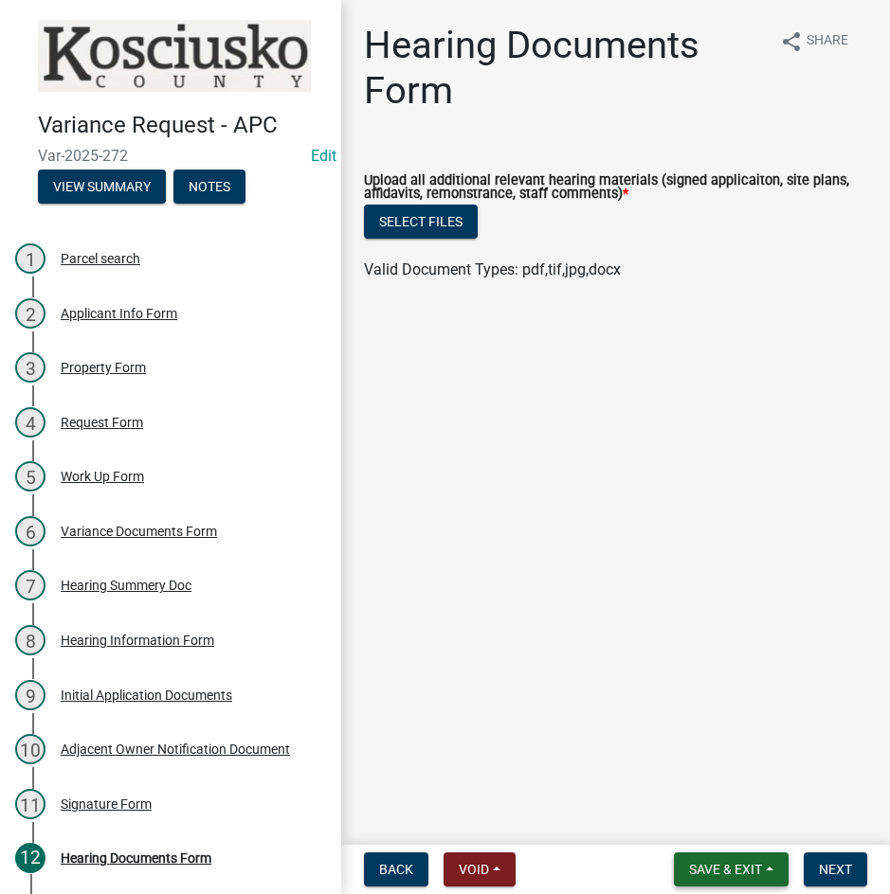
click at [706, 863] on span "Save & Exit" at bounding box center [725, 869] width 73 height 15
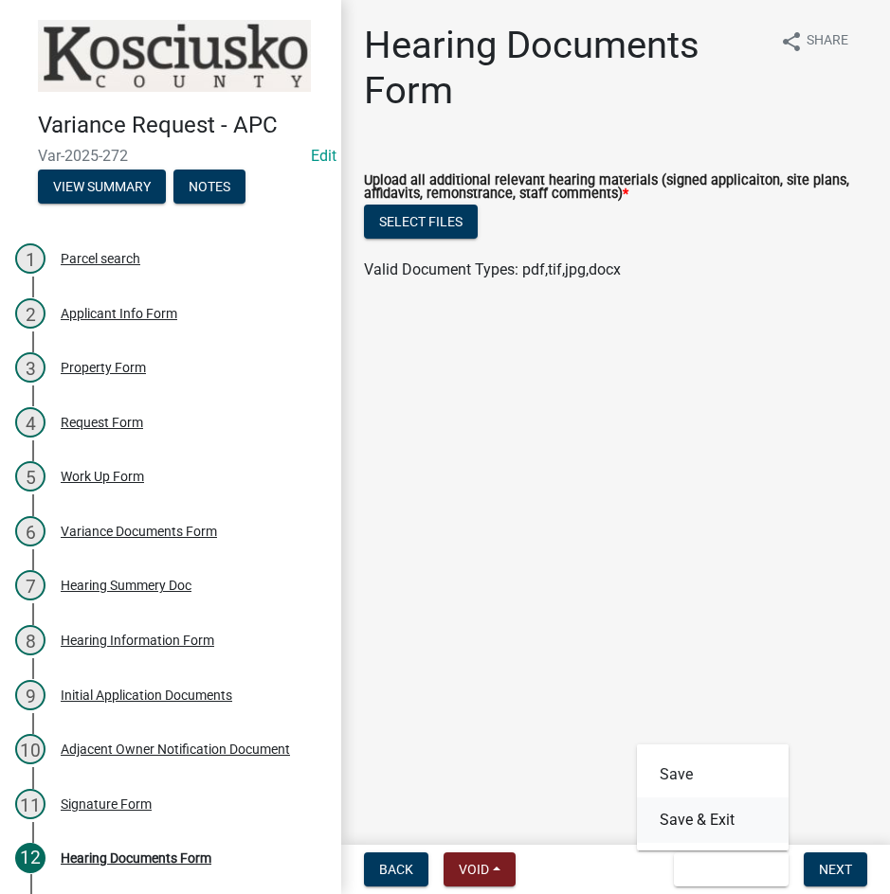
click at [704, 820] on button "Save & Exit" at bounding box center [713, 820] width 152 height 45
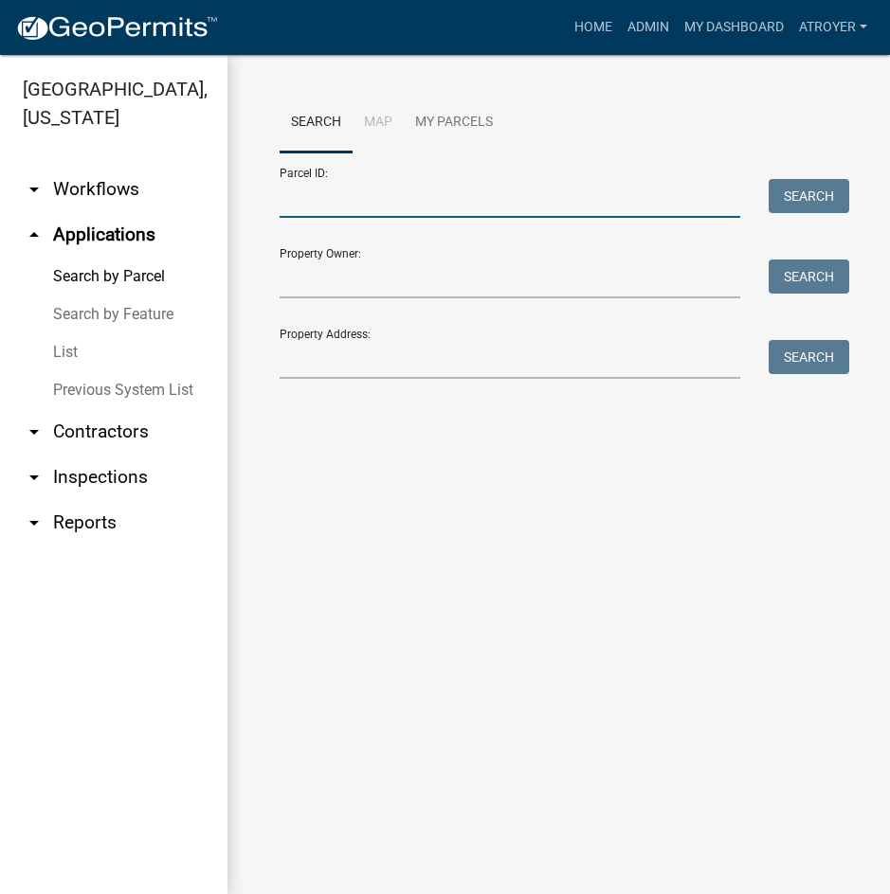
click at [371, 195] on input "Parcel ID:" at bounding box center [510, 198] width 460 height 39
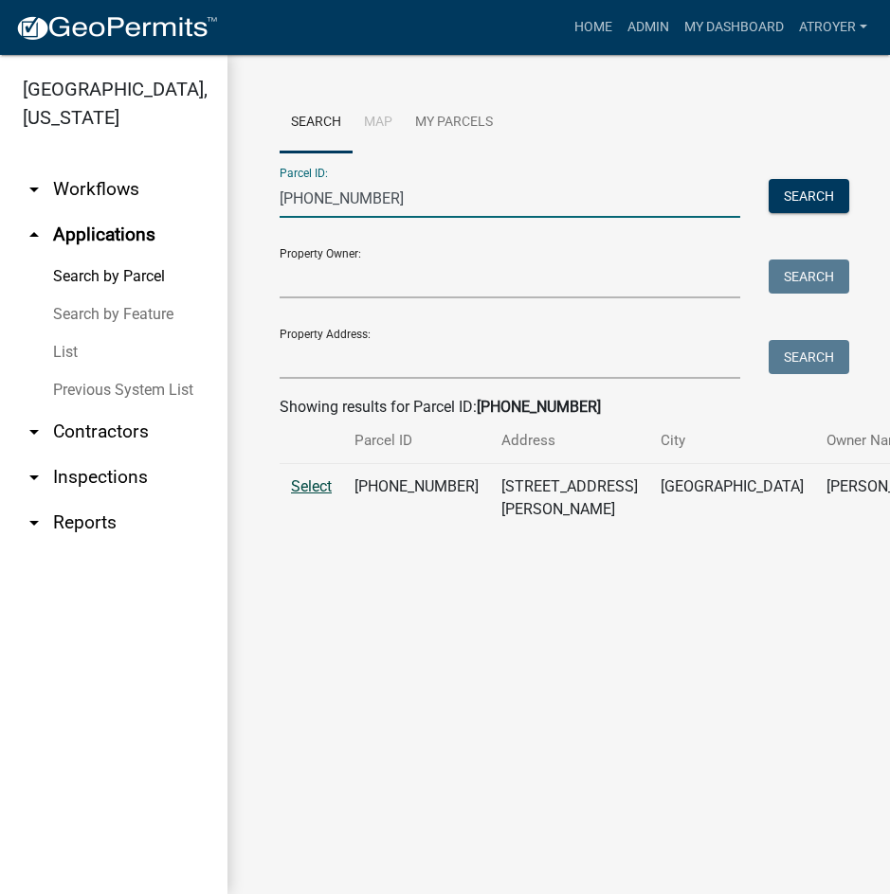
type input "[PHONE_NUMBER]"
click at [296, 496] on span "Select" at bounding box center [311, 487] width 41 height 18
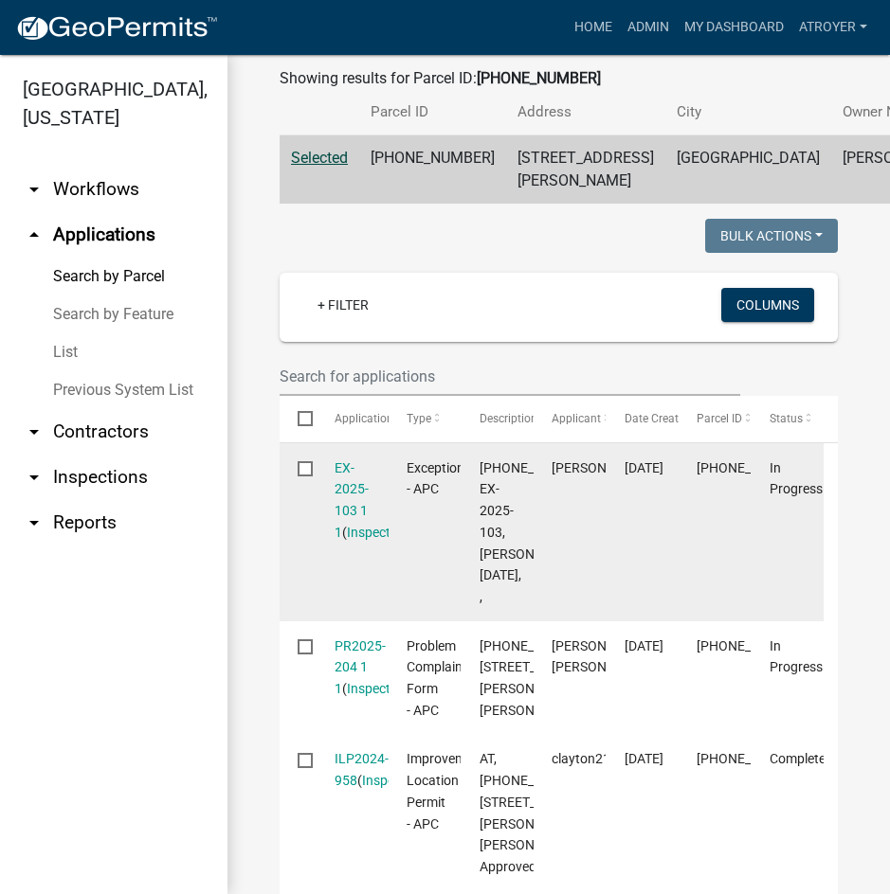
scroll to position [379, 0]
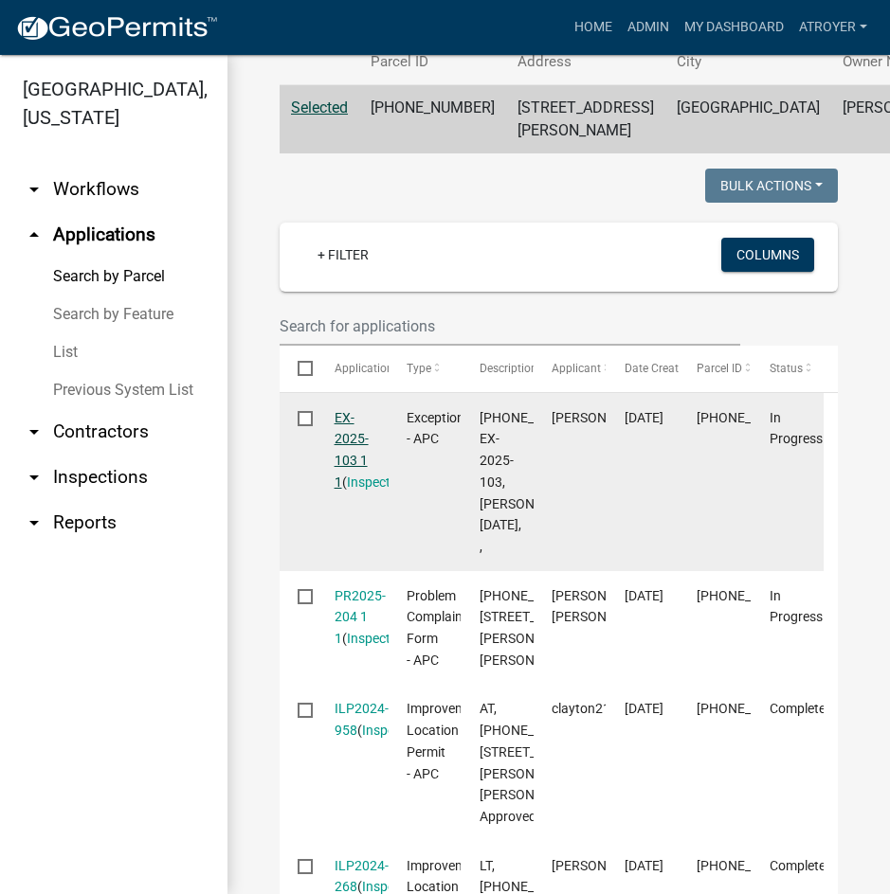
click at [351, 485] on link "EX-2025-103 1 1" at bounding box center [351, 450] width 34 height 80
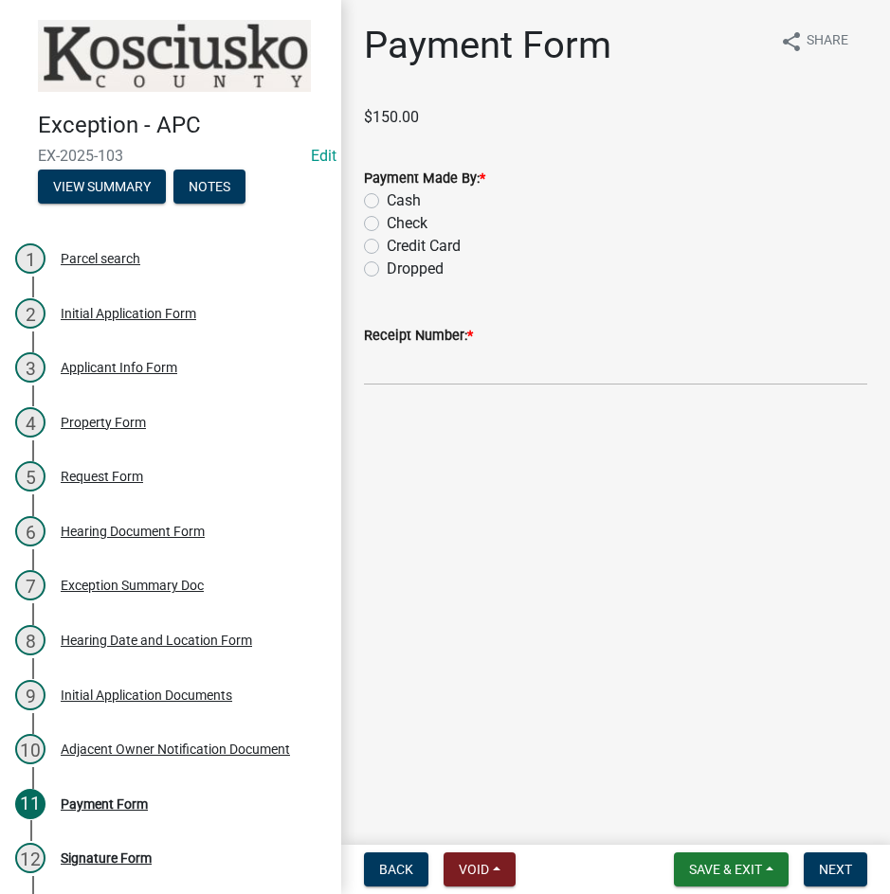
click at [387, 205] on label "Cash" at bounding box center [404, 200] width 34 height 23
click at [387, 202] on input "Cash" at bounding box center [393, 195] width 12 height 12
radio input "true"
drag, startPoint x: 499, startPoint y: 368, endPoint x: 366, endPoint y: 442, distance: 153.1
click at [499, 368] on input "Receipt Number: *" at bounding box center [615, 366] width 503 height 39
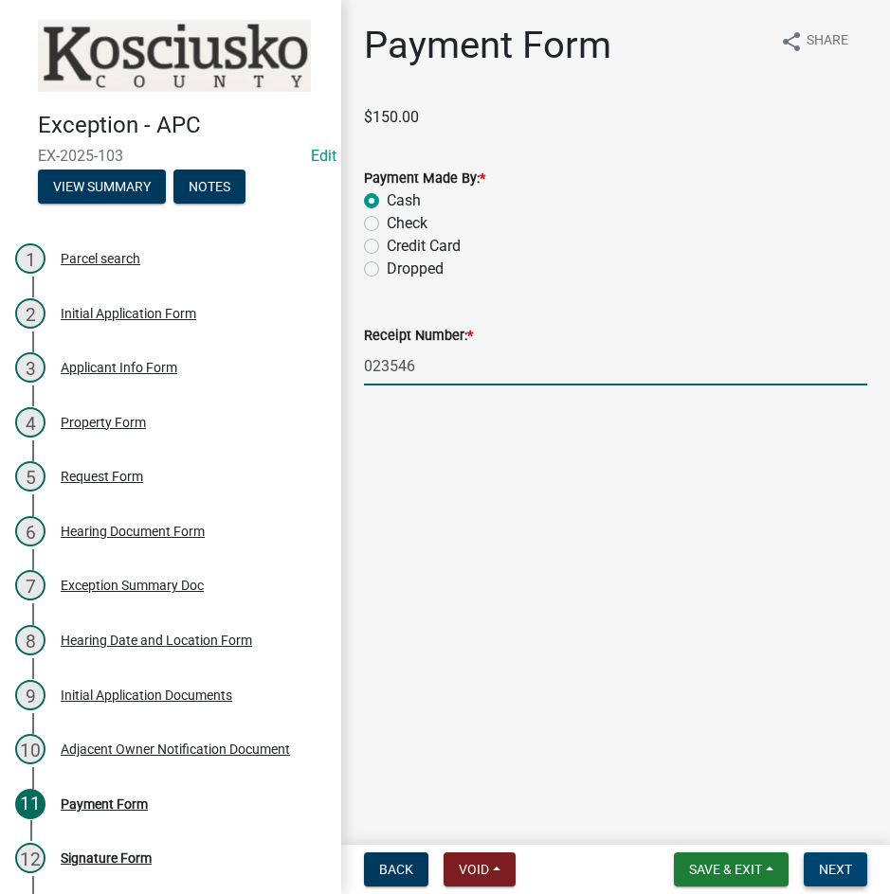
type input "023546"
click at [848, 872] on span "Next" at bounding box center [835, 869] width 33 height 15
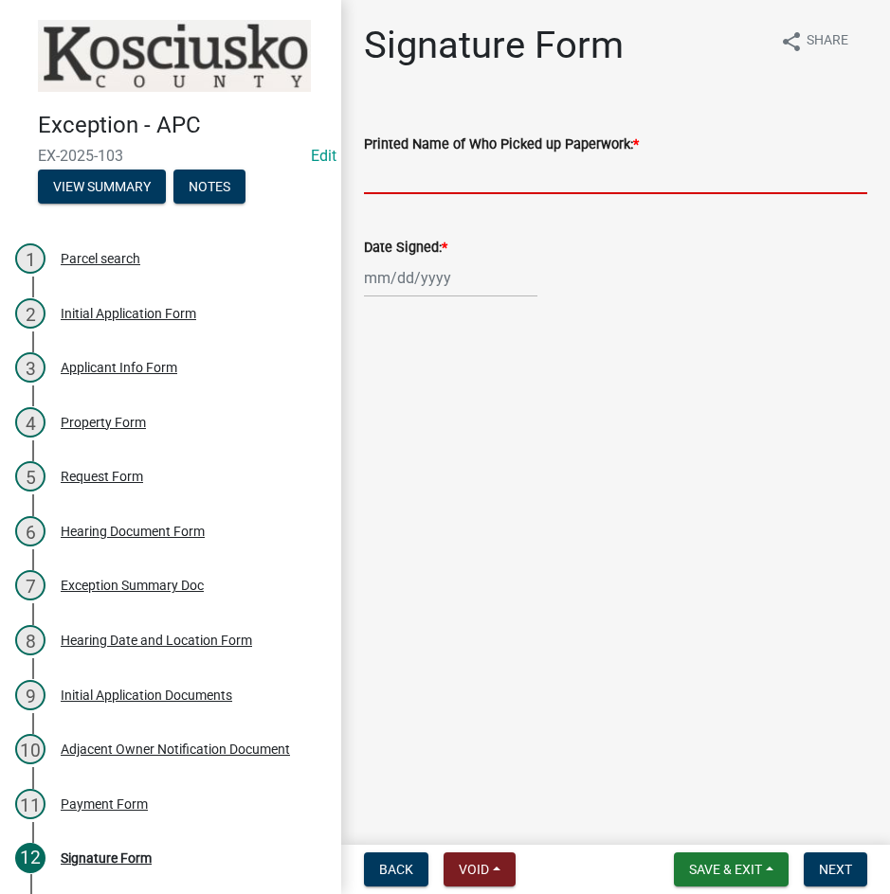
click at [608, 180] on input "Printed Name of Who Picked up Paperwork: *" at bounding box center [615, 174] width 503 height 39
type input "[PERSON_NAME]"
select select "9"
select select "2025"
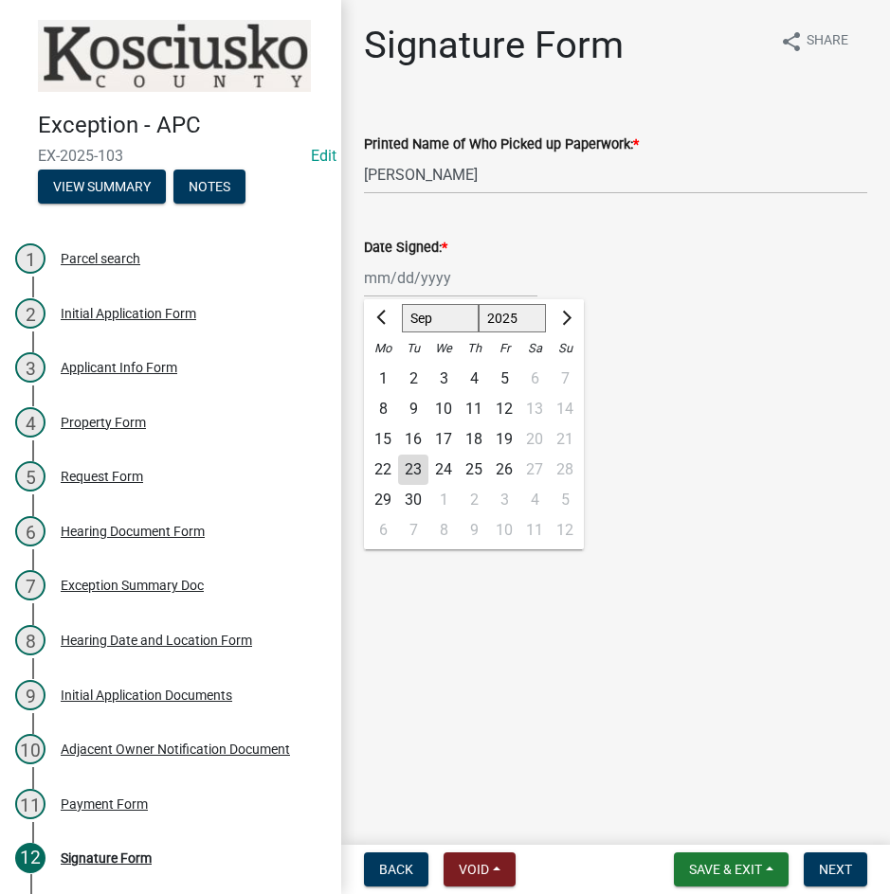
click at [438, 287] on div "[PERSON_NAME] Feb Mar Apr [PERSON_NAME][DATE] Oct Nov [DATE] 1526 1527 1528 152…" at bounding box center [450, 278] width 173 height 39
click at [381, 467] on div "22" at bounding box center [383, 470] width 30 height 30
type input "[DATE]"
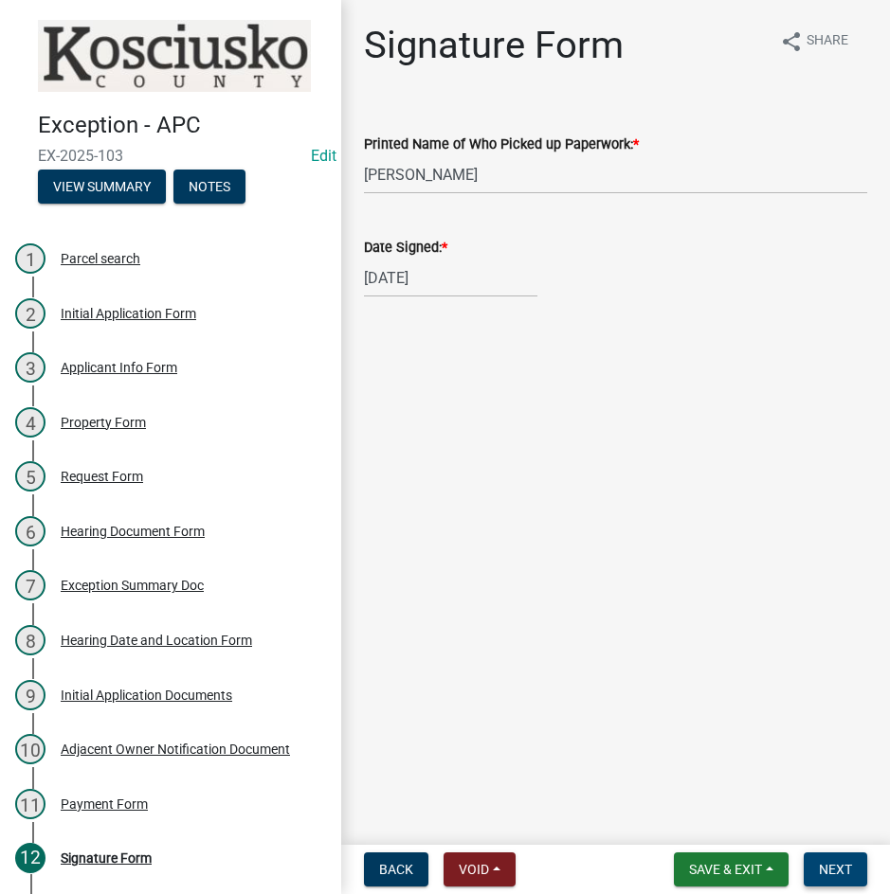
click at [823, 869] on span "Next" at bounding box center [835, 869] width 33 height 15
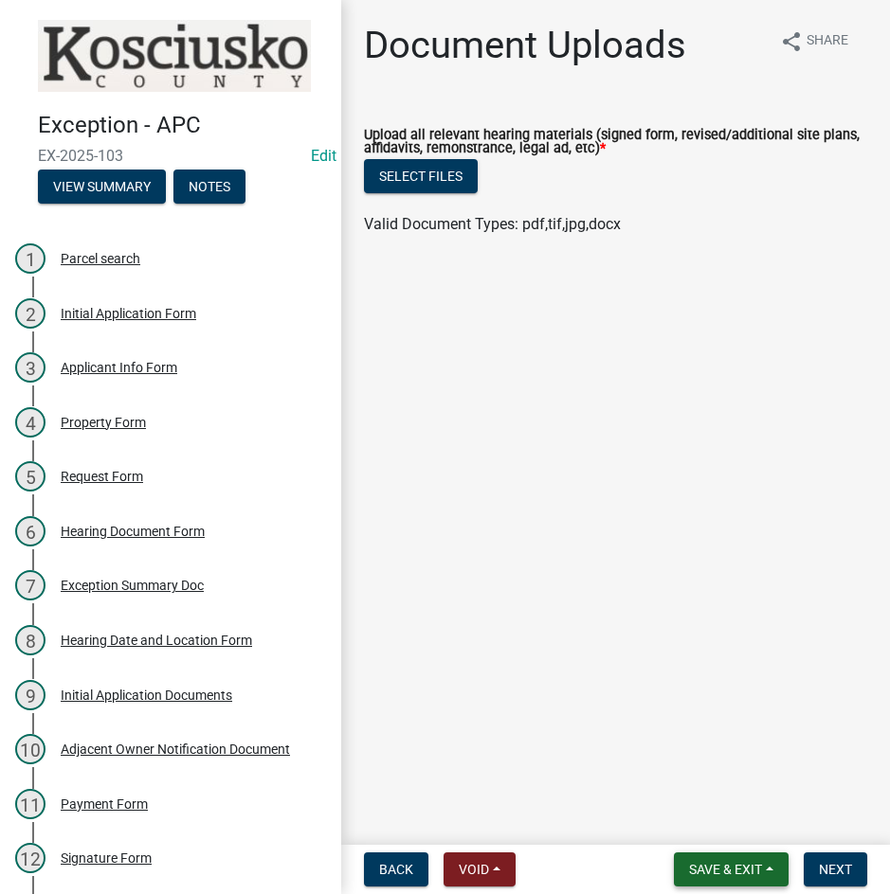
click at [707, 875] on span "Save & Exit" at bounding box center [725, 869] width 73 height 15
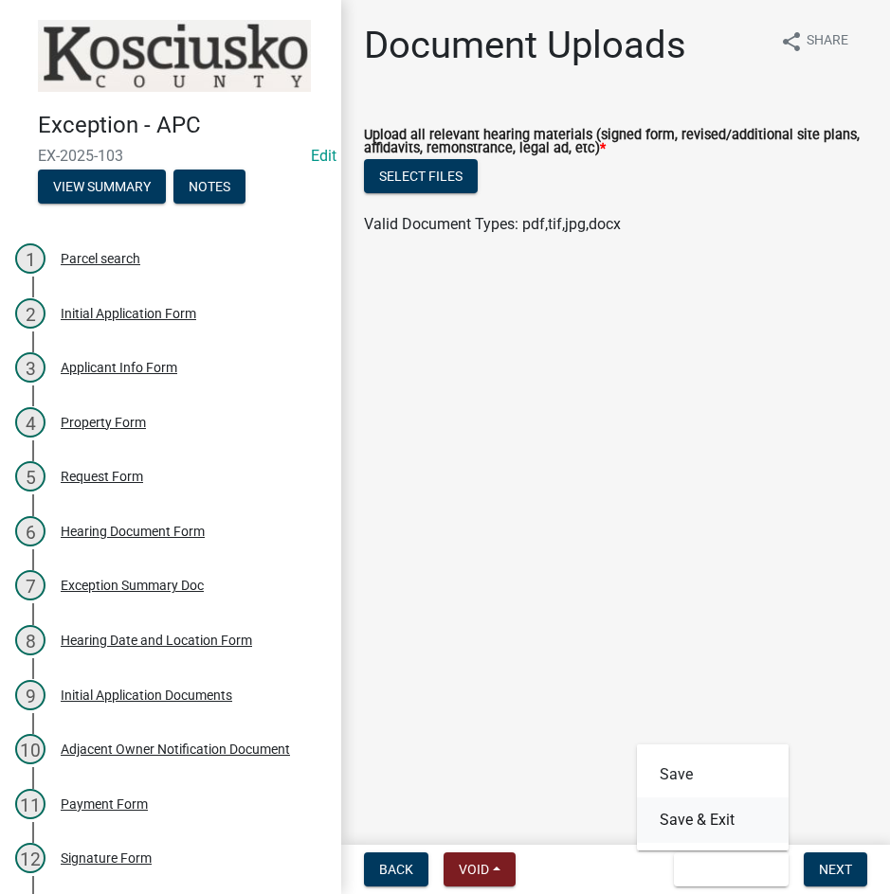
click at [711, 824] on button "Save & Exit" at bounding box center [713, 820] width 152 height 45
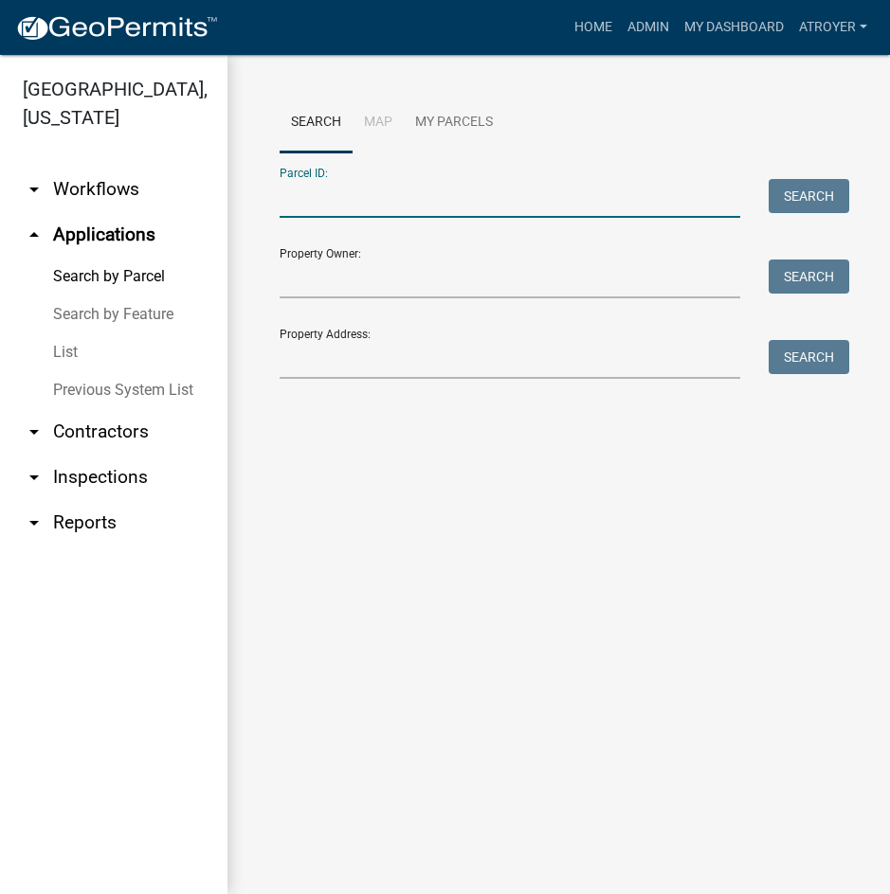
click at [455, 194] on input "Parcel ID:" at bounding box center [510, 198] width 460 height 39
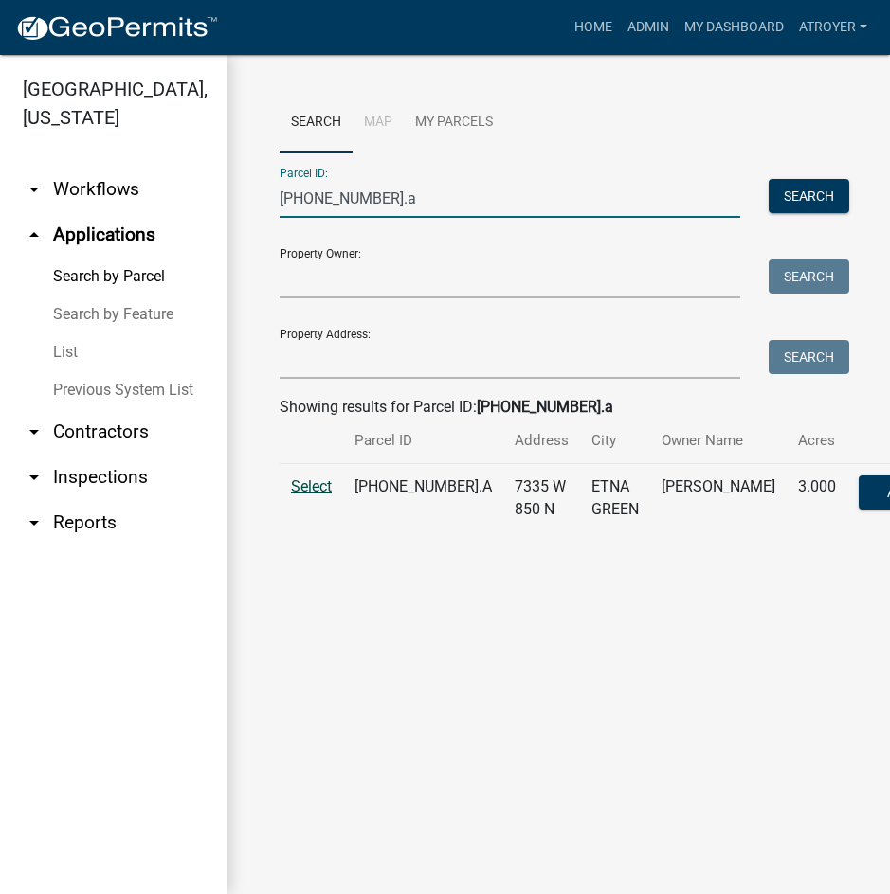
type input "[PHONE_NUMBER].a"
click at [307, 496] on span "Select" at bounding box center [311, 487] width 41 height 18
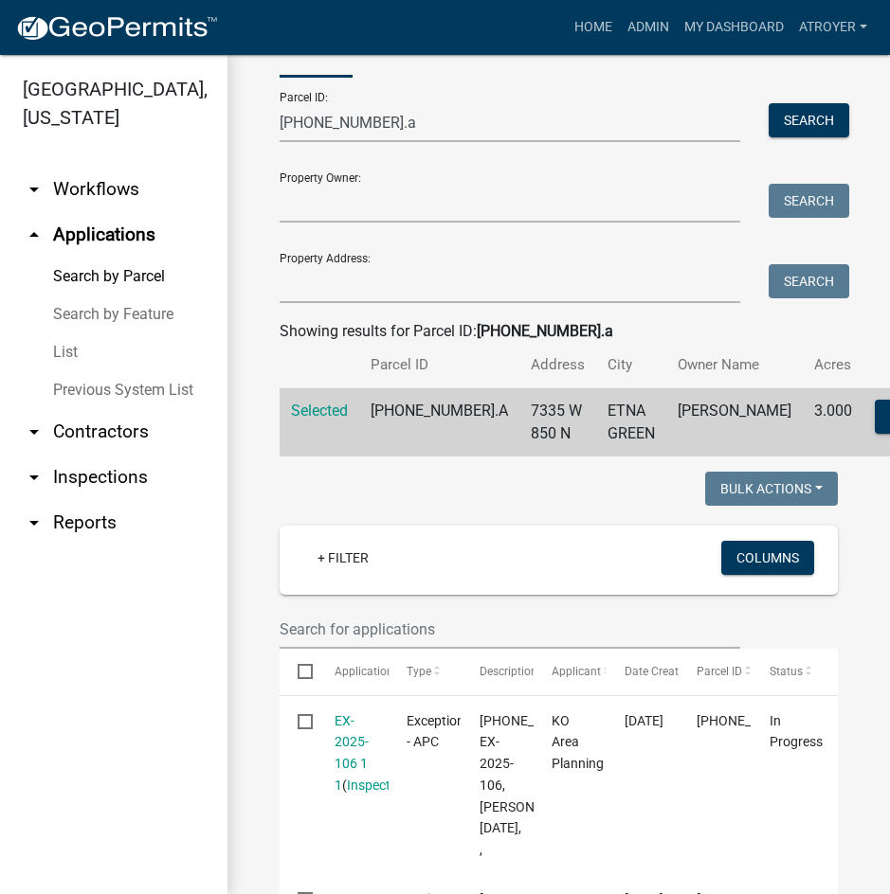
scroll to position [379, 0]
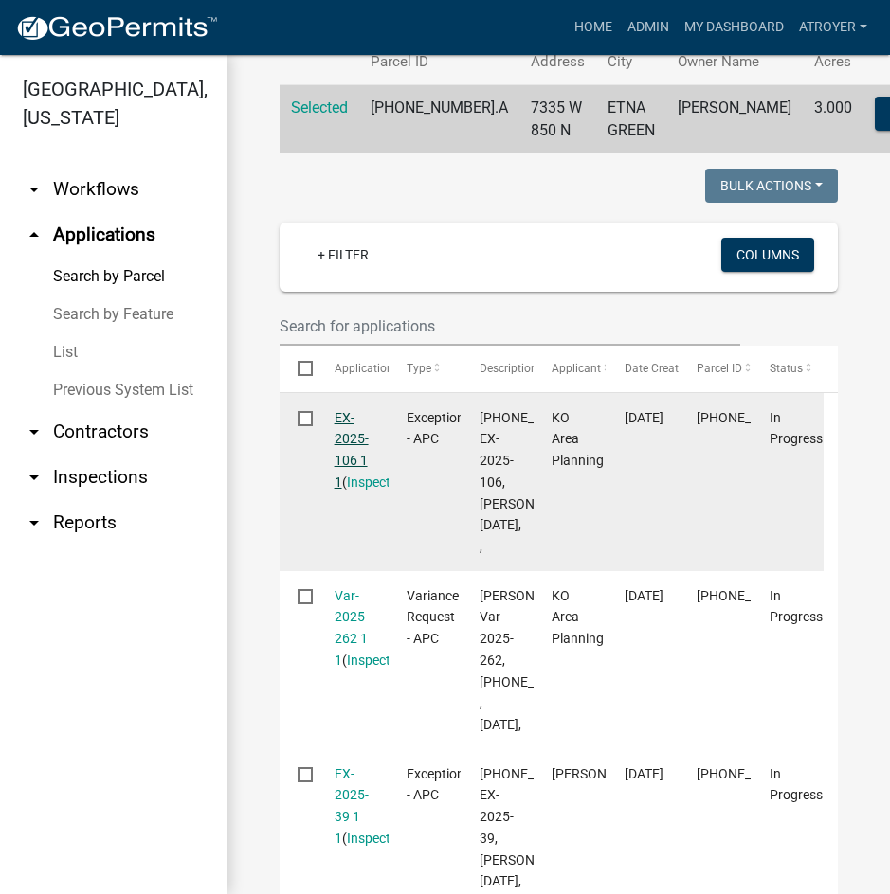
click at [352, 457] on link "EX-2025-106 1 1" at bounding box center [351, 450] width 34 height 80
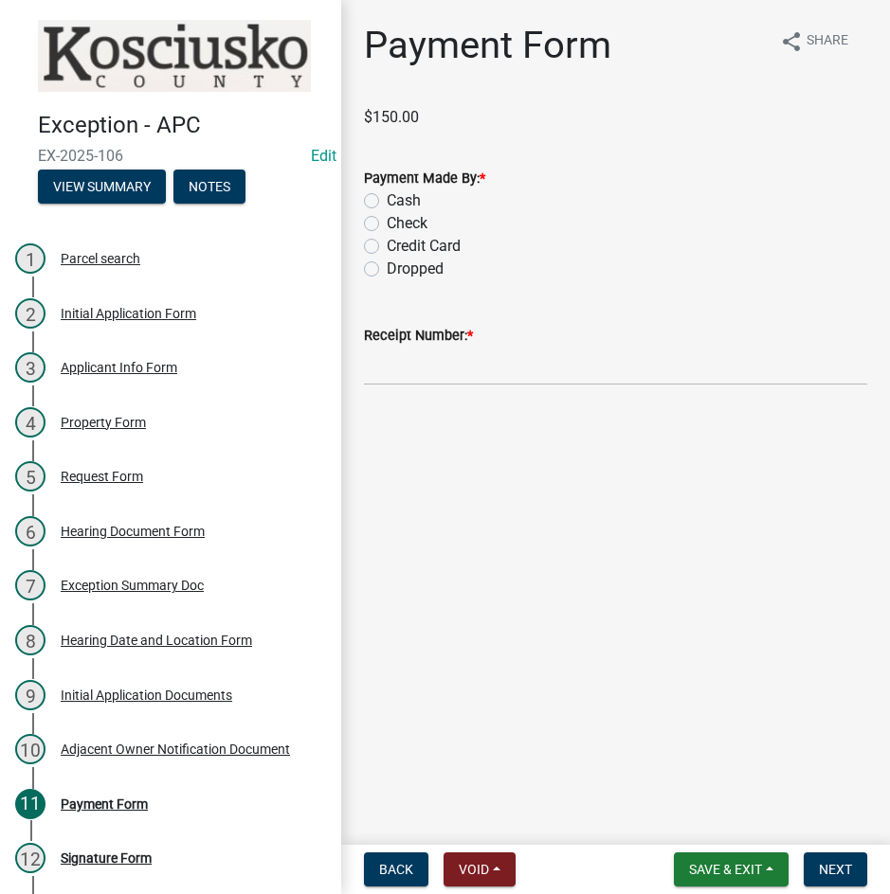
click at [387, 223] on label "Check" at bounding box center [407, 223] width 41 height 23
click at [387, 223] on input "Check" at bounding box center [393, 218] width 12 height 12
radio input "true"
click at [487, 361] on input "Receipt Number: *" at bounding box center [615, 366] width 503 height 39
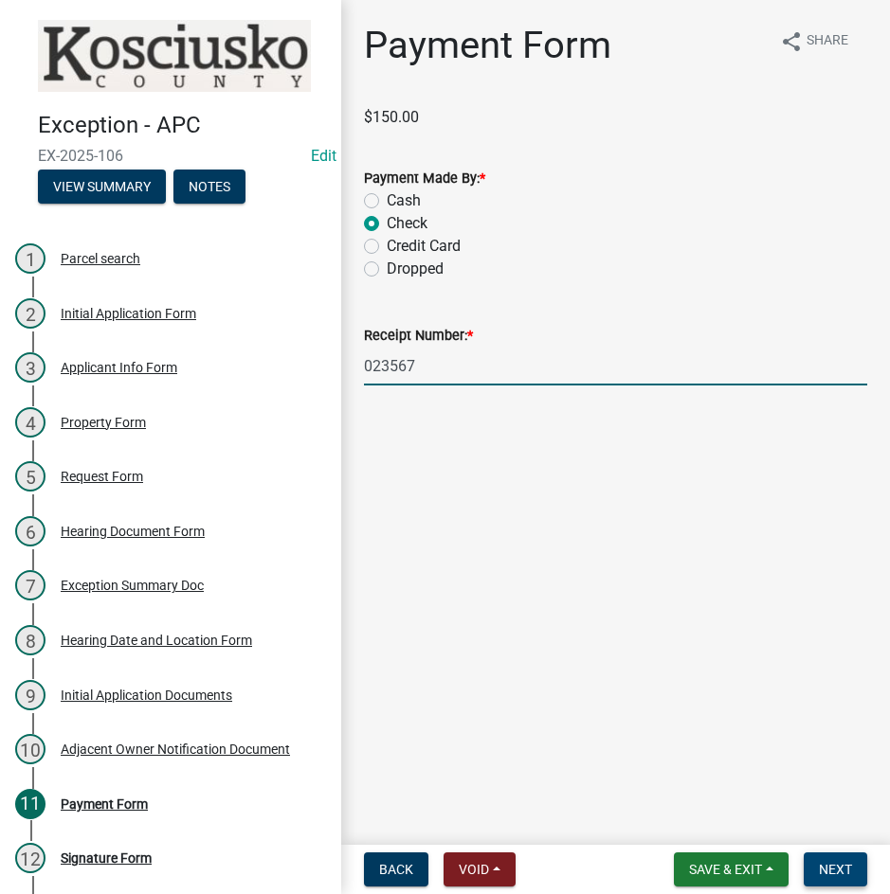
type input "023567"
click at [845, 864] on span "Next" at bounding box center [835, 869] width 33 height 15
